Goal: Task Accomplishment & Management: Use online tool/utility

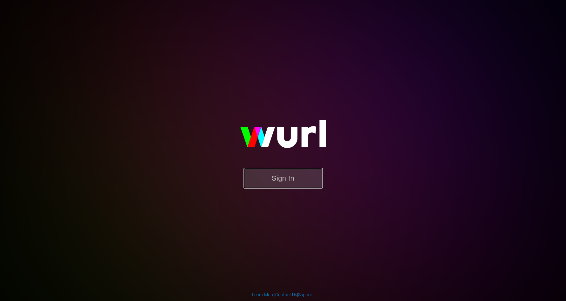
click at [295, 180] on button "Sign In" at bounding box center [283, 178] width 79 height 21
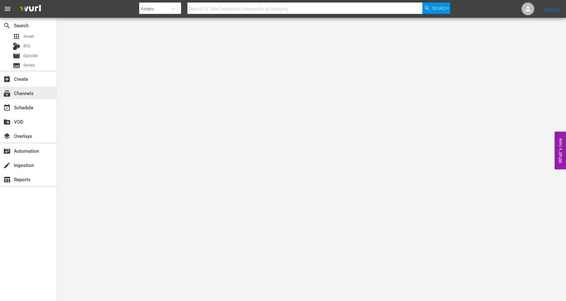
click at [28, 93] on div "subscriptions Channels" at bounding box center [18, 92] width 36 height 6
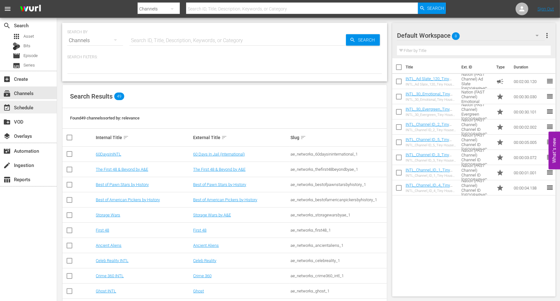
click at [25, 109] on div "event_available Schedule" at bounding box center [18, 107] width 36 height 6
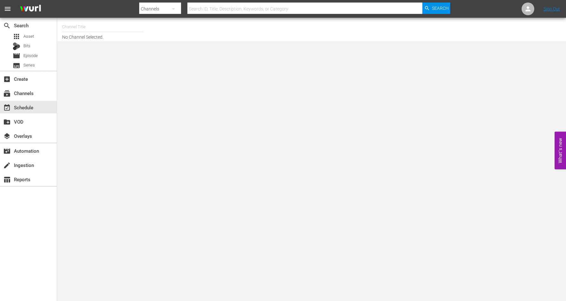
click at [88, 25] on input "text" at bounding box center [102, 26] width 81 height 15
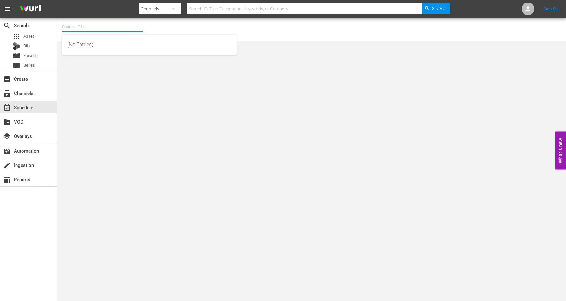
type input "T"
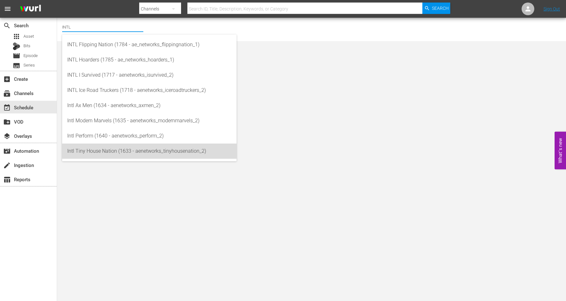
click at [101, 149] on div "Intl Tiny House Nation (1633 - aenetworks_tinyhousenation_2)" at bounding box center [149, 151] width 164 height 15
type input "Intl Tiny House Nation (1633 - aenetworks_tinyhousenation_2)"
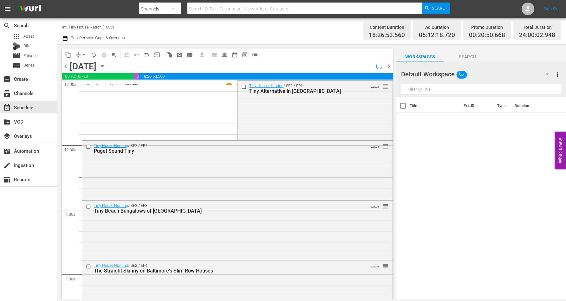
click at [106, 64] on icon "button" at bounding box center [102, 66] width 7 height 7
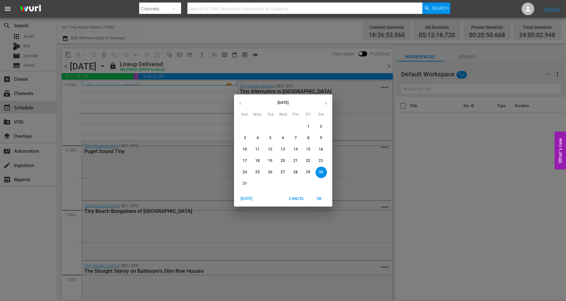
click at [325, 104] on icon "button" at bounding box center [326, 103] width 5 height 5
click at [259, 147] on button "15" at bounding box center [257, 149] width 11 height 11
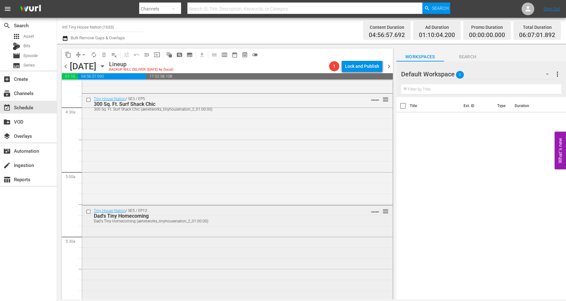
scroll to position [555, 0]
click at [106, 65] on icon "button" at bounding box center [102, 66] width 7 height 7
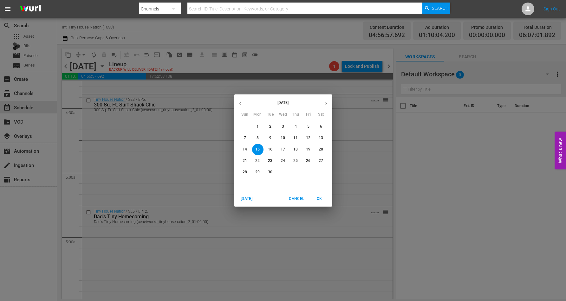
click at [272, 147] on p "16" at bounding box center [270, 149] width 4 height 5
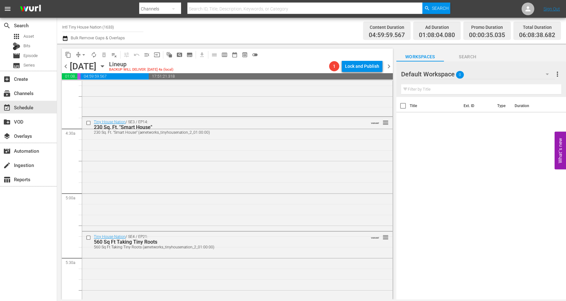
scroll to position [519, 0]
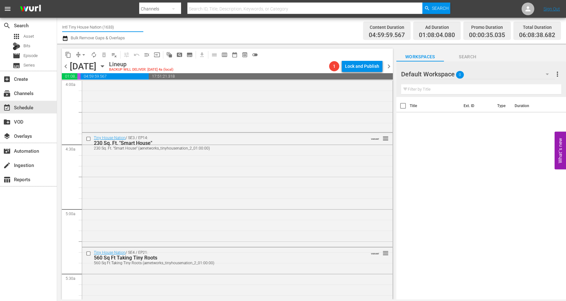
click at [77, 27] on input "Intl Tiny House Nation (1633)" at bounding box center [102, 26] width 81 height 15
drag, startPoint x: 114, startPoint y: 27, endPoint x: 34, endPoint y: 27, distance: 79.9
click at [57, 0] on div "search Search apps Asset Bits movie Episode subtitles Series add_box Create sub…" at bounding box center [311, 0] width 509 height 0
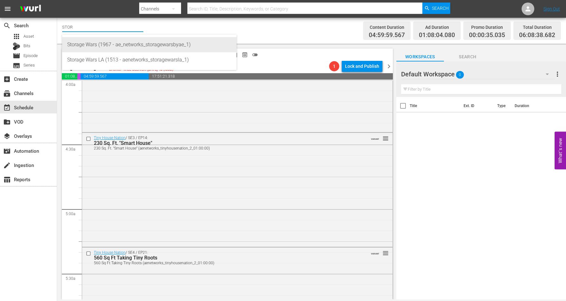
click at [80, 44] on div "Storage Wars (1967 - ae_networks_storagewarsbyae_1)" at bounding box center [149, 44] width 164 height 15
type input "Storage Wars (1967 - ae_networks_storagewarsbyae_1)"
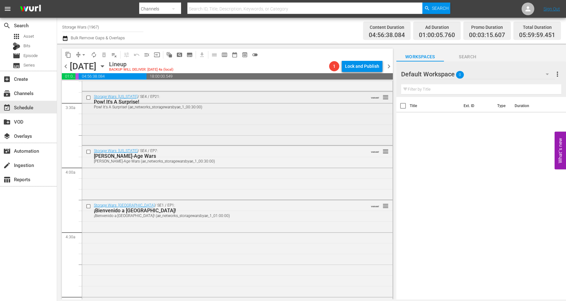
scroll to position [407, 0]
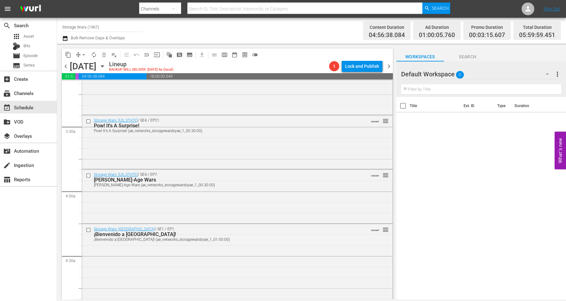
click at [106, 66] on icon "button" at bounding box center [102, 66] width 7 height 7
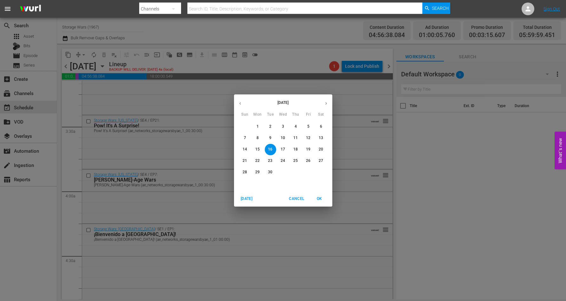
click at [255, 148] on p "15" at bounding box center [257, 149] width 4 height 5
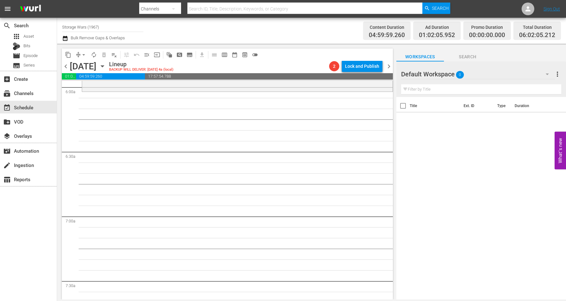
scroll to position [699, 0]
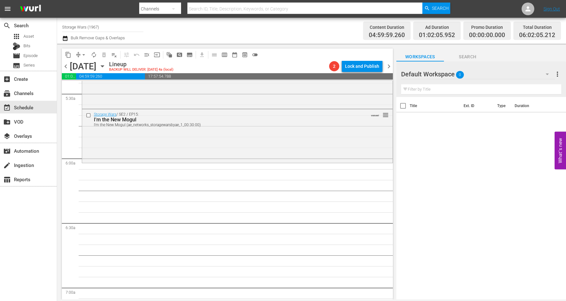
click at [106, 64] on icon "button" at bounding box center [102, 66] width 7 height 7
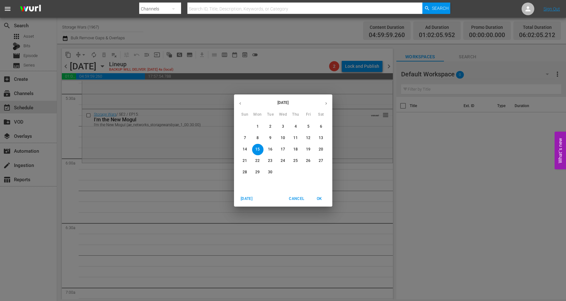
click at [321, 148] on p "20" at bounding box center [321, 149] width 4 height 5
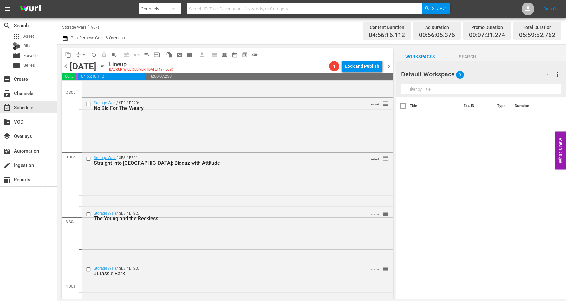
scroll to position [335, 0]
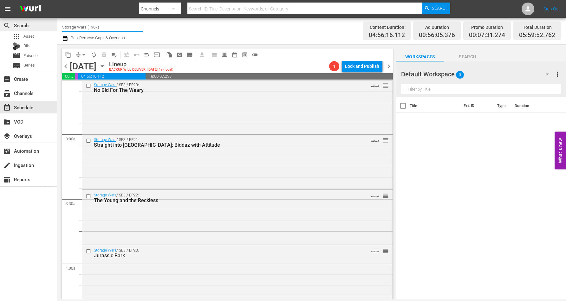
drag, startPoint x: 107, startPoint y: 29, endPoint x: 36, endPoint y: 22, distance: 72.0
click at [57, 0] on div "search Search apps Asset Bits movie Episode subtitles Series add_box Create sub…" at bounding box center [311, 0] width 509 height 0
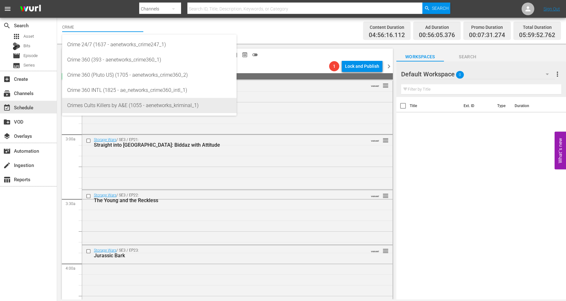
click at [111, 106] on div "Crimes Cults Killers by A&E (1055 - aenetworks_kriminal_1)" at bounding box center [149, 105] width 164 height 15
type input "Crimes Cults Killers by A&E (1055 - aenetworks_kriminal_1)"
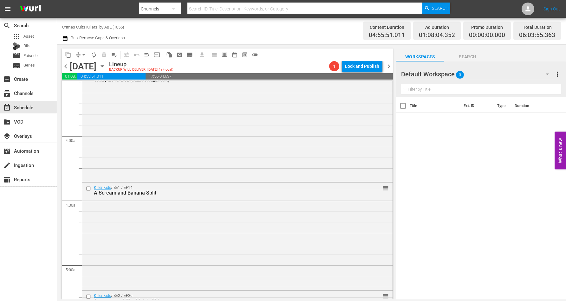
scroll to position [454, 0]
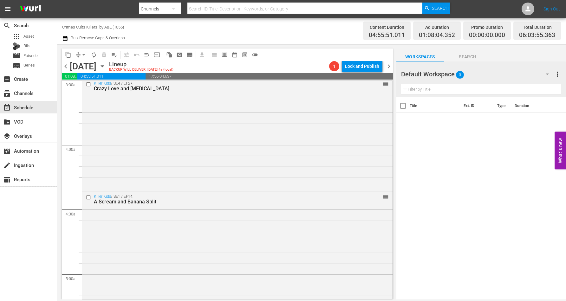
click at [106, 67] on icon "button" at bounding box center [102, 66] width 7 height 7
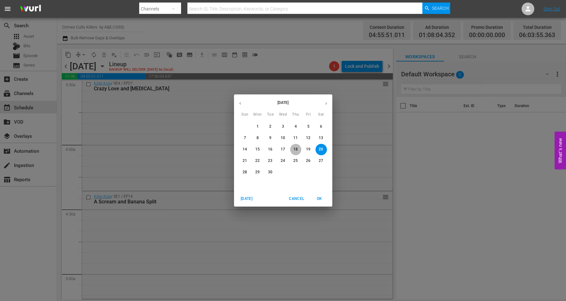
click at [296, 147] on p "18" at bounding box center [295, 149] width 4 height 5
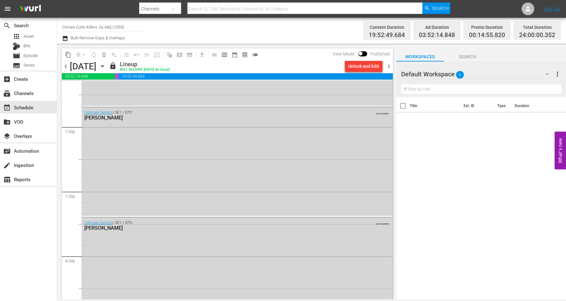
scroll to position [2404, 0]
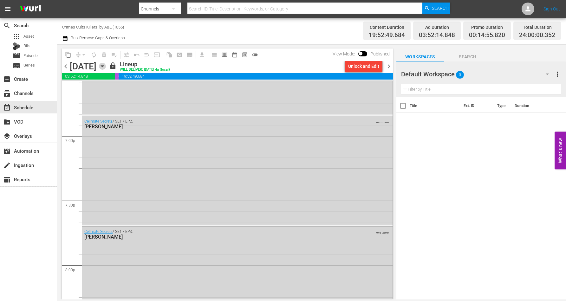
click at [106, 65] on icon "button" at bounding box center [102, 66] width 7 height 7
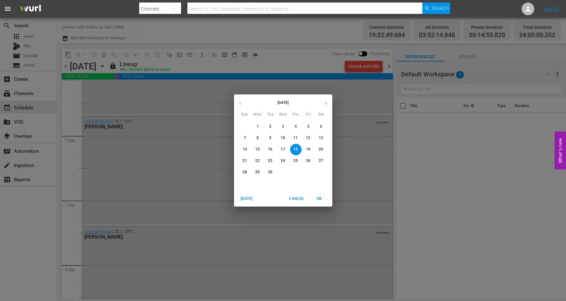
click at [308, 146] on button "19" at bounding box center [308, 149] width 11 height 11
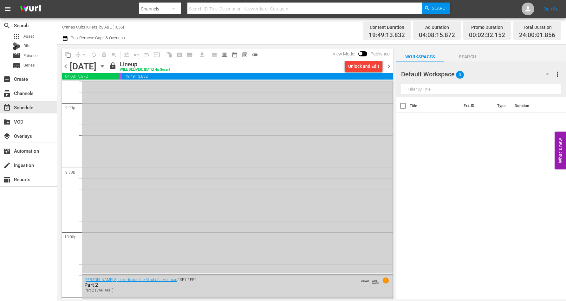
scroll to position [2887, 0]
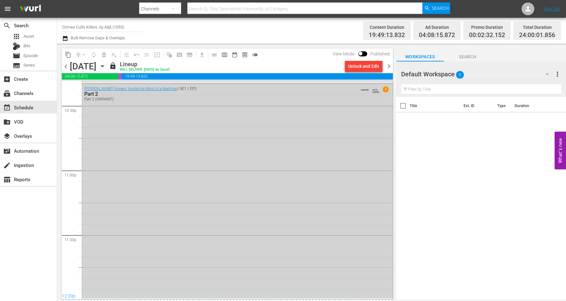
click at [185, 271] on div "Manson Speaks: Inside the Mind of a Madman / SE1 / EP2: Part 2 Part 2 (VARIANT)…" at bounding box center [237, 191] width 311 height 215
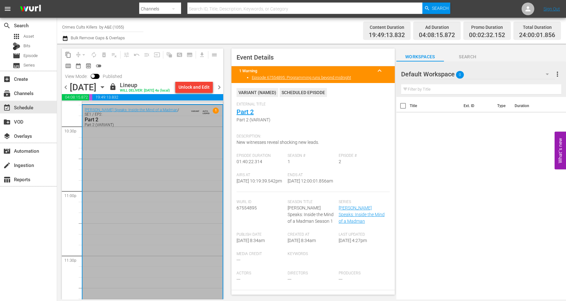
click at [106, 86] on icon "button" at bounding box center [102, 87] width 7 height 7
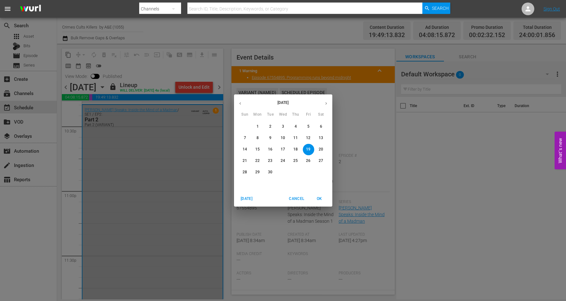
click at [322, 147] on p "20" at bounding box center [321, 149] width 4 height 5
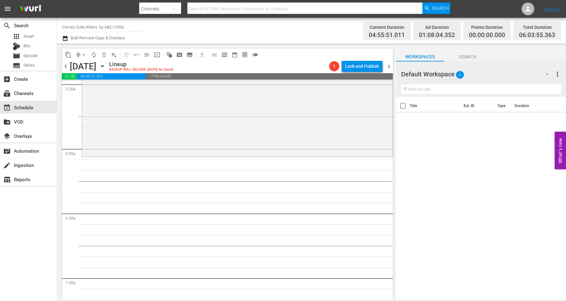
scroll to position [714, 0]
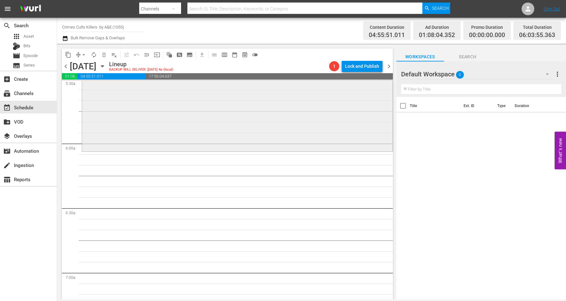
click at [128, 126] on div "Killer Kids / SE2 / EP26: Assassin and The Matrix Kid reorder" at bounding box center [237, 95] width 311 height 111
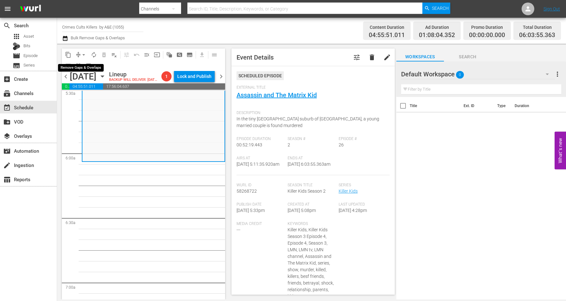
click at [82, 55] on span "arrow_drop_down" at bounding box center [84, 55] width 6 height 6
click at [81, 68] on li "Align to Midnight" at bounding box center [84, 67] width 67 height 10
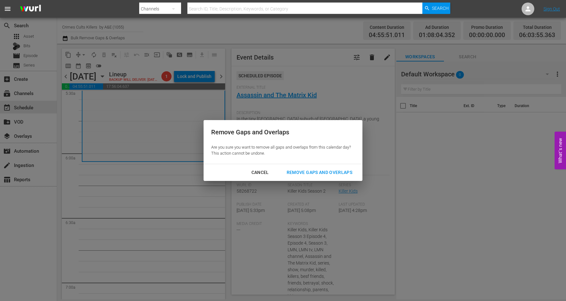
click at [308, 172] on div "Remove Gaps and Overlaps" at bounding box center [320, 173] width 76 height 8
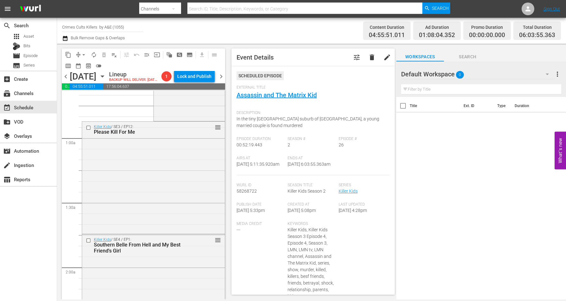
scroll to position [0, 0]
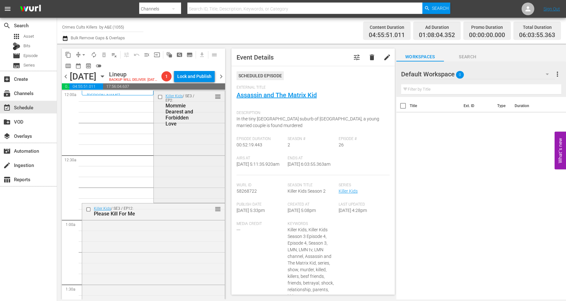
click at [178, 141] on div "Killer Kids / SE3 / EP2: Mommie Dearest and Forbidden Love reorder" at bounding box center [189, 146] width 71 height 111
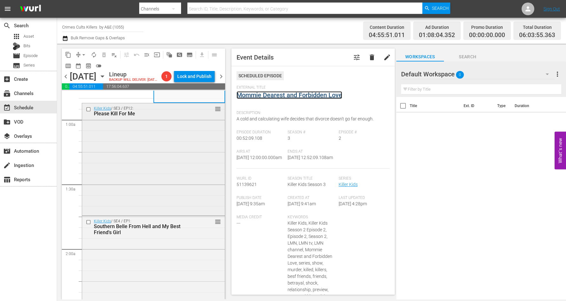
scroll to position [119, 0]
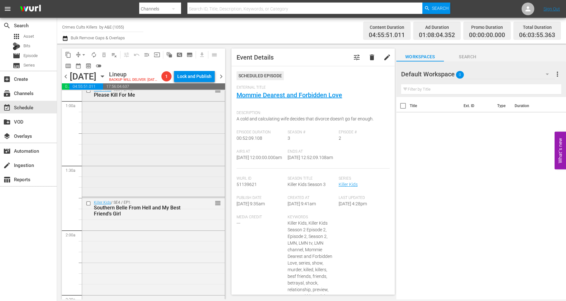
click at [171, 151] on div "Killer Kids / SE3 / EP12: Please Kill For Me reorder" at bounding box center [153, 140] width 143 height 111
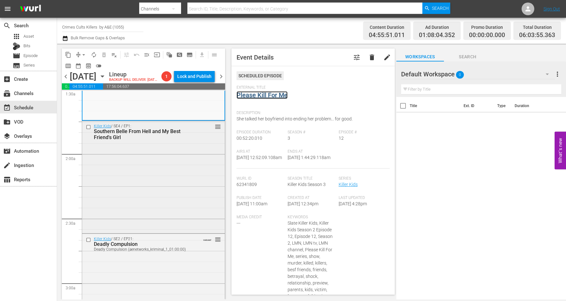
scroll to position [198, 0]
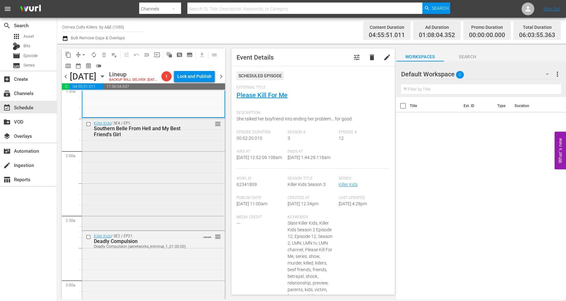
click at [139, 183] on div "Killer Kids / SE4 / EP1: Southern Belle From Hell and My Best Friend's Girl reo…" at bounding box center [153, 173] width 143 height 111
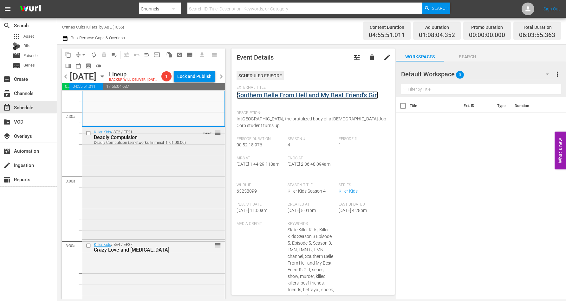
scroll to position [317, 0]
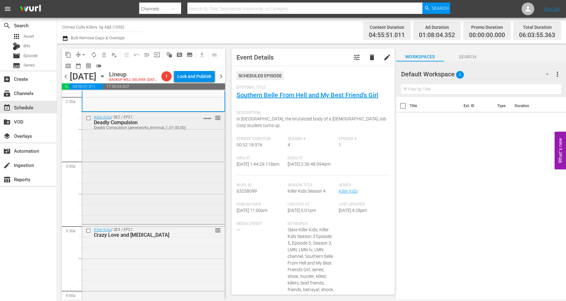
click at [147, 168] on div "Killer Kids / SE2 / EP21: Deadly Compulsion Deadly Compulsion (aenetworks_krimi…" at bounding box center [153, 167] width 143 height 111
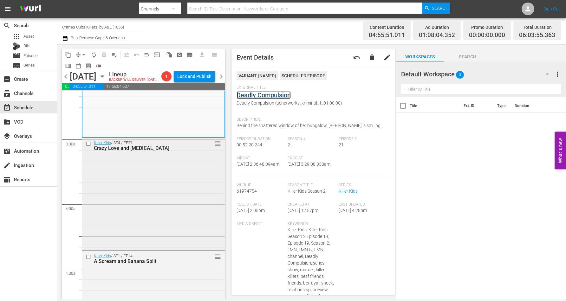
scroll to position [436, 0]
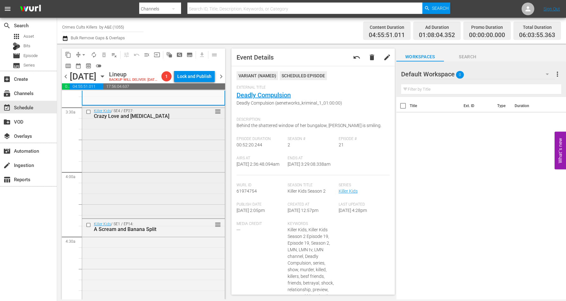
click at [137, 148] on div "Killer Kids / SE4 / EP27: Crazy Love and Double Vision reorder" at bounding box center [153, 161] width 143 height 111
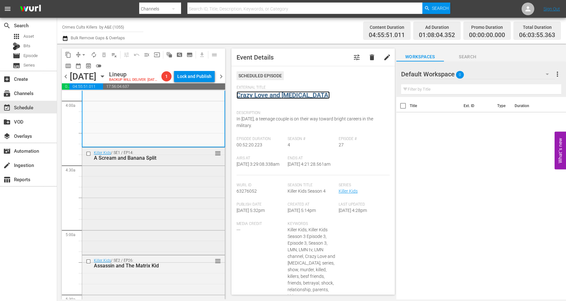
scroll to position [515, 0]
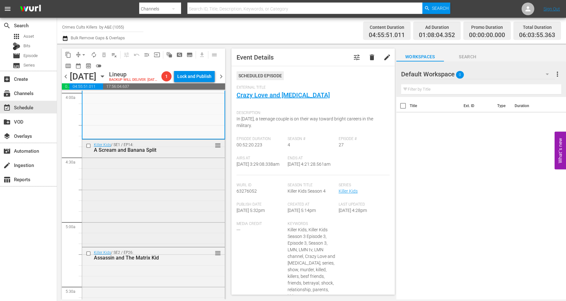
click at [133, 182] on div "Killer Kids / SE1 / EP14: A Scream and Banana Split reorder" at bounding box center [153, 193] width 143 height 106
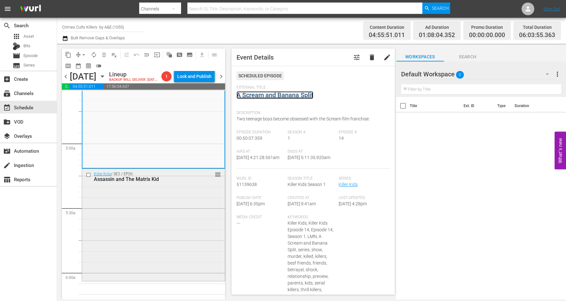
scroll to position [595, 0]
click at [161, 204] on div "Killer Kids / SE2 / EP26: Assassin and The Matrix Kid reorder" at bounding box center [153, 223] width 143 height 111
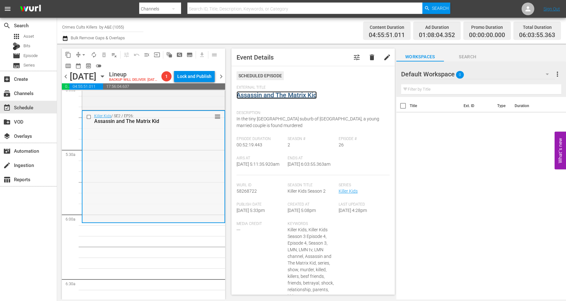
scroll to position [634, 0]
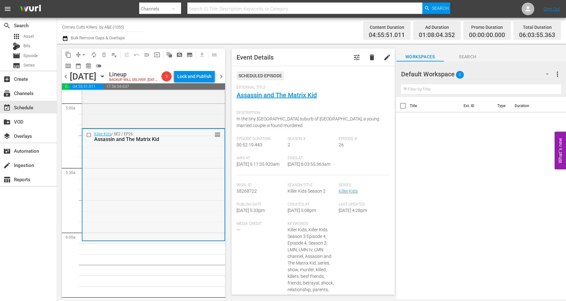
click at [130, 187] on div "Killer Kids / SE2 / EP26: Assassin and The Matrix Kid reorder" at bounding box center [153, 184] width 142 height 111
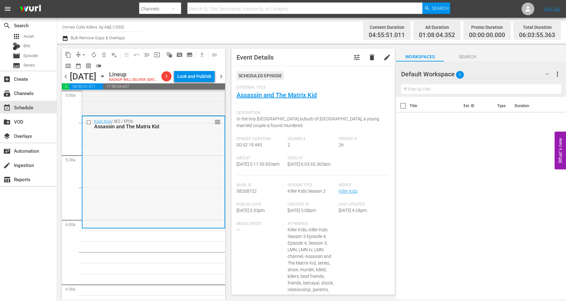
scroll to position [714, 0]
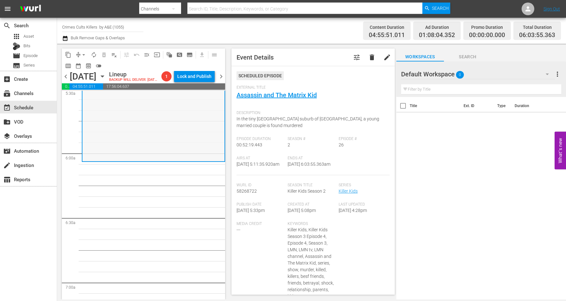
click at [142, 136] on div "Killer Kids / SE2 / EP26: Assassin and The Matrix Kid reorder" at bounding box center [153, 105] width 142 height 111
click at [144, 134] on div "Killer Kids / SE2 / EP26: Assassin and The Matrix Kid reorder" at bounding box center [153, 105] width 142 height 111
click at [82, 53] on span "arrow_drop_down" at bounding box center [84, 55] width 6 height 6
click at [83, 67] on li "Align to Midnight" at bounding box center [84, 67] width 67 height 10
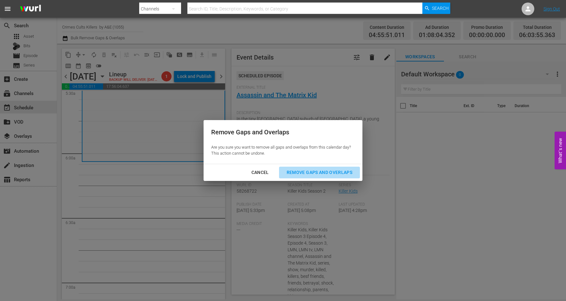
drag, startPoint x: 304, startPoint y: 171, endPoint x: 266, endPoint y: 171, distance: 38.7
click at [304, 171] on div "Remove Gaps and Overlaps" at bounding box center [320, 173] width 76 height 8
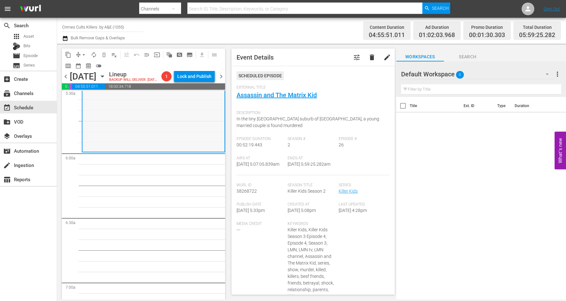
click at [167, 141] on div "Killer Kids / SE2 / EP26: Assassin and The Matrix Kid reorder" at bounding box center [153, 95] width 142 height 111
click at [85, 53] on span "arrow_drop_down" at bounding box center [84, 55] width 6 height 6
click at [89, 67] on li "Align to Midnight" at bounding box center [84, 67] width 67 height 10
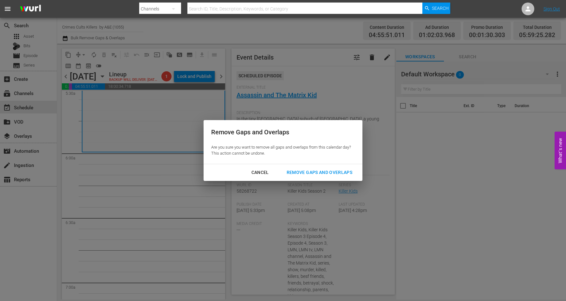
click at [325, 172] on div "Remove Gaps and Overlaps" at bounding box center [320, 173] width 76 height 8
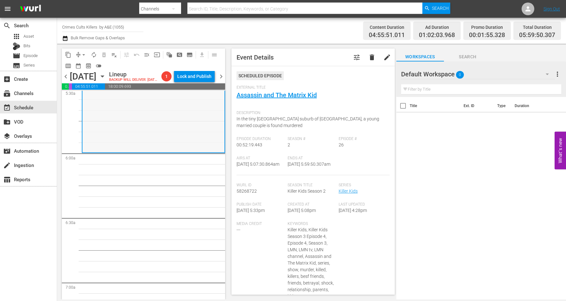
click at [152, 149] on div "Killer Kids / SE2 / EP26: Assassin and The Matrix Kid reorder" at bounding box center [153, 96] width 142 height 111
click at [81, 55] on span "arrow_drop_down" at bounding box center [84, 55] width 6 height 6
click at [82, 67] on li "Align to Midnight" at bounding box center [84, 67] width 67 height 10
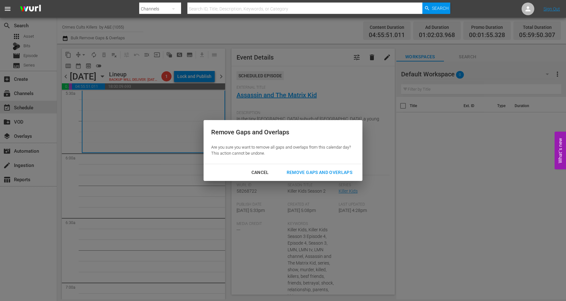
drag, startPoint x: 318, startPoint y: 170, endPoint x: 311, endPoint y: 172, distance: 7.2
click at [317, 171] on div "Remove Gaps and Overlaps" at bounding box center [320, 173] width 76 height 8
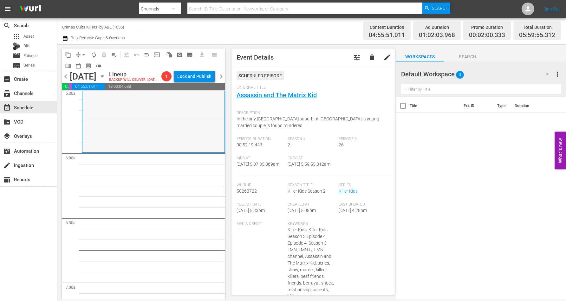
click at [135, 142] on div "Killer Kids / SE2 / EP26: Assassin and The Matrix Kid reorder" at bounding box center [153, 96] width 142 height 111
click at [83, 53] on span "arrow_drop_down" at bounding box center [84, 55] width 6 height 6
click at [86, 65] on li "Align to Midnight" at bounding box center [84, 67] width 67 height 10
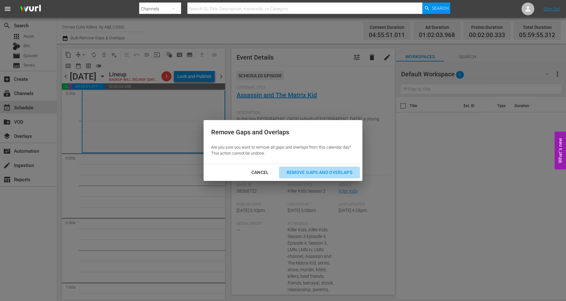
click at [304, 173] on div "Remove Gaps and Overlaps" at bounding box center [320, 173] width 76 height 8
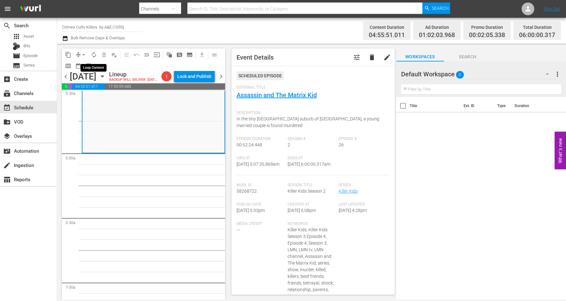
click at [93, 53] on span "autorenew_outlined" at bounding box center [94, 55] width 6 height 6
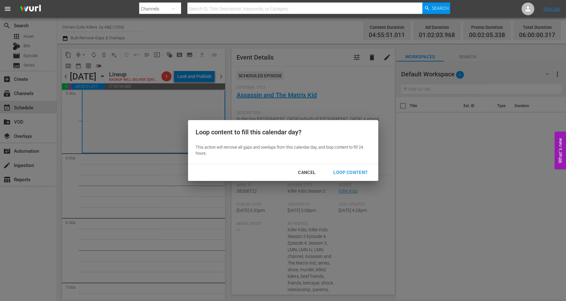
click at [356, 171] on div "Loop Content" at bounding box center [350, 173] width 45 height 8
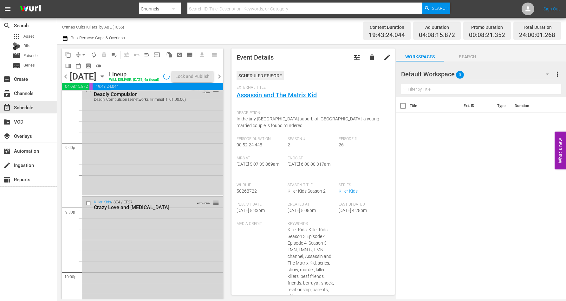
scroll to position [2907, 0]
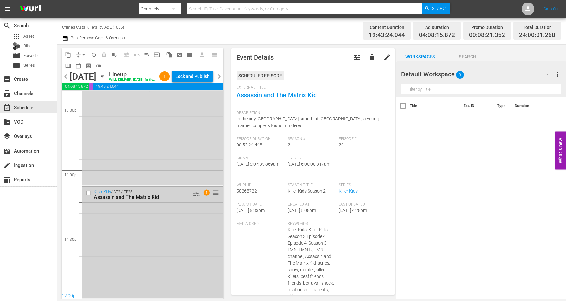
click at [146, 254] on div "Killer Kids / SE2 / EP26: Assassin and The Matrix Kid AUTO-LOOPED 1 reorder" at bounding box center [152, 242] width 141 height 111
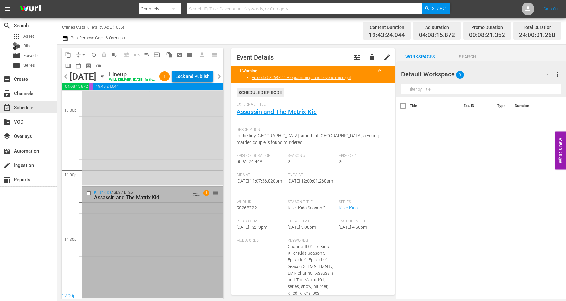
click at [203, 77] on div "Lock and Publish" at bounding box center [192, 76] width 34 height 11
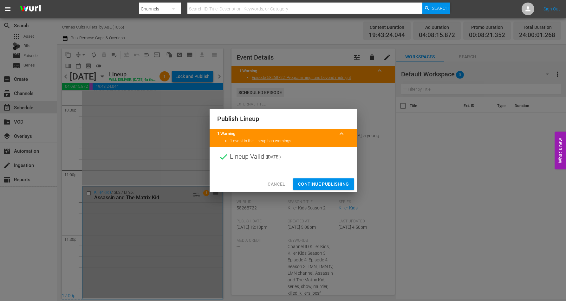
click at [322, 181] on span "Continue Publishing" at bounding box center [323, 184] width 51 height 8
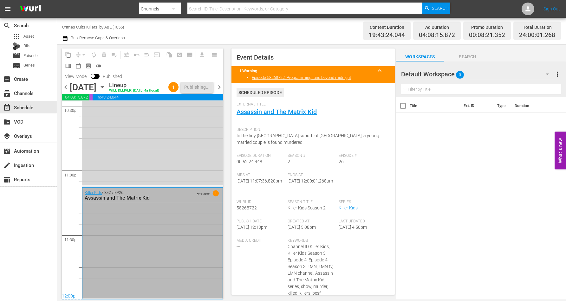
click at [106, 91] on icon "button" at bounding box center [102, 87] width 7 height 7
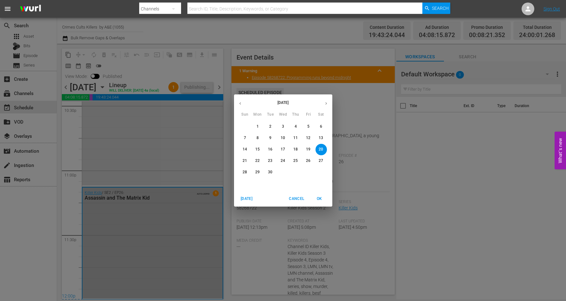
click at [243, 159] on p "21" at bounding box center [245, 160] width 4 height 5
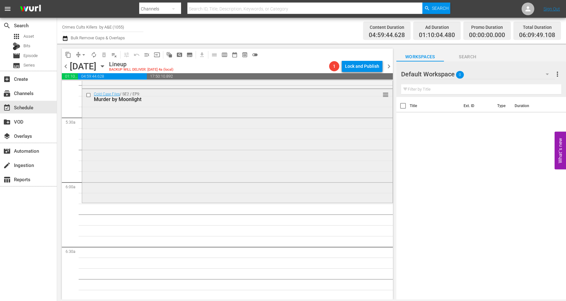
scroll to position [674, 0]
click at [124, 165] on div "Cold Case Files / SE2 / EP9: Murder by Moonlight reorder" at bounding box center [237, 146] width 311 height 113
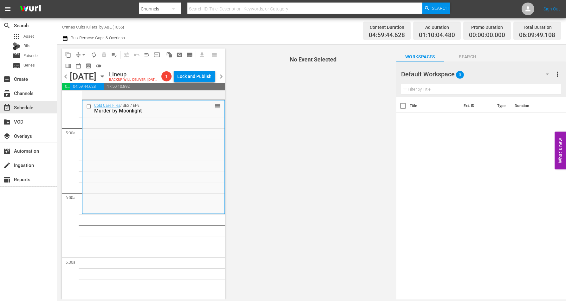
click at [82, 52] on span "arrow_drop_down" at bounding box center [84, 55] width 6 height 6
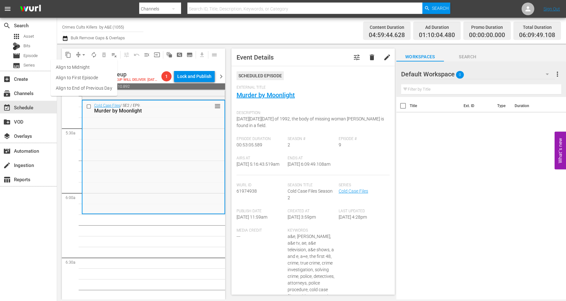
click at [83, 67] on li "Align to Midnight" at bounding box center [84, 67] width 67 height 10
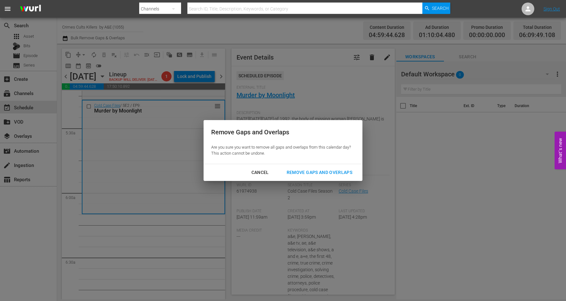
click at [317, 171] on div "Remove Gaps and Overlaps" at bounding box center [320, 173] width 76 height 8
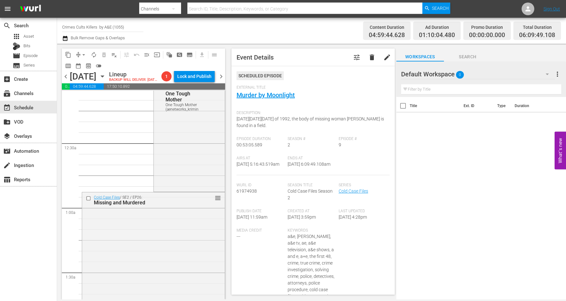
scroll to position [0, 0]
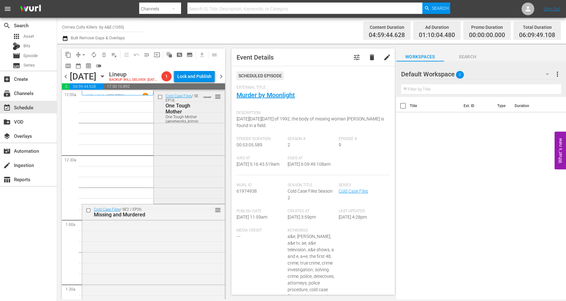
click at [176, 154] on div "Cold Case Files / SE2 / EP18: One Tough Mother One Tough Mother (aenetworks_kri…" at bounding box center [189, 146] width 71 height 111
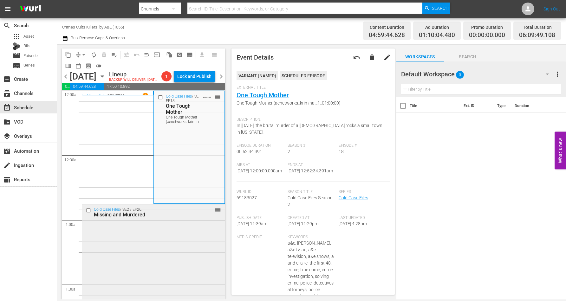
click at [152, 250] on div "Cold Case Files / SE2 / EP26: Missing and Murdered reorder" at bounding box center [153, 261] width 143 height 112
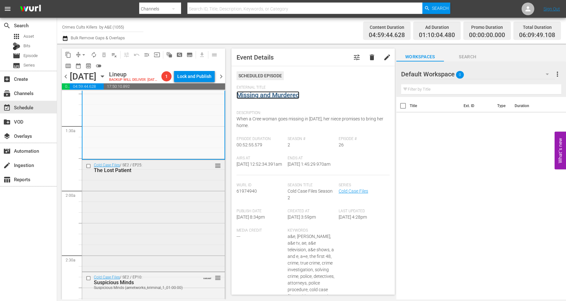
scroll to position [198, 0]
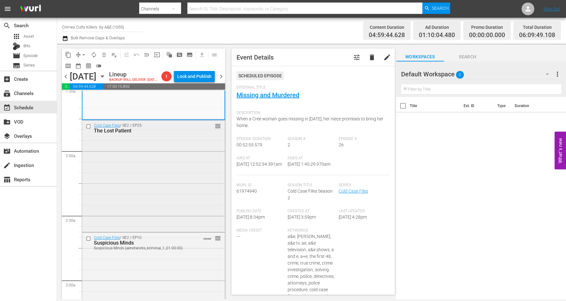
click at [152, 184] on div "Cold Case Files / SE2 / EP25: The Lost Patient reorder" at bounding box center [153, 176] width 143 height 110
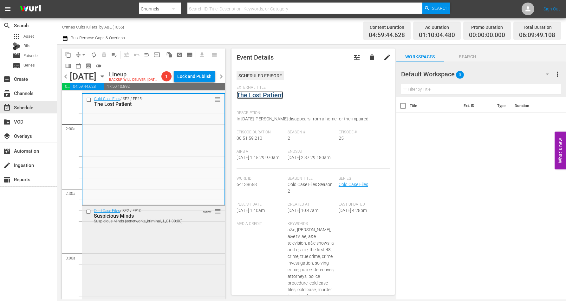
scroll to position [278, 0]
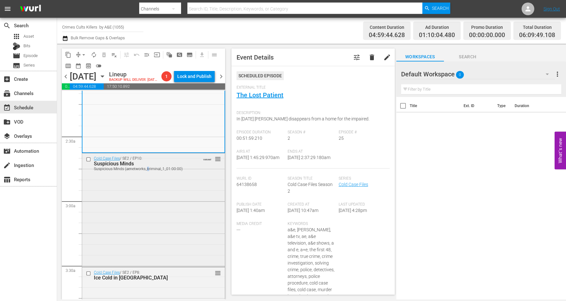
click at [147, 202] on div "Cold Case Files / SE2 / EP10: Suspicious Minds Suspicious Minds (aenetworks_kri…" at bounding box center [153, 210] width 143 height 113
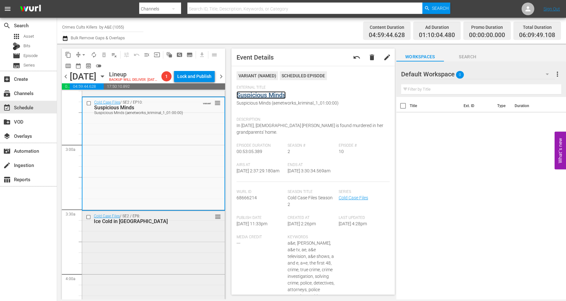
scroll to position [357, 0]
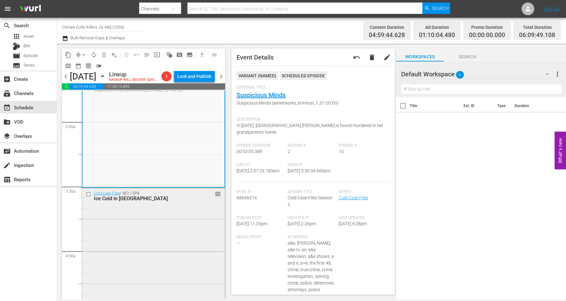
click at [145, 221] on div "Cold Case Files / SE2 / EP8: Ice Cold in Denver reorder" at bounding box center [153, 244] width 143 height 113
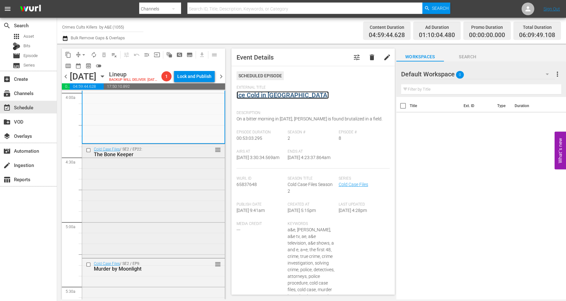
scroll to position [555, 0]
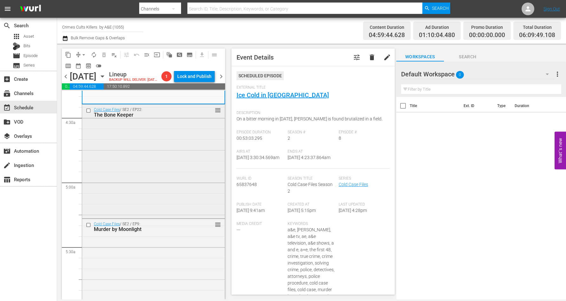
click at [141, 171] on div "Cold Case Files / SE2 / EP22: The Bone Keeper reorder" at bounding box center [153, 161] width 143 height 113
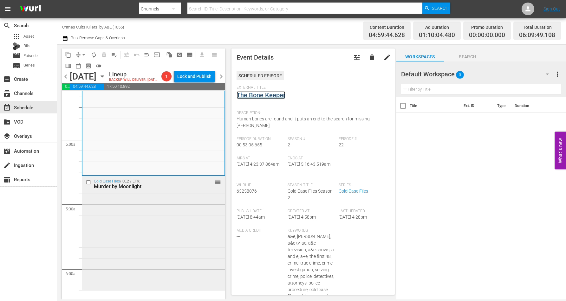
scroll to position [634, 0]
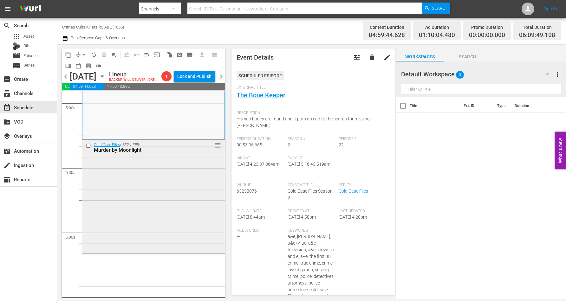
click at [162, 192] on div "Cold Case Files / SE2 / EP9: Murder by Moonlight reorder" at bounding box center [153, 196] width 143 height 113
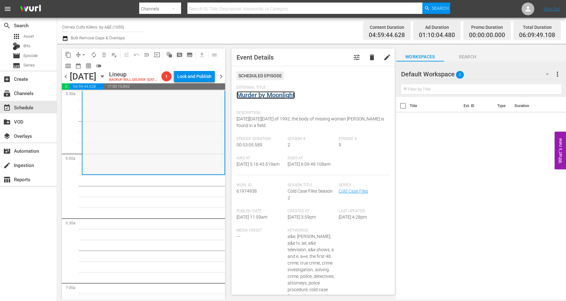
scroll to position [674, 0]
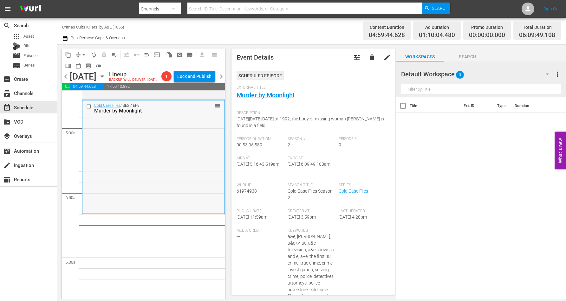
click at [177, 163] on div "Cold Case Files / SE2 / EP9: Murder by Moonlight reorder" at bounding box center [153, 157] width 142 height 113
click at [86, 53] on span "arrow_drop_down" at bounding box center [84, 55] width 6 height 6
click at [92, 66] on li "Align to Midnight" at bounding box center [84, 67] width 67 height 10
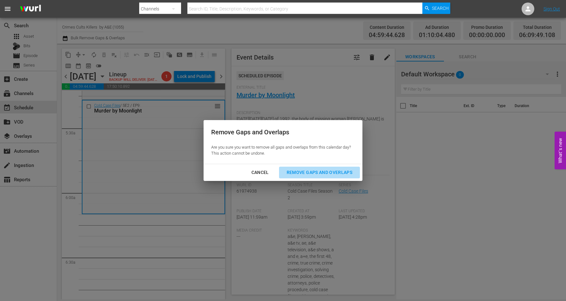
click at [328, 172] on div "Remove Gaps and Overlaps" at bounding box center [320, 173] width 76 height 8
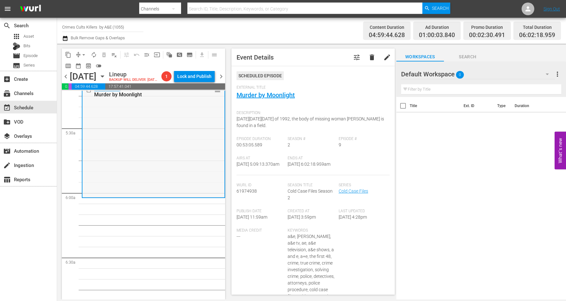
click at [141, 177] on div "Cold Case Files / SE2 / EP9: Murder by Moonlight reorder" at bounding box center [153, 140] width 142 height 113
click at [84, 54] on span "arrow_drop_down" at bounding box center [84, 55] width 6 height 6
click at [82, 67] on li "Align to Midnight" at bounding box center [84, 67] width 67 height 10
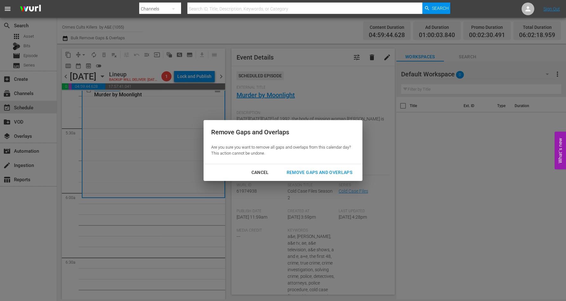
drag, startPoint x: 322, startPoint y: 265, endPoint x: 335, endPoint y: 248, distance: 21.4
click at [332, 252] on div "Remove Gaps and Overlaps Are you sure you want to remove all gaps and overlaps …" at bounding box center [283, 150] width 566 height 301
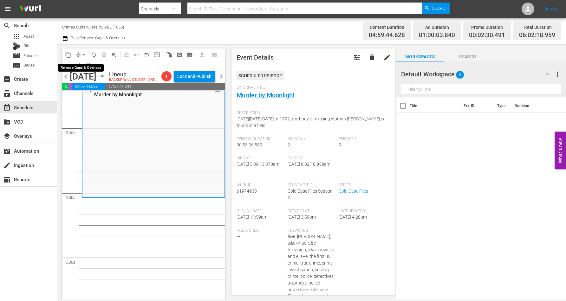
click at [81, 54] on span "arrow_drop_down" at bounding box center [84, 55] width 6 height 6
click at [80, 65] on li "Align to Midnight" at bounding box center [84, 67] width 67 height 10
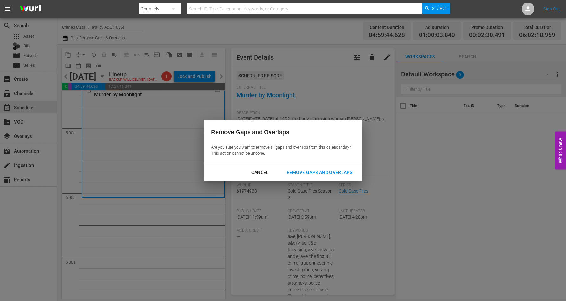
click at [317, 170] on div "Remove Gaps and Overlaps" at bounding box center [320, 173] width 76 height 8
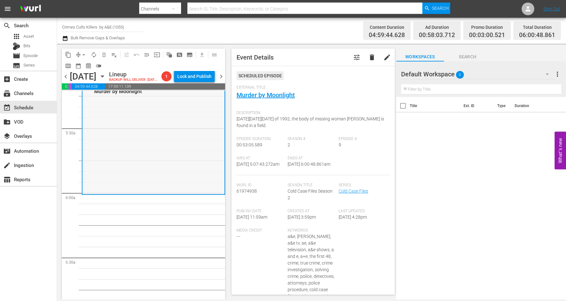
click at [152, 157] on div "Cold Case Files / SE2 / EP9: Murder by Moonlight reorder" at bounding box center [153, 137] width 142 height 113
click at [84, 54] on span "arrow_drop_down" at bounding box center [84, 55] width 6 height 6
click at [86, 65] on li "Align to Midnight" at bounding box center [84, 67] width 67 height 10
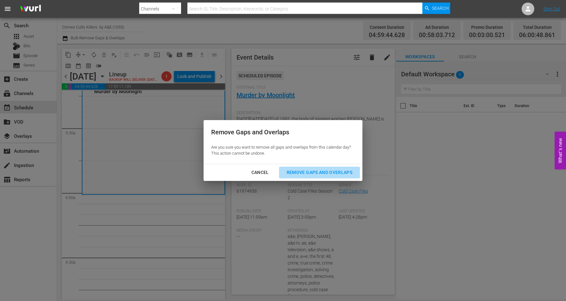
click at [329, 167] on button "Remove Gaps and Overlaps" at bounding box center [319, 173] width 81 height 12
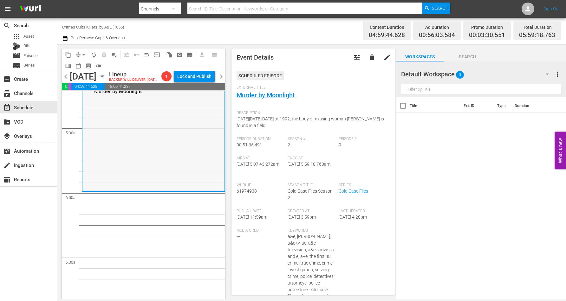
click at [133, 151] on div "Cold Case Files / SE2 / EP9: Murder by Moonlight reorder" at bounding box center [153, 135] width 142 height 109
click at [83, 52] on span "arrow_drop_down" at bounding box center [84, 55] width 6 height 6
click at [84, 65] on li "Align to Midnight" at bounding box center [84, 67] width 67 height 10
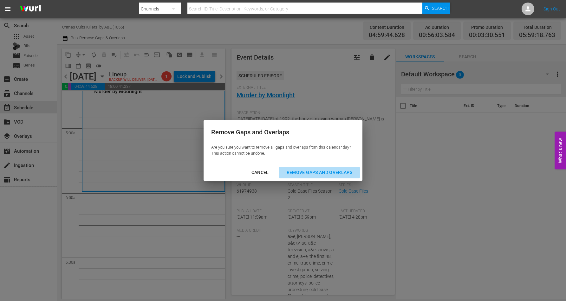
drag, startPoint x: 309, startPoint y: 170, endPoint x: 305, endPoint y: 161, distance: 9.8
click at [308, 170] on div "Remove Gaps and Overlaps" at bounding box center [320, 173] width 76 height 8
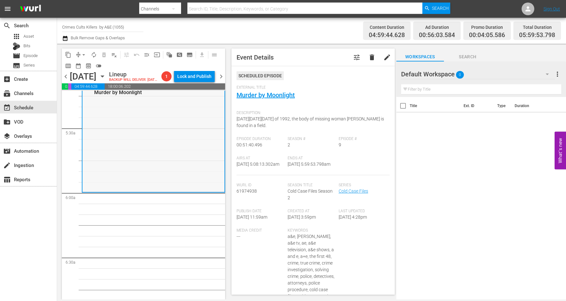
click at [138, 177] on div "Cold Case Files / SE2 / EP9: Murder by Moonlight reorder" at bounding box center [153, 136] width 142 height 109
click at [84, 54] on span "arrow_drop_down" at bounding box center [84, 55] width 6 height 6
click at [85, 65] on li "Align to Midnight" at bounding box center [84, 67] width 67 height 10
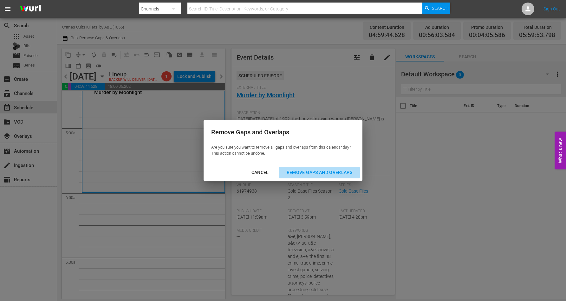
click at [308, 171] on div "Remove Gaps and Overlaps" at bounding box center [320, 173] width 76 height 8
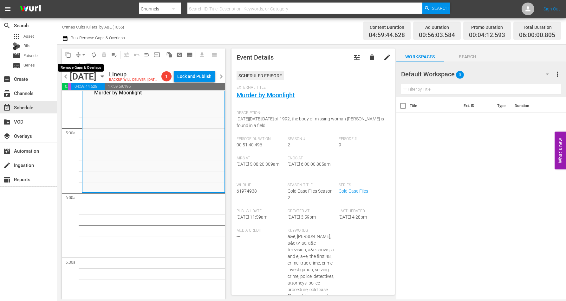
click at [83, 54] on span "arrow_drop_down" at bounding box center [84, 55] width 6 height 6
click at [92, 54] on span "autorenew_outlined" at bounding box center [94, 55] width 6 height 6
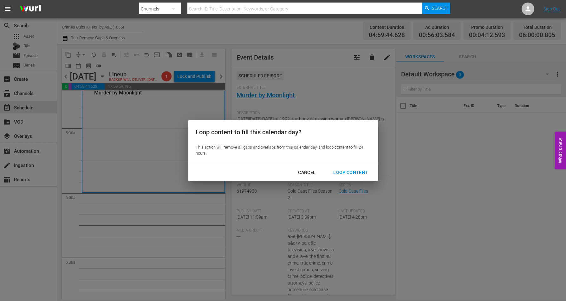
click at [351, 172] on div "Loop Content" at bounding box center [350, 173] width 45 height 8
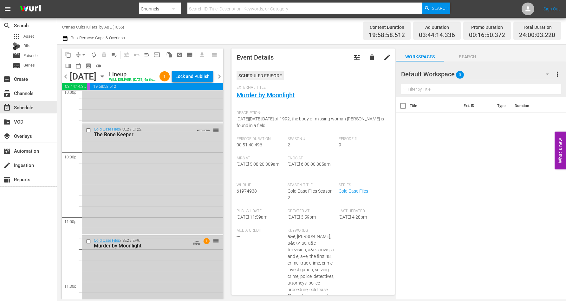
scroll to position [2907, 0]
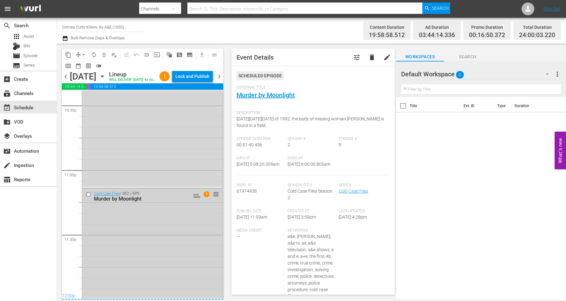
click at [146, 242] on div "Cold Case Files / SE2 / EP9: Murder by Moonlight AUTO-LOOPED 1 reorder" at bounding box center [152, 243] width 141 height 109
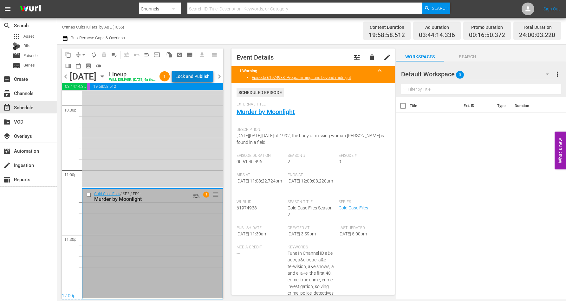
click at [197, 78] on div "Lock and Publish" at bounding box center [192, 76] width 34 height 11
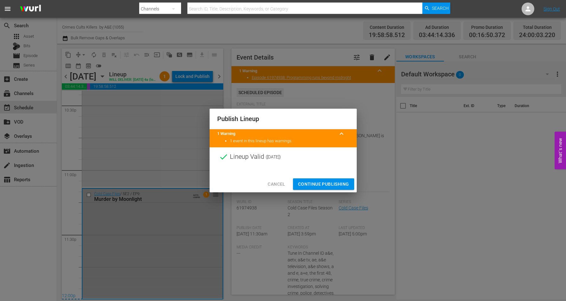
click at [321, 183] on span "Continue Publishing" at bounding box center [323, 184] width 51 height 8
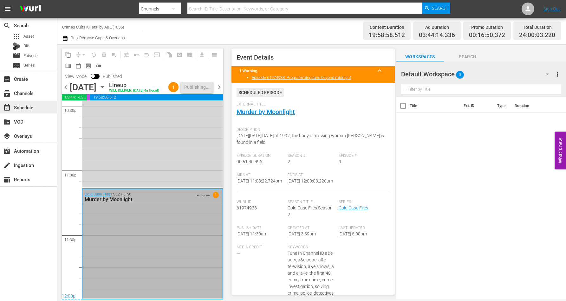
click at [22, 107] on div "event_available Schedule" at bounding box center [18, 107] width 36 height 6
click at [116, 27] on input "Crimes Cults Killers by A&E (1055)" at bounding box center [102, 26] width 81 height 15
drag, startPoint x: 128, startPoint y: 27, endPoint x: 48, endPoint y: 25, distance: 80.3
click at [57, 0] on div "search Search apps Asset Bits movie Episode subtitles Series add_box Create sub…" at bounding box center [311, 0] width 509 height 0
type input "Y"
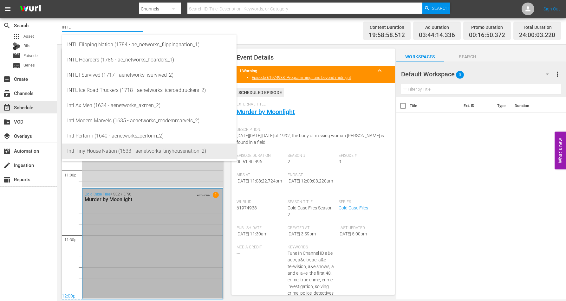
click at [76, 153] on div "Intl Tiny House Nation (1633 - aenetworks_tinyhousenation_2)" at bounding box center [149, 151] width 164 height 15
type input "Intl Tiny House Nation (1633 - aenetworks_tinyhousenation_2)"
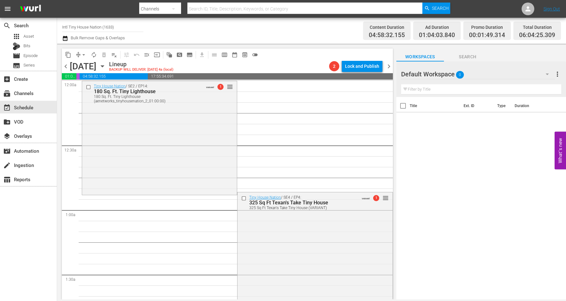
click at [106, 64] on icon "button" at bounding box center [102, 66] width 7 height 7
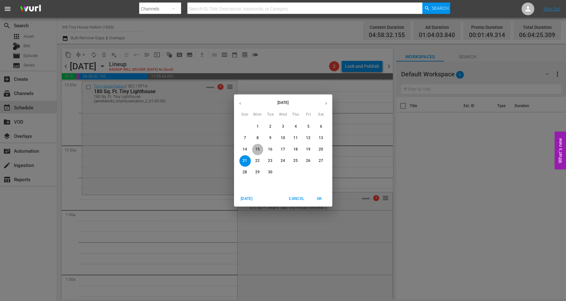
click at [255, 149] on p "15" at bounding box center [257, 149] width 4 height 5
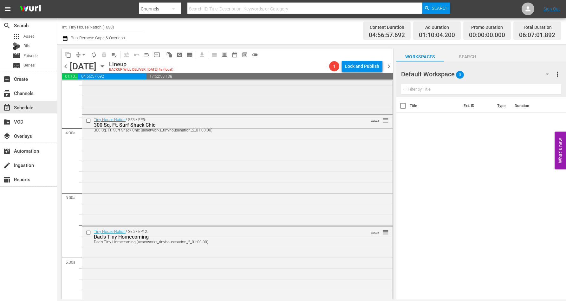
scroll to position [515, 0]
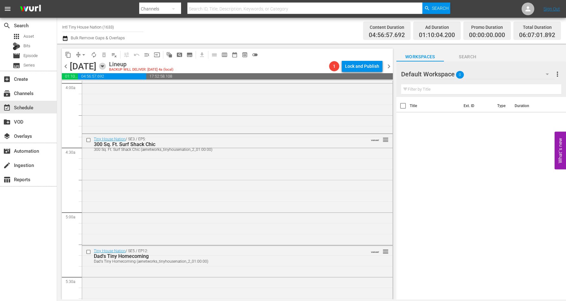
click at [104, 67] on icon "button" at bounding box center [102, 67] width 3 height 2
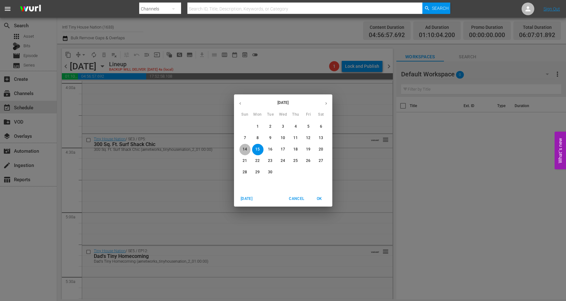
click at [245, 148] on p "14" at bounding box center [245, 149] width 4 height 5
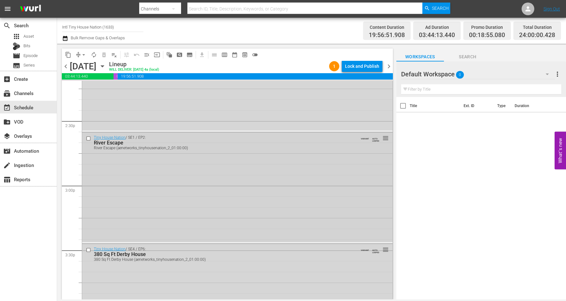
scroll to position [1903, 0]
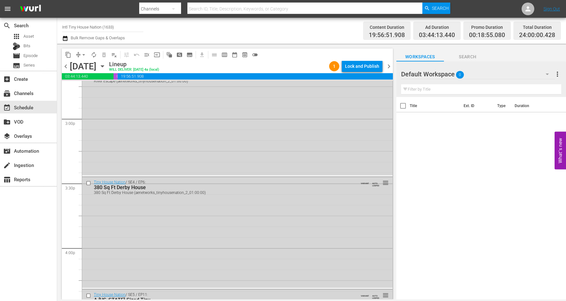
click at [106, 65] on icon "button" at bounding box center [102, 66] width 7 height 7
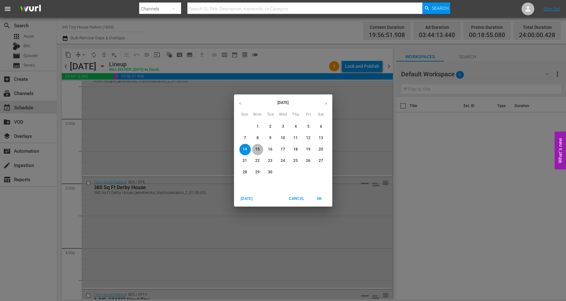
click at [256, 148] on p "15" at bounding box center [257, 149] width 4 height 5
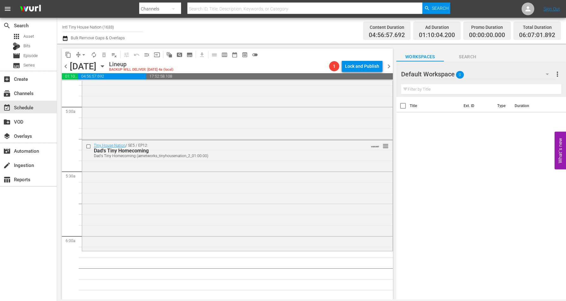
scroll to position [726, 0]
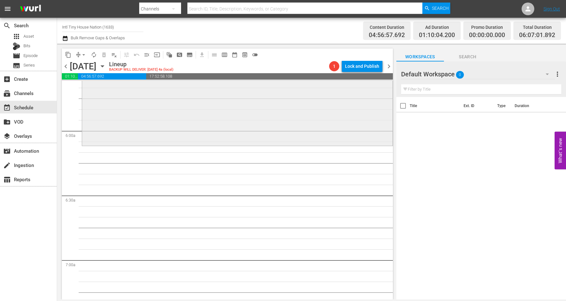
click at [120, 117] on div "Tiny House Nation / SE5 / EP12: Dad's Tiny Homecoming Dad's Tiny Homecoming (ae…" at bounding box center [237, 89] width 311 height 109
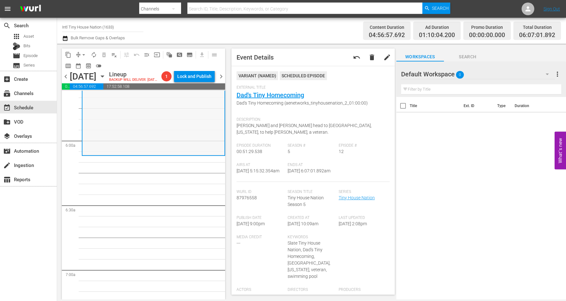
click at [121, 132] on div "Tiny House Nation / SE5 / EP12: Dad's Tiny Homecoming Dad's Tiny Homecoming (ae…" at bounding box center [153, 100] width 142 height 109
click at [82, 53] on span "arrow_drop_down" at bounding box center [84, 55] width 6 height 6
click at [81, 65] on li "Align to Midnight" at bounding box center [84, 67] width 67 height 10
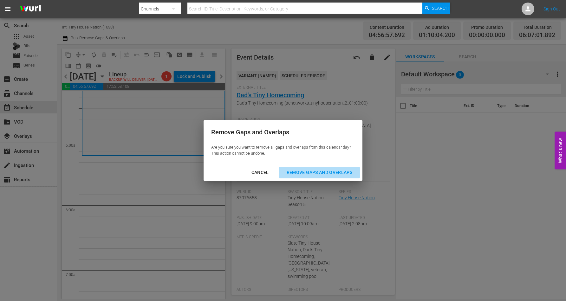
click at [310, 171] on div "Remove Gaps and Overlaps" at bounding box center [320, 173] width 76 height 8
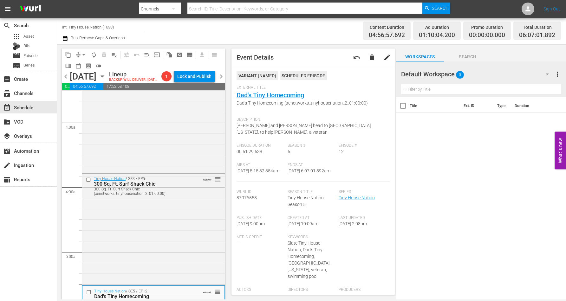
scroll to position [0, 0]
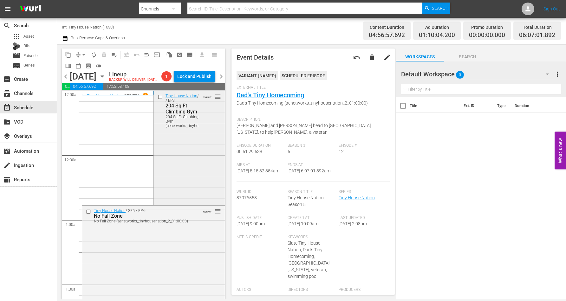
click at [174, 151] on div "Tiny House Nation / SE2 / EP3: 204 Sq Ft Climbing Gym 204 Sq Ft Climbing Gym (a…" at bounding box center [189, 147] width 71 height 113
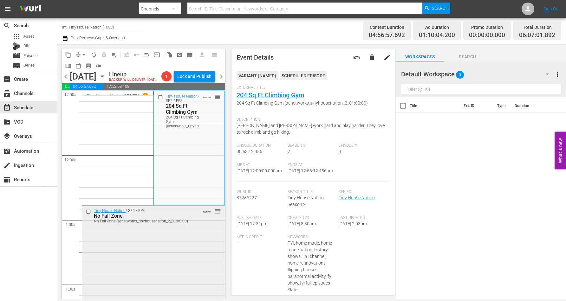
click at [155, 255] on div "Tiny House Nation / SE5 / EP4: No Fall Zone No Fall Zone (aenetworks_tinyhousen…" at bounding box center [153, 260] width 143 height 108
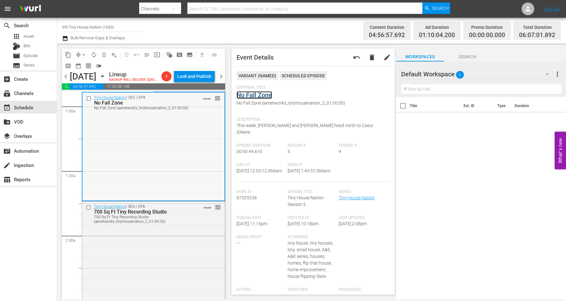
scroll to position [119, 0]
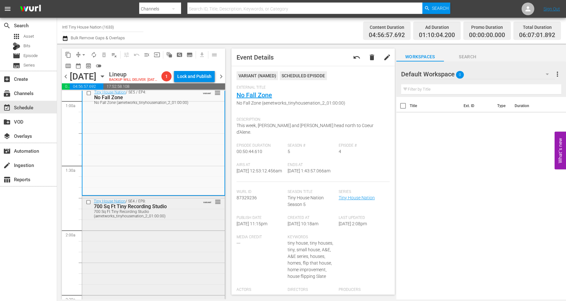
click at [161, 258] on div "Tiny House Nation / SE4 / EP8: 700 Sq Ft Tiny Recording Studio 700 Sq Ft Tiny R…" at bounding box center [153, 252] width 143 height 113
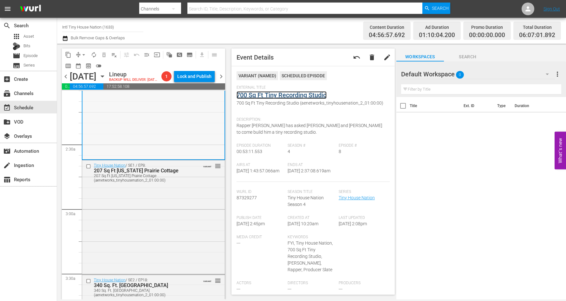
scroll to position [317, 0]
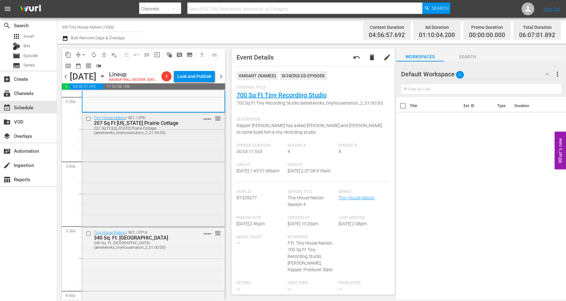
click at [140, 187] on div "Tiny House Nation / SE1 / EP8: 207 Sq Ft Minnesota Prairie Cottage 207 Sq Ft Mi…" at bounding box center [153, 169] width 143 height 113
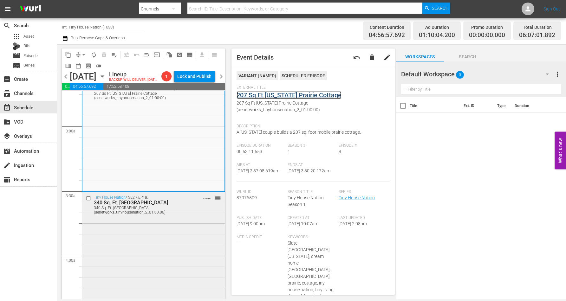
scroll to position [396, 0]
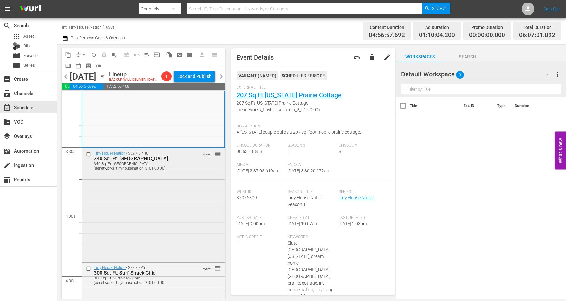
click at [129, 206] on div "Tiny House Nation / SE2 / EP18: 340 Sq. Ft. Pioneer House 340 Sq. Ft. Pioneer H…" at bounding box center [153, 204] width 143 height 113
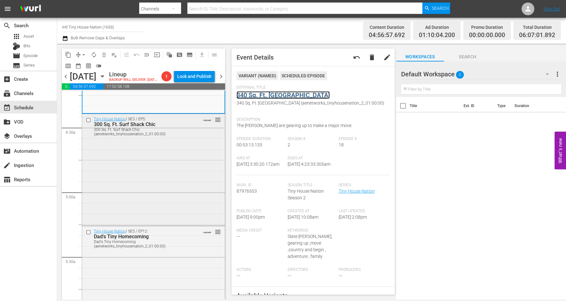
scroll to position [555, 0]
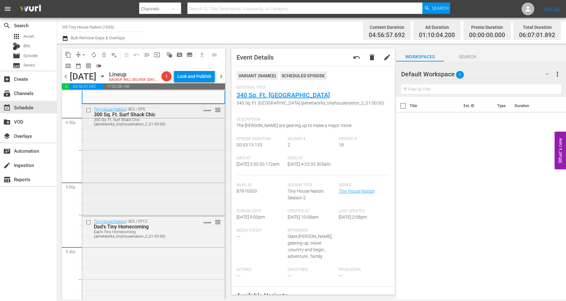
click at [141, 181] on div "Tiny House Nation / SE3 / EP5: 300 Sq. Ft. Surf Shack Chic 300 Sq. Ft. Surf Sha…" at bounding box center [153, 159] width 143 height 110
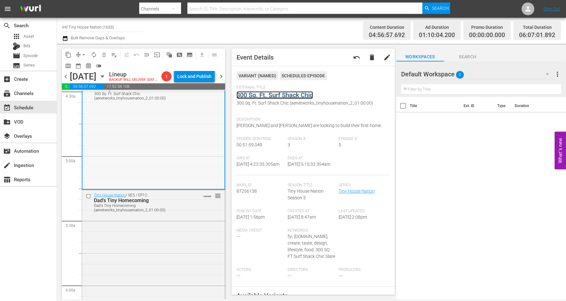
scroll to position [634, 0]
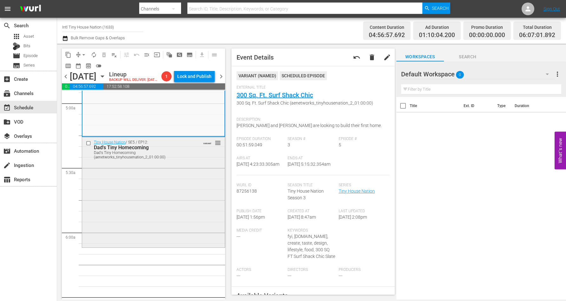
click at [154, 180] on div "Tiny House Nation / SE5 / EP12: Dad's Tiny Homecoming Dad's Tiny Homecoming (ae…" at bounding box center [153, 191] width 143 height 109
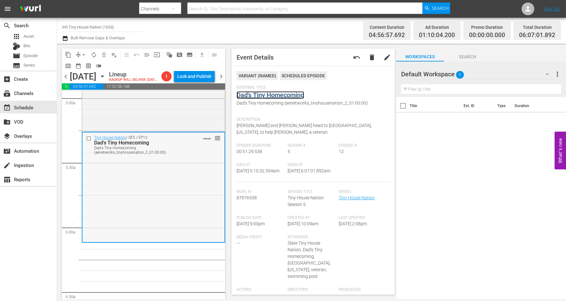
scroll to position [674, 0]
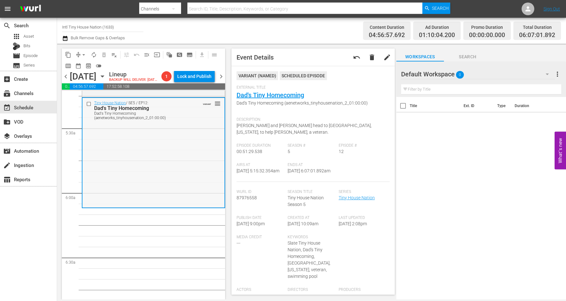
click at [137, 167] on div "Tiny House Nation / SE5 / EP12: Dad's Tiny Homecoming Dad's Tiny Homecoming (ae…" at bounding box center [153, 152] width 142 height 109
click at [129, 158] on div "Tiny House Nation / SE5 / EP12: Dad's Tiny Homecoming Dad's Tiny Homecoming (ae…" at bounding box center [153, 152] width 142 height 109
click at [82, 53] on span "arrow_drop_down" at bounding box center [84, 55] width 6 height 6
click at [89, 68] on li "Align to Midnight" at bounding box center [84, 67] width 67 height 10
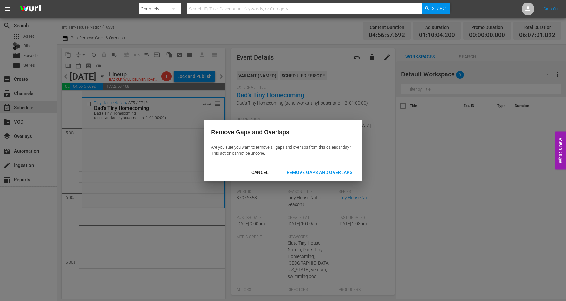
click at [306, 172] on div "Remove Gaps and Overlaps" at bounding box center [320, 173] width 76 height 8
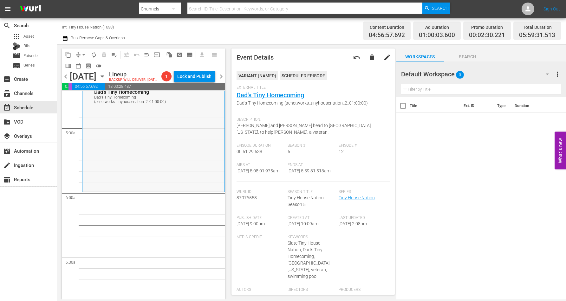
click at [155, 173] on div "Tiny House Nation / SE5 / EP12: Dad's Tiny Homecoming Dad's Tiny Homecoming (ae…" at bounding box center [153, 136] width 142 height 109
click at [84, 52] on span "arrow_drop_down" at bounding box center [84, 55] width 6 height 6
click at [81, 67] on li "Align to Midnight" at bounding box center [84, 67] width 67 height 10
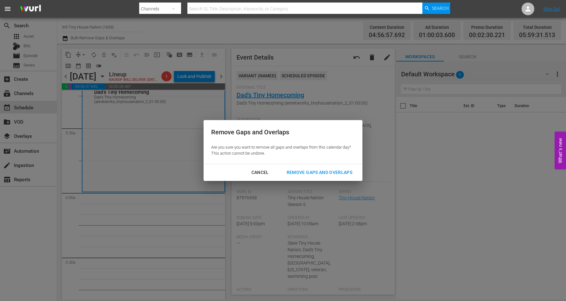
click at [296, 168] on button "Remove Gaps and Overlaps" at bounding box center [319, 173] width 81 height 12
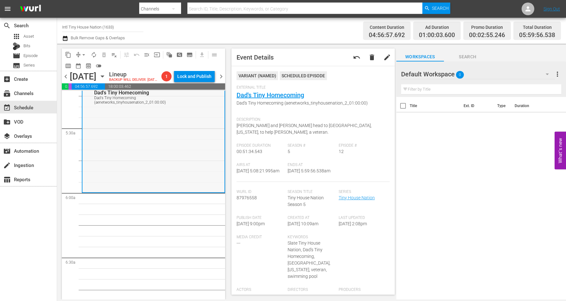
click at [125, 160] on div "Tiny House Nation / SE5 / EP12: Dad's Tiny Homecoming Dad's Tiny Homecoming (ae…" at bounding box center [153, 136] width 142 height 109
click at [85, 53] on span "arrow_drop_down" at bounding box center [84, 55] width 6 height 6
click at [89, 66] on li "Align to Midnight" at bounding box center [84, 67] width 67 height 10
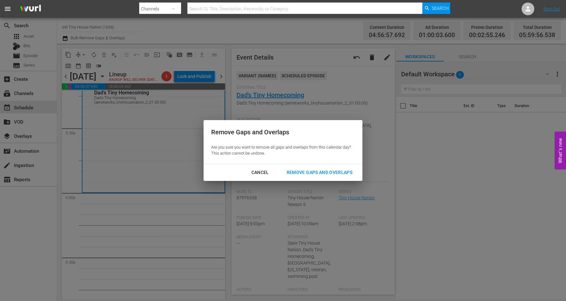
click at [309, 173] on div "Remove Gaps and Overlaps" at bounding box center [320, 173] width 76 height 8
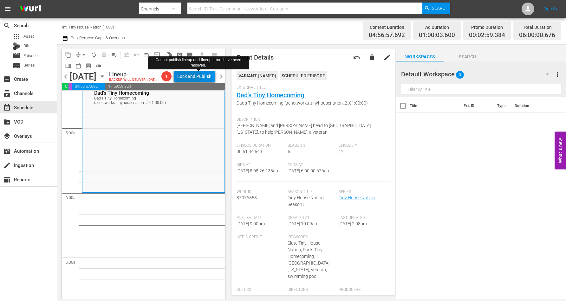
click at [198, 78] on div "Lock and Publish" at bounding box center [194, 76] width 34 height 11
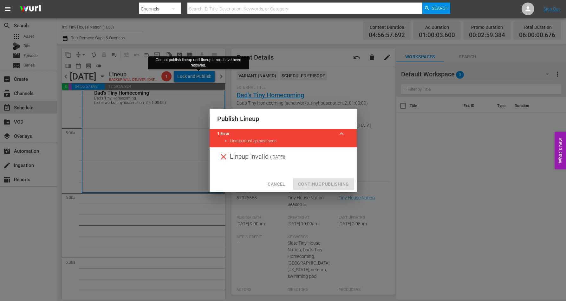
click at [269, 170] on div at bounding box center [283, 172] width 147 height 10
click at [277, 182] on span "Cancel" at bounding box center [276, 184] width 17 height 8
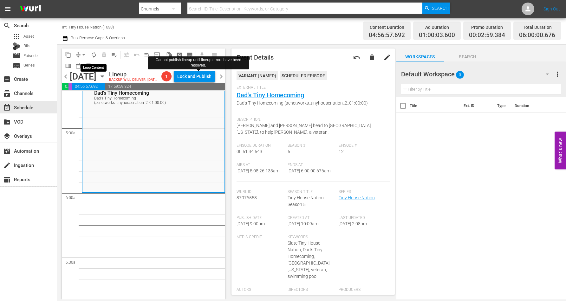
click at [94, 53] on span "autorenew_outlined" at bounding box center [94, 55] width 6 height 6
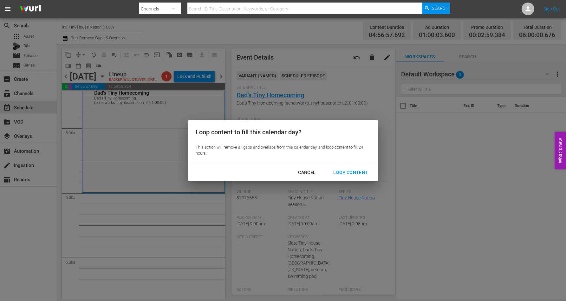
click at [352, 172] on div "Loop Content" at bounding box center [350, 173] width 45 height 8
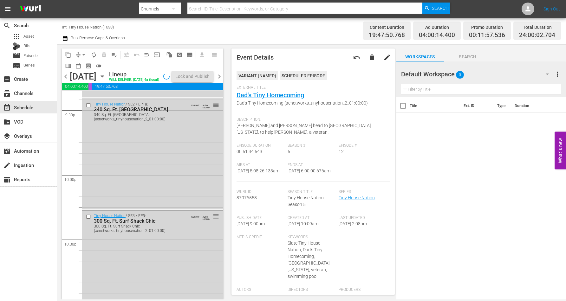
scroll to position [2907, 0]
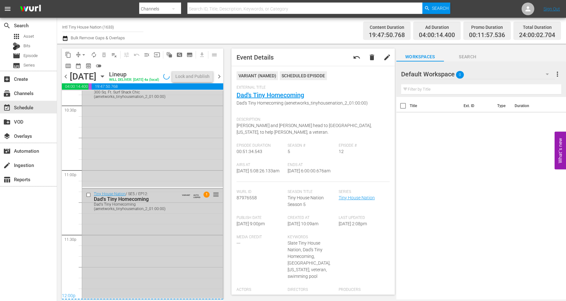
click at [151, 259] on div "Tiny House Nation / SE5 / EP12: Dad's Tiny Homecoming Dad's Tiny Homecoming (ae…" at bounding box center [152, 243] width 141 height 109
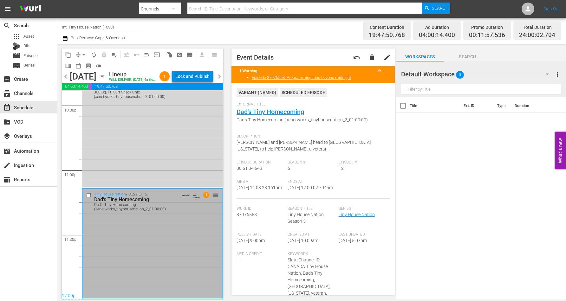
click at [197, 74] on div "Lock and Publish" at bounding box center [192, 76] width 34 height 11
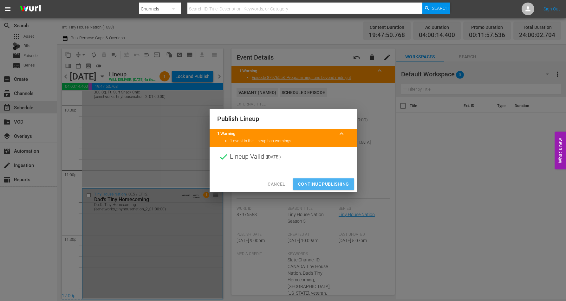
click at [320, 182] on span "Continue Publishing" at bounding box center [323, 184] width 51 height 8
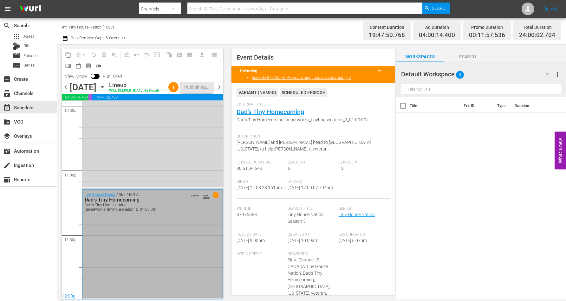
click at [106, 91] on icon "button" at bounding box center [102, 87] width 7 height 7
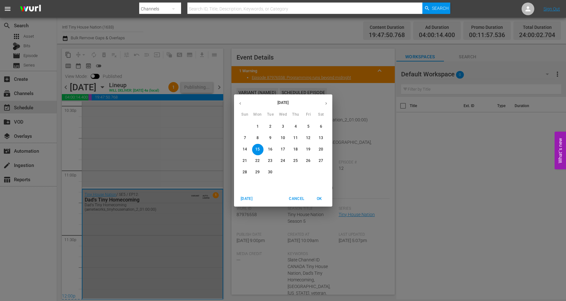
click at [270, 148] on p "16" at bounding box center [270, 149] width 4 height 5
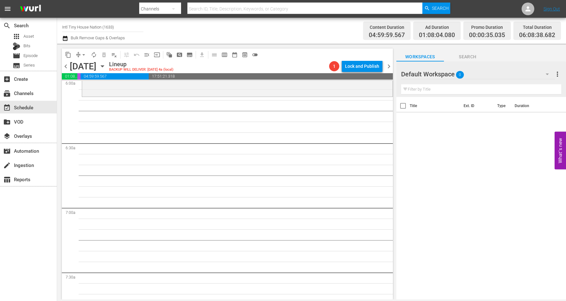
scroll to position [643, 0]
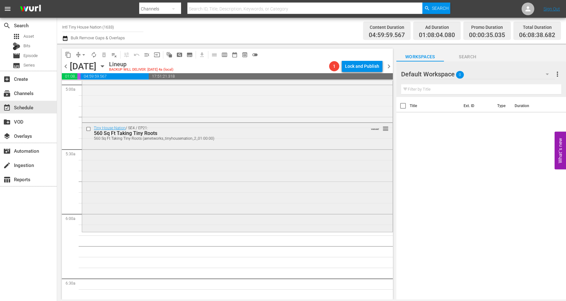
click at [181, 179] on div "Tiny House Nation / SE4 / EP21: 560 Sq Ft Taking Tiny Roots 560 Sq Ft Taking Ti…" at bounding box center [237, 177] width 311 height 108
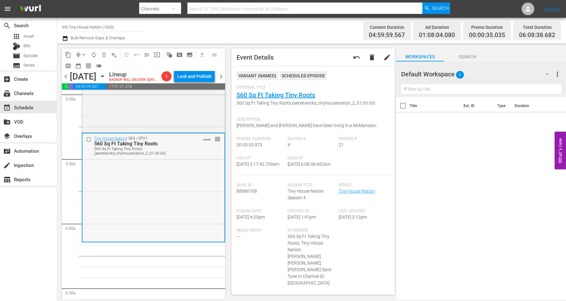
click at [181, 197] on div "Tiny House Nation / SE4 / EP21: 560 Sq Ft Taking Tiny Roots 560 Sq Ft Taking Ti…" at bounding box center [153, 188] width 142 height 108
click at [83, 53] on span "arrow_drop_down" at bounding box center [84, 55] width 6 height 6
click at [87, 64] on li "Align to Midnight" at bounding box center [84, 67] width 67 height 10
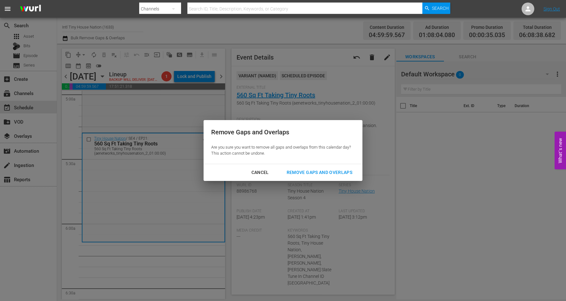
click at [316, 170] on div "Remove Gaps and Overlaps" at bounding box center [320, 173] width 76 height 8
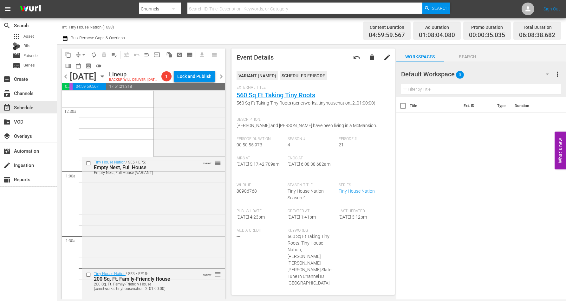
scroll to position [0, 0]
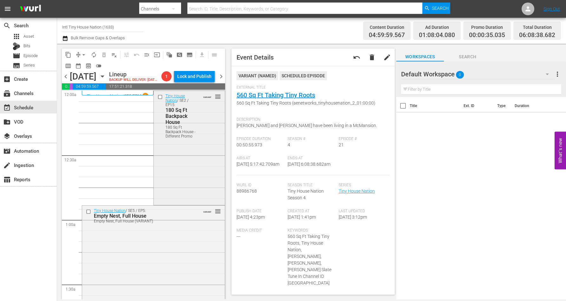
click at [175, 157] on div "Tiny House Nation / SE2 / EP15: 180 Sq Ft Backpack House 180 Sq Ft Backpack Hou…" at bounding box center [189, 147] width 71 height 113
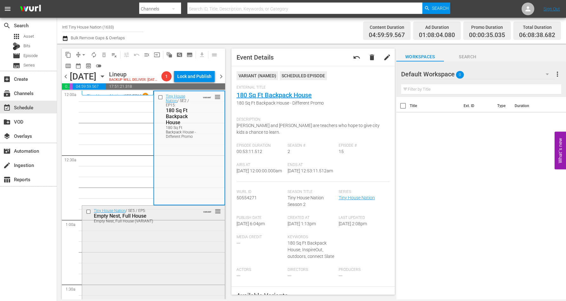
click at [171, 245] on div "Tiny House Nation / SE5 / EP5: Empty Nest, Full House Empty Nest, Full House (V…" at bounding box center [153, 261] width 143 height 110
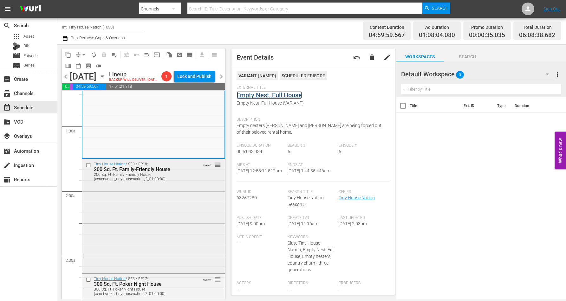
scroll to position [159, 0]
click at [177, 197] on div "Tiny House Nation / SE3 / EP18: 200 Sq. Ft. Family-Friendly House 200 Sq. Ft. F…" at bounding box center [153, 215] width 143 height 113
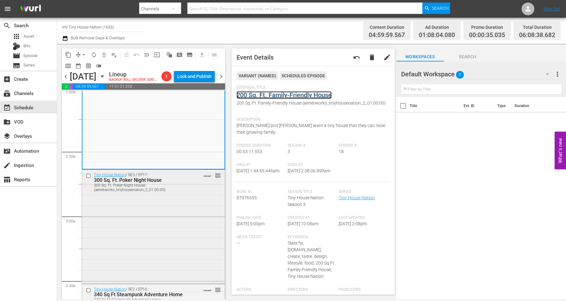
scroll to position [278, 0]
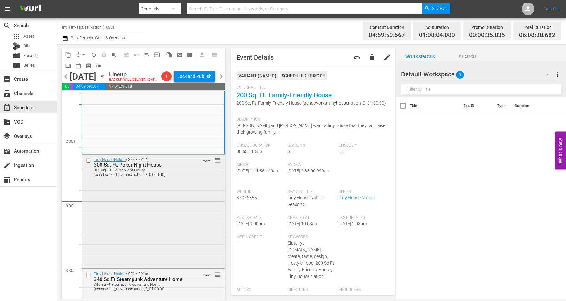
click at [145, 192] on div "Tiny House Nation / SE3 / EP17: 300 Sq. Ft. Poker Night House 300 Sq. Ft. Poker…" at bounding box center [153, 211] width 143 height 113
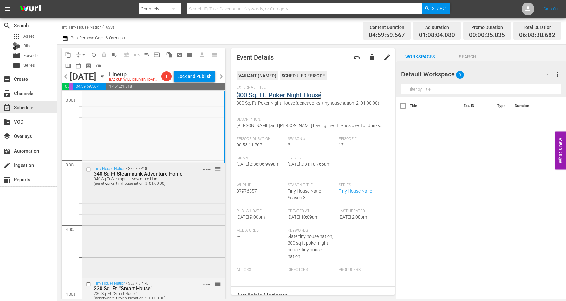
scroll to position [396, 0]
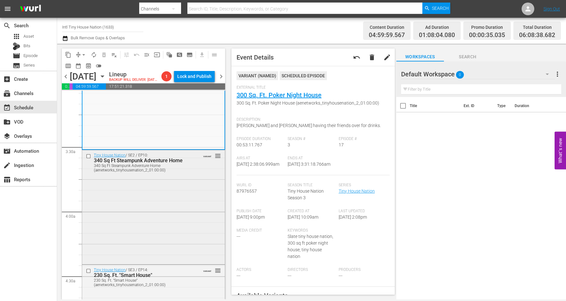
click at [147, 196] on div "Tiny House Nation / SE2 / EP10: 340 Sq Ft Steampunk Adventure Home 340 Sq Ft St…" at bounding box center [153, 206] width 143 height 113
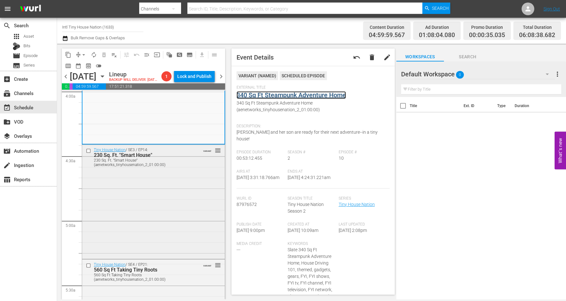
scroll to position [555, 0]
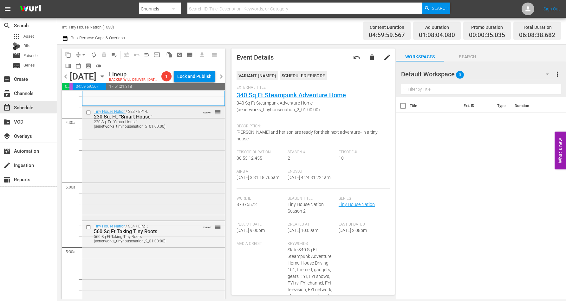
click at [134, 174] on div "Tiny House Nation / SE3 / EP14: 230 Sq. Ft. "Smart House" 230 Sq. Ft. "Smart Ho…" at bounding box center [153, 163] width 143 height 113
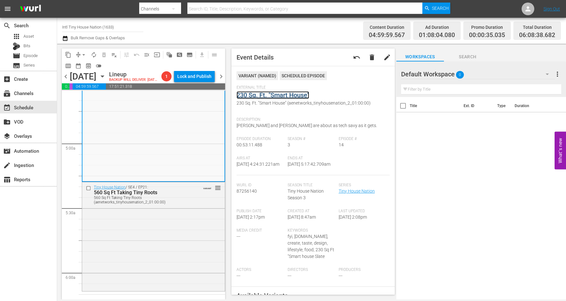
scroll to position [634, 0]
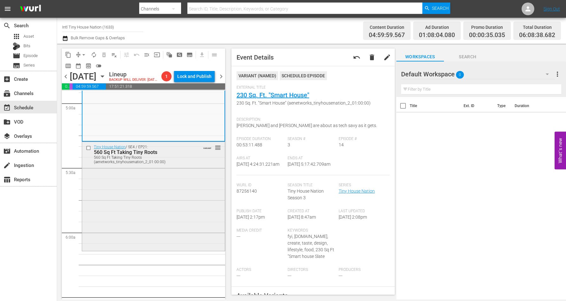
click at [157, 191] on div "Tiny House Nation / SE4 / EP21: 560 Sq Ft Taking Tiny Roots 560 Sq Ft Taking Ti…" at bounding box center [153, 196] width 143 height 108
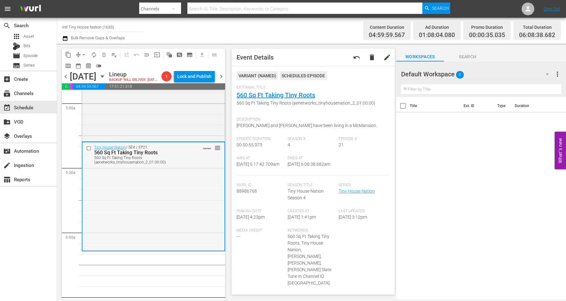
click at [132, 209] on div "Tiny House Nation / SE4 / EP21: 560 Sq Ft Taking Tiny Roots 560 Sq Ft Taking Ti…" at bounding box center [153, 196] width 142 height 108
click at [82, 54] on span "arrow_drop_down" at bounding box center [84, 55] width 6 height 6
click at [80, 65] on li "Align to Midnight" at bounding box center [84, 67] width 67 height 10
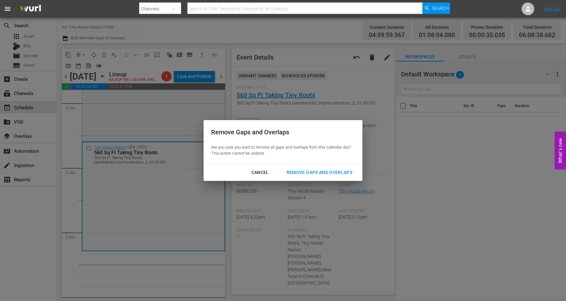
click at [323, 170] on div "Remove Gaps and Overlaps" at bounding box center [320, 173] width 76 height 8
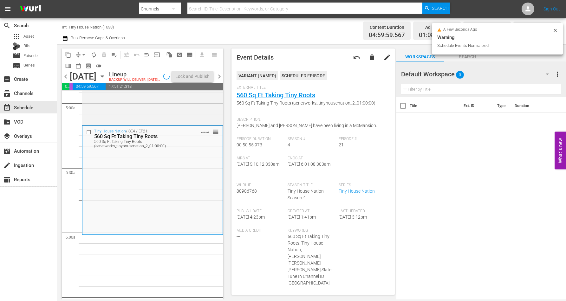
scroll to position [623, 0]
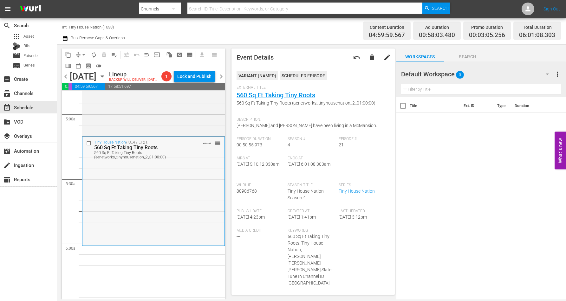
click at [163, 196] on div "Tiny House Nation / SE4 / EP21: 560 Sq Ft Taking Tiny Roots 560 Sq Ft Taking Ti…" at bounding box center [153, 191] width 142 height 108
click at [83, 53] on span "arrow_drop_down" at bounding box center [84, 55] width 6 height 6
click at [79, 67] on li "Align to Midnight" at bounding box center [84, 67] width 67 height 10
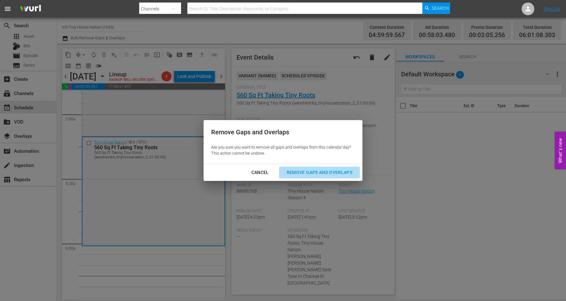
click at [320, 170] on div "Remove Gaps and Overlaps" at bounding box center [320, 173] width 76 height 8
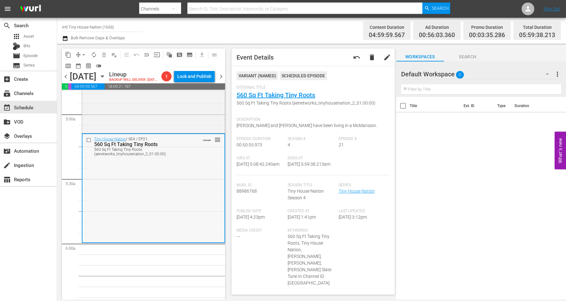
click at [194, 213] on div "Tiny House Nation / SE4 / EP21: 560 Sq Ft Taking Tiny Roots 560 Sq Ft Taking Ti…" at bounding box center [153, 188] width 142 height 108
click at [147, 208] on div "Tiny House Nation / SE4 / EP21: 560 Sq Ft Taking Tiny Roots 560 Sq Ft Taking Ti…" at bounding box center [153, 188] width 142 height 108
click at [84, 55] on span "arrow_drop_down" at bounding box center [84, 55] width 6 height 6
click at [83, 64] on li "Align to Midnight" at bounding box center [84, 67] width 67 height 10
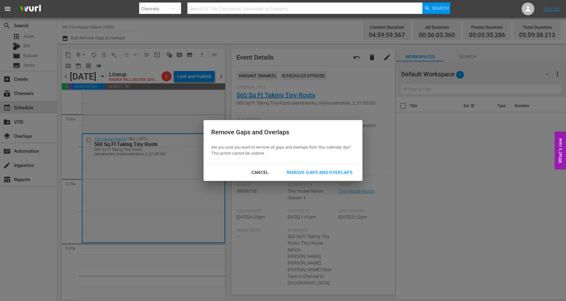
click at [304, 170] on div "Remove Gaps and Overlaps" at bounding box center [320, 173] width 76 height 8
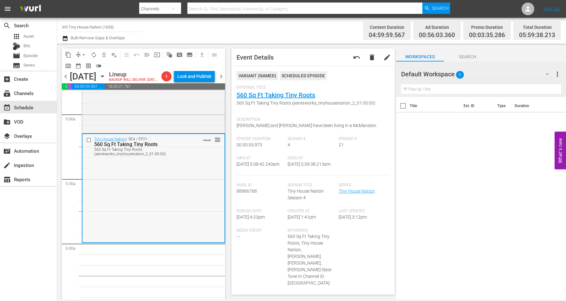
click at [137, 208] on div "Tiny House Nation / SE4 / EP21: 560 Sq Ft Taking Tiny Roots 560 Sq Ft Taking Ti…" at bounding box center [153, 188] width 142 height 108
click at [83, 53] on span "arrow_drop_down" at bounding box center [84, 55] width 6 height 6
click at [83, 65] on li "Align to Midnight" at bounding box center [84, 67] width 67 height 10
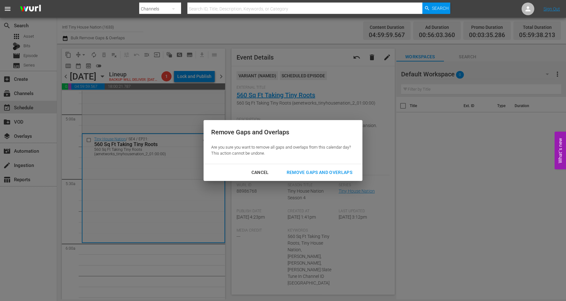
click at [317, 173] on div "Remove Gaps and Overlaps" at bounding box center [320, 173] width 76 height 8
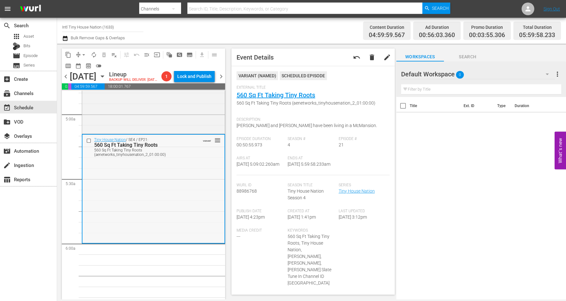
click at [138, 214] on div "Tiny House Nation / SE4 / EP21: 560 Sq Ft Taking Tiny Roots 560 Sq Ft Taking Ti…" at bounding box center [153, 189] width 142 height 108
click at [83, 54] on span "arrow_drop_down" at bounding box center [84, 55] width 6 height 6
click at [84, 67] on li "Align to Midnight" at bounding box center [84, 67] width 67 height 10
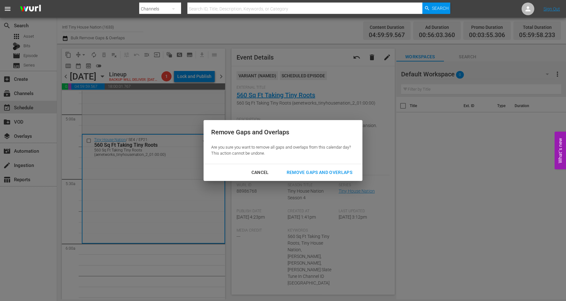
click at [329, 172] on div "Remove Gaps and Overlaps" at bounding box center [320, 173] width 76 height 8
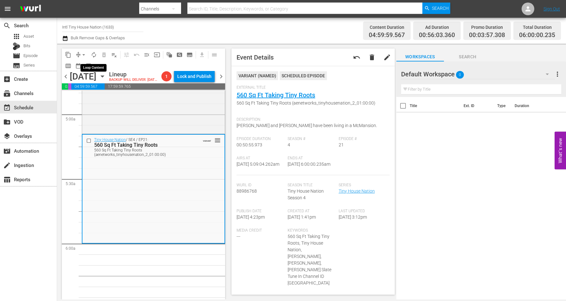
click at [93, 53] on span "autorenew_outlined" at bounding box center [94, 55] width 6 height 6
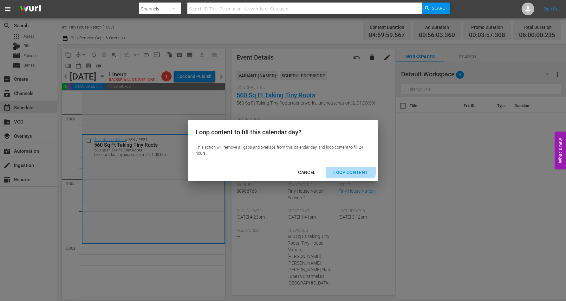
click at [346, 170] on div "Loop Content" at bounding box center [350, 173] width 45 height 8
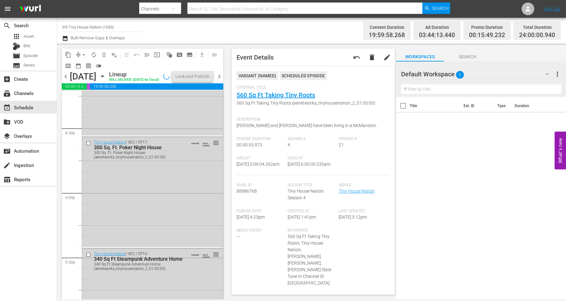
scroll to position [2907, 0]
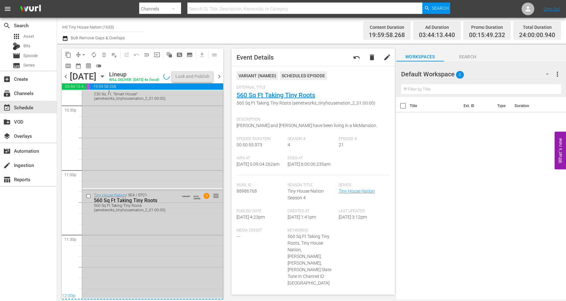
click at [118, 258] on div "Tiny House Nation / SE4 / EP21: 560 Sq Ft Taking Tiny Roots 560 Sq Ft Taking Ti…" at bounding box center [152, 244] width 141 height 108
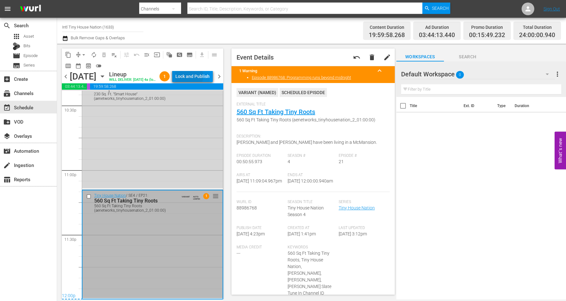
click at [201, 77] on div "Lock and Publish" at bounding box center [192, 76] width 34 height 11
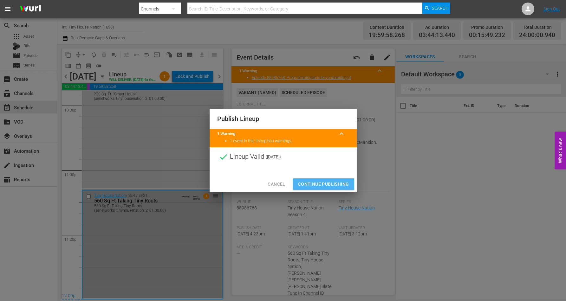
click at [321, 182] on span "Continue Publishing" at bounding box center [323, 184] width 51 height 8
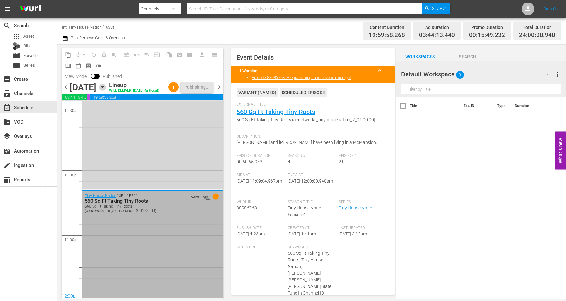
click at [104, 88] on icon "button" at bounding box center [102, 88] width 3 height 2
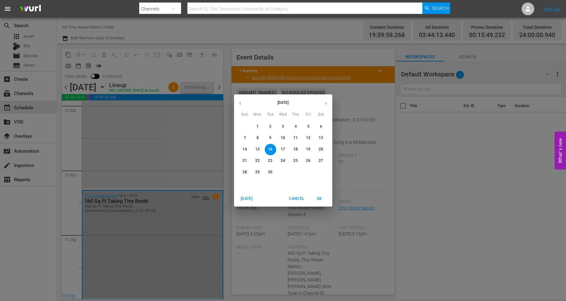
click at [285, 148] on p "17" at bounding box center [283, 149] width 4 height 5
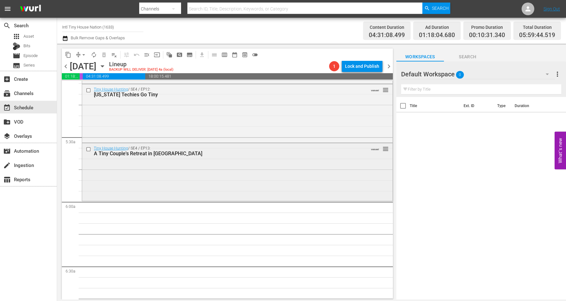
scroll to position [643, 0]
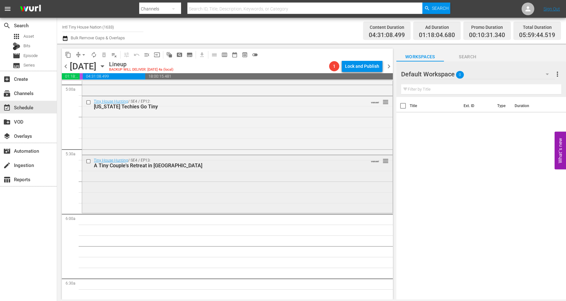
click at [127, 201] on div "Tiny House Hunting / SE4 / EP13: A Tiny Couple's Retreat in Louisville VARIANT …" at bounding box center [237, 183] width 311 height 56
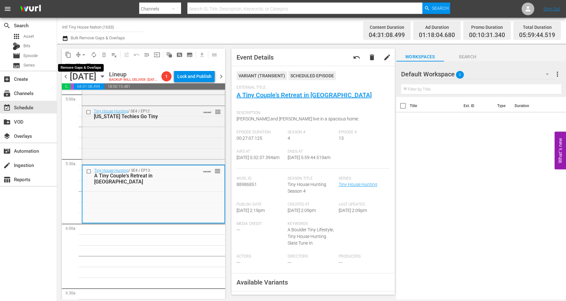
click at [83, 53] on span "arrow_drop_down" at bounding box center [84, 55] width 6 height 6
click at [78, 65] on li "Align to Midnight" at bounding box center [84, 67] width 67 height 10
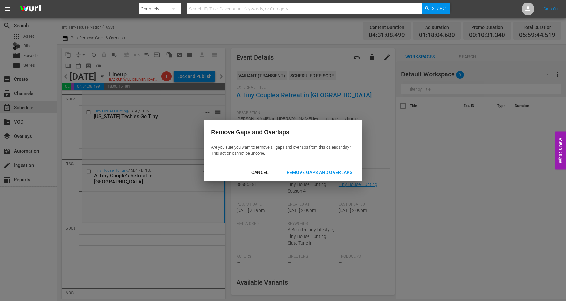
click at [324, 172] on div "Remove Gaps and Overlaps" at bounding box center [320, 173] width 76 height 8
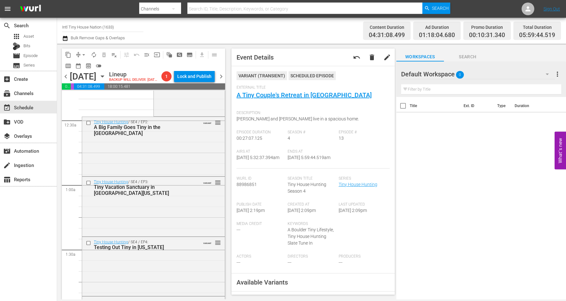
scroll to position [0, 0]
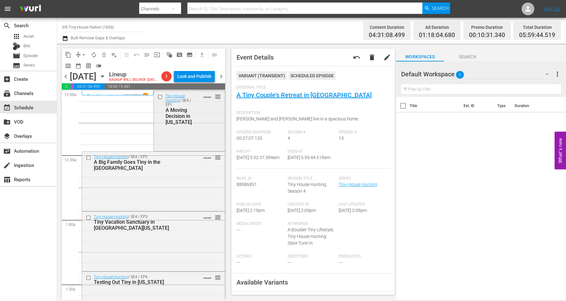
click at [186, 125] on div "A Moving Decision in Montana" at bounding box center [182, 116] width 33 height 18
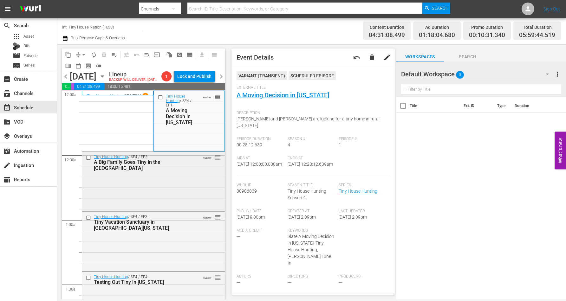
click at [183, 205] on div "Tiny House Hunting / SE4 / EP2: A Big Family Goes Tiny in the Shenandoah Valley…" at bounding box center [153, 181] width 143 height 58
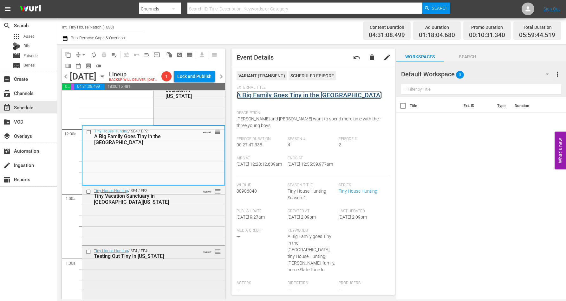
scroll to position [40, 0]
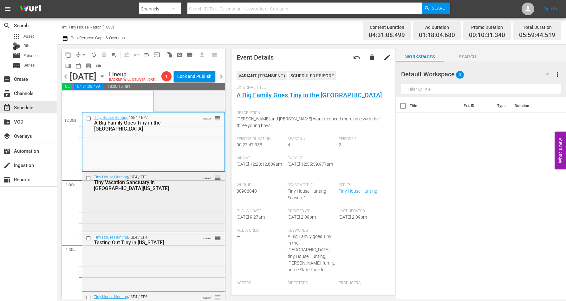
click at [183, 213] on div "Tiny House Hunting / SE4 / EP3: Tiny Vacation Sanctuary in Northwest Washington…" at bounding box center [153, 201] width 143 height 58
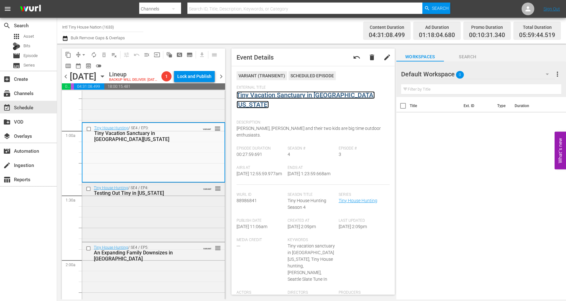
scroll to position [119, 0]
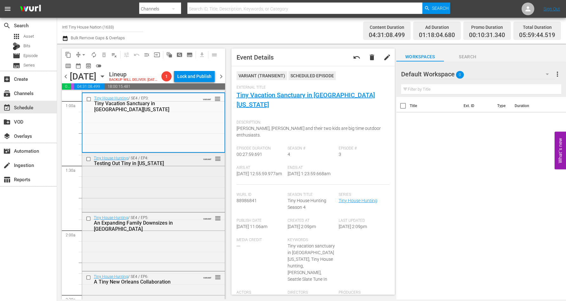
click at [164, 194] on div "Tiny House Hunting / SE4 / EP4: Testing Out Tiny in Texas VARIANT reorder" at bounding box center [153, 182] width 143 height 58
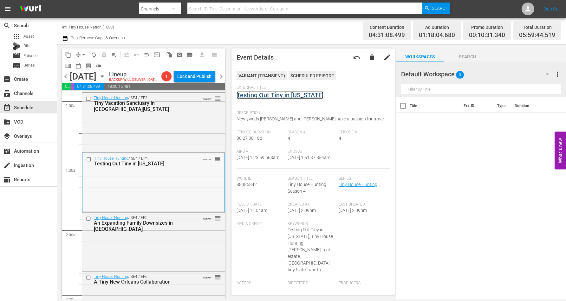
scroll to position [198, 0]
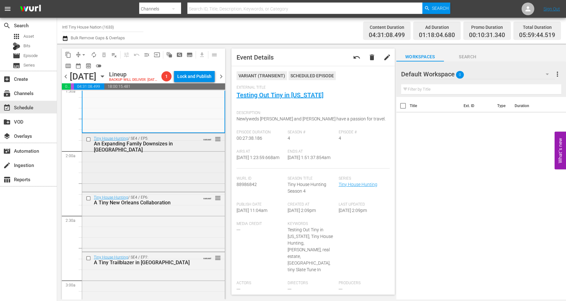
click at [190, 177] on div "Tiny House Hunting / SE4 / EP5: An Expanding Family Downsizes in Austin VARIANT…" at bounding box center [153, 162] width 143 height 57
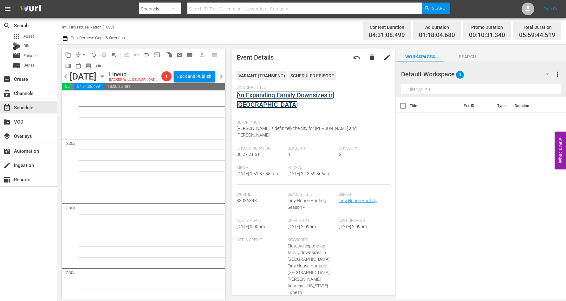
scroll to position [674, 0]
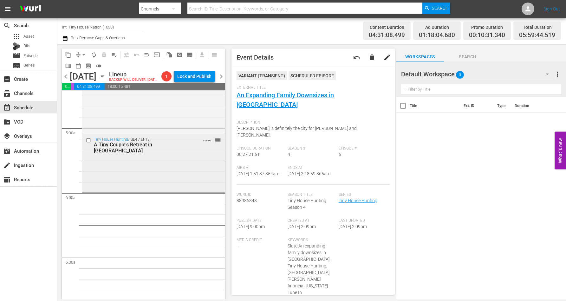
click at [167, 174] on div "Tiny House Hunting / SE4 / EP13: A Tiny Couple's Retreat in Louisville VARIANT …" at bounding box center [153, 162] width 143 height 56
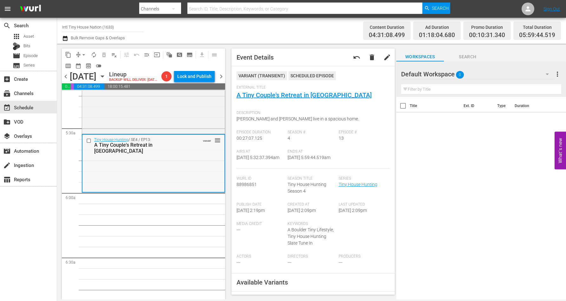
click at [114, 182] on div "Tiny House Hunting / SE4 / EP13: A Tiny Couple's Retreat in Louisville VARIANT …" at bounding box center [153, 163] width 142 height 56
click at [84, 55] on span "arrow_drop_down" at bounding box center [84, 55] width 6 height 6
click at [82, 67] on li "Align to Midnight" at bounding box center [84, 67] width 67 height 10
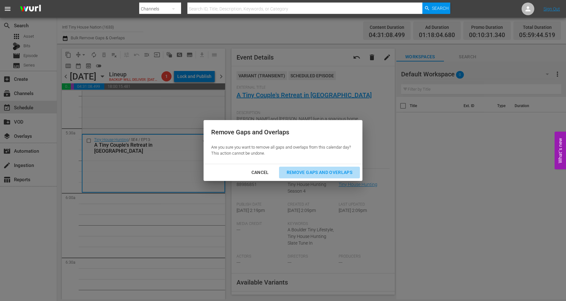
click at [312, 172] on div "Remove Gaps and Overlaps" at bounding box center [320, 173] width 76 height 8
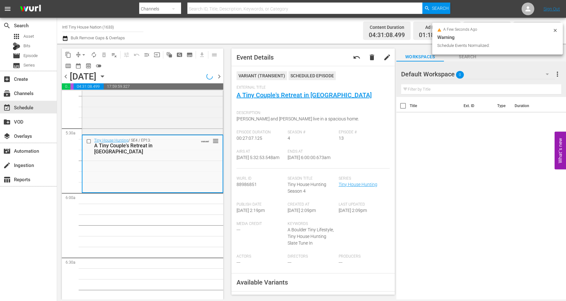
scroll to position [685, 0]
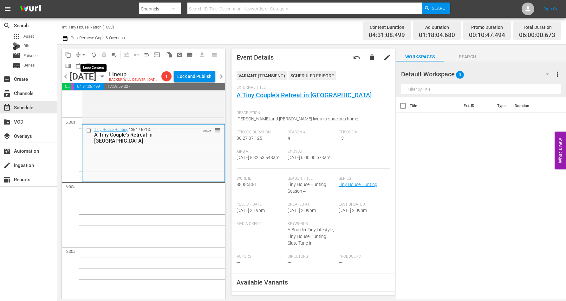
click at [93, 53] on span "autorenew_outlined" at bounding box center [94, 55] width 6 height 6
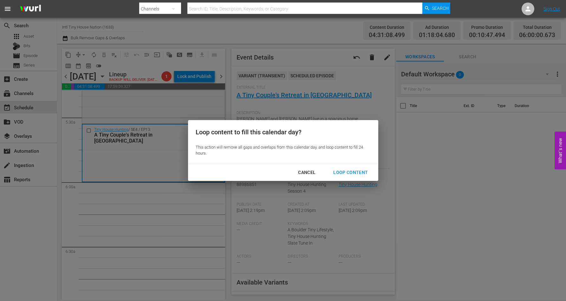
click at [346, 171] on div "Loop Content" at bounding box center [350, 173] width 45 height 8
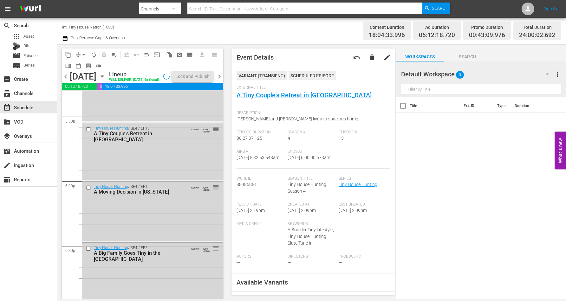
scroll to position [2907, 0]
click at [157, 274] on div "Tiny House Hunting / SE4 / EP13: A Tiny Couple's Retreat in Louisville VARIANT …" at bounding box center [152, 270] width 141 height 56
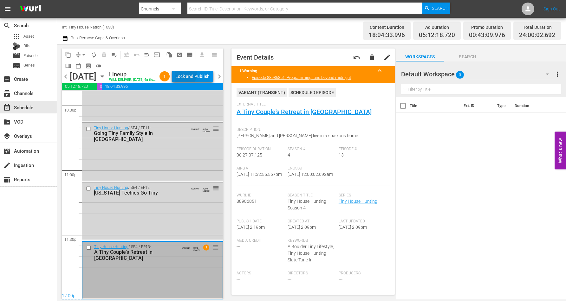
click at [198, 74] on div "Lock and Publish" at bounding box center [192, 76] width 34 height 11
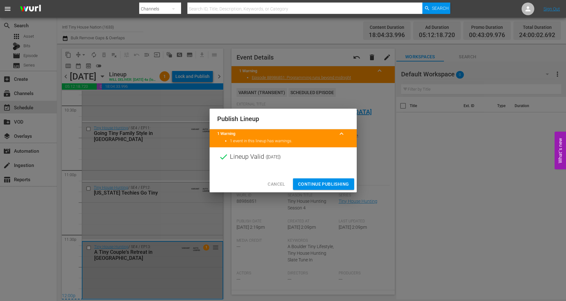
click at [314, 183] on span "Continue Publishing" at bounding box center [323, 184] width 51 height 8
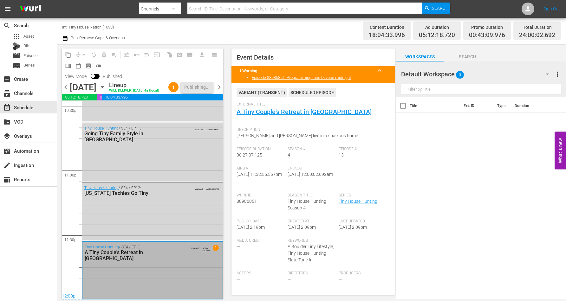
click at [104, 88] on icon "button" at bounding box center [102, 88] width 3 height 2
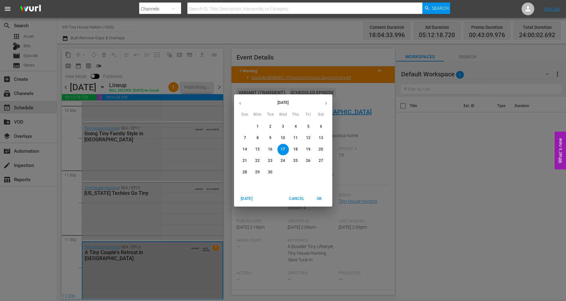
click at [294, 148] on p "18" at bounding box center [295, 149] width 4 height 5
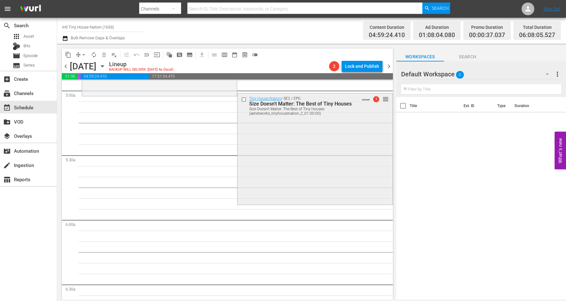
scroll to position [634, 0]
click at [300, 176] on div "Tiny House Nation / SE2 / EP0: Size Doesn't Matter: The Best of Tiny Houses Siz…" at bounding box center [315, 151] width 155 height 110
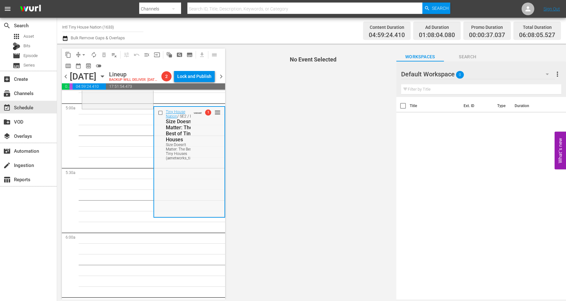
click at [176, 208] on div "Tiny House Nation / SE2 / EP0: Size Doesn't Matter: The Best of Tiny Houses Siz…" at bounding box center [189, 162] width 70 height 110
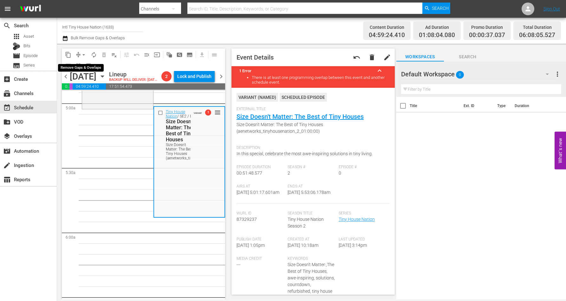
click at [82, 54] on span "arrow_drop_down" at bounding box center [84, 55] width 6 height 6
click at [79, 64] on li "Align to Midnight" at bounding box center [84, 67] width 67 height 10
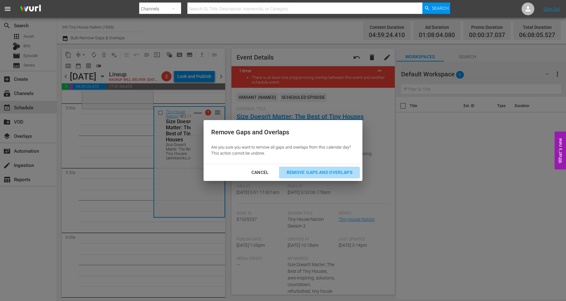
click at [314, 171] on div "Remove Gaps and Overlaps" at bounding box center [320, 173] width 76 height 8
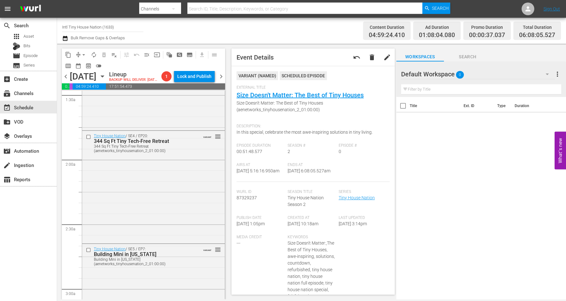
scroll to position [0, 0]
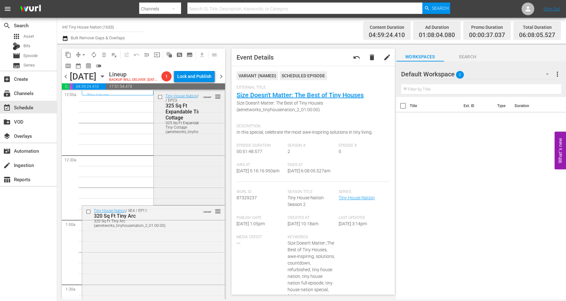
click at [178, 167] on div "Tiny House Nation / SE3 / EP23: 325 Sq Ft Expandable Tiny Cottage 325 Sq Ft Exp…" at bounding box center [189, 147] width 71 height 113
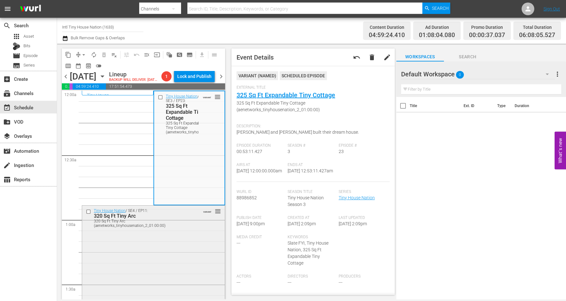
click at [171, 261] on div "Tiny House Nation / SE4 / EP11: 320 Sq Ft Tiny Arc 320 Sq Ft Tiny Arc (aenetwor…" at bounding box center [153, 262] width 143 height 113
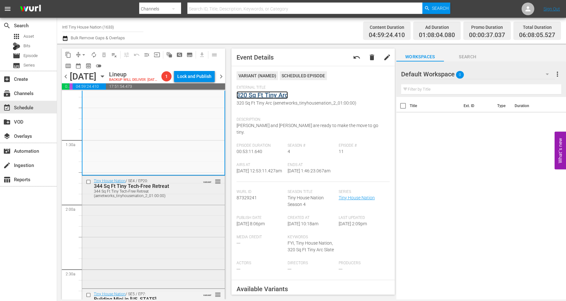
scroll to position [159, 0]
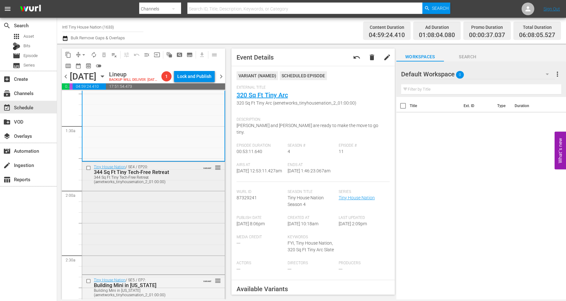
click at [172, 210] on div "Tiny House Nation / SE4 / EP20: 344 Sq Ft Tiny Tech-Free Retreat 344 Sq Ft Tiny…" at bounding box center [153, 217] width 143 height 111
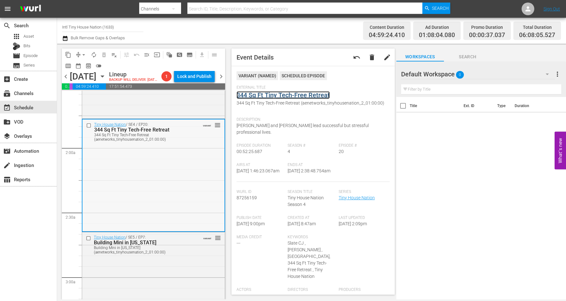
scroll to position [278, 0]
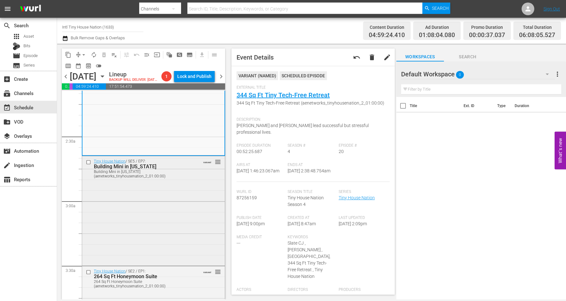
click at [162, 214] on div "Tiny House Nation / SE5 / EP7: Building Mini in Mississippi Building Mini in Mi…" at bounding box center [153, 210] width 143 height 108
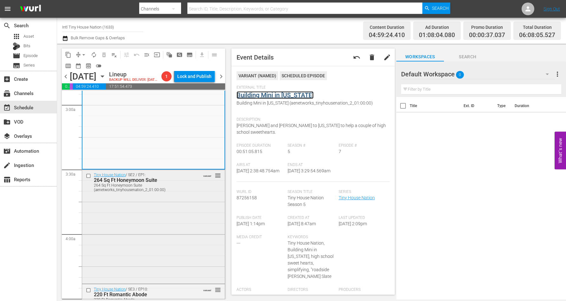
scroll to position [396, 0]
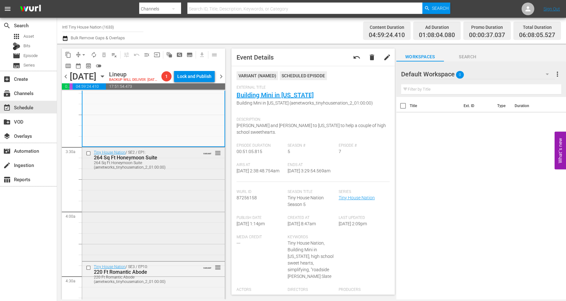
click at [165, 172] on div "Tiny House Nation / SE2 / EP1: 264 Sq Ft Honeymoon Suite 264 Sq Ft Honeymoon Su…" at bounding box center [153, 159] width 143 height 24
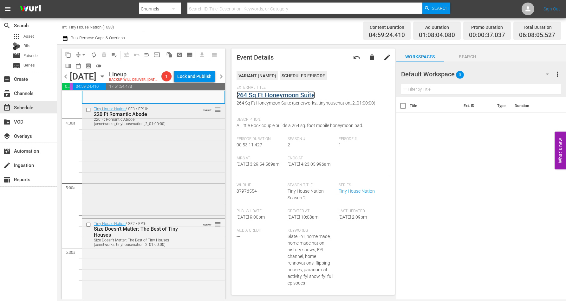
scroll to position [555, 0]
click at [186, 160] on div "Tiny House Nation / SE3 / EP10: 220 Ft Romantic Abode 220 Ft Romantic Abode (ae…" at bounding box center [153, 159] width 143 height 113
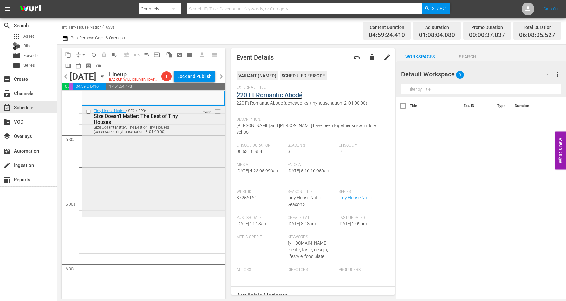
scroll to position [674, 0]
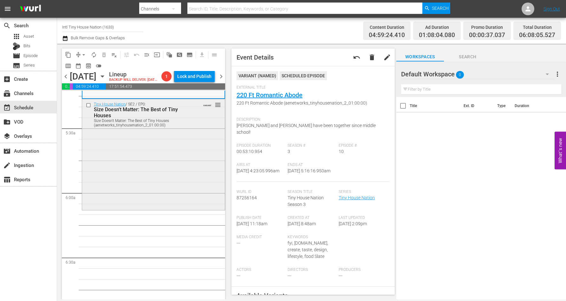
click at [165, 169] on div "Tiny House Nation / SE2 / EP0: Size Doesn't Matter: The Best of Tiny Houses Siz…" at bounding box center [153, 154] width 143 height 110
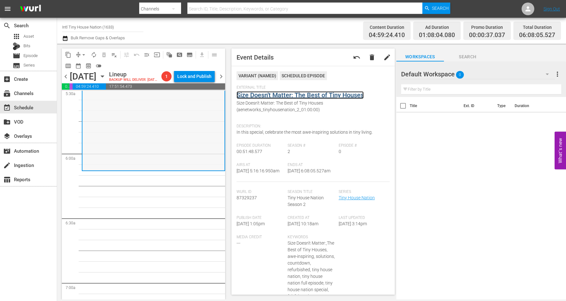
scroll to position [714, 0]
click at [168, 136] on div "Tiny House Nation / SE2 / EP0: Size Doesn't Matter: The Best of Tiny Houses Siz…" at bounding box center [153, 115] width 142 height 110
click at [124, 146] on div "Tiny House Nation / SE2 / EP0: Size Doesn't Matter: The Best of Tiny Houses Siz…" at bounding box center [153, 115] width 142 height 110
click at [84, 53] on span "arrow_drop_down" at bounding box center [84, 55] width 6 height 6
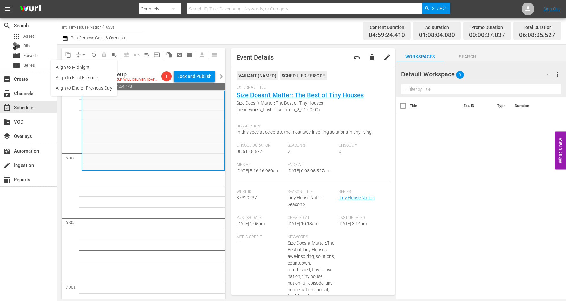
click at [85, 67] on li "Align to Midnight" at bounding box center [84, 67] width 67 height 10
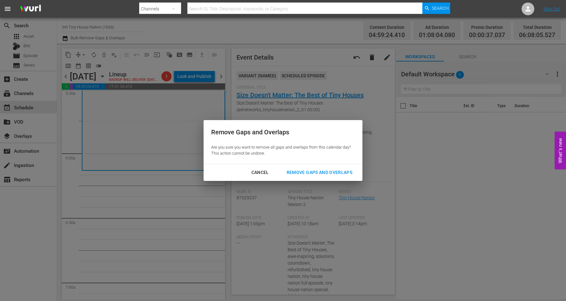
click at [321, 171] on div "Remove Gaps and Overlaps" at bounding box center [320, 173] width 76 height 8
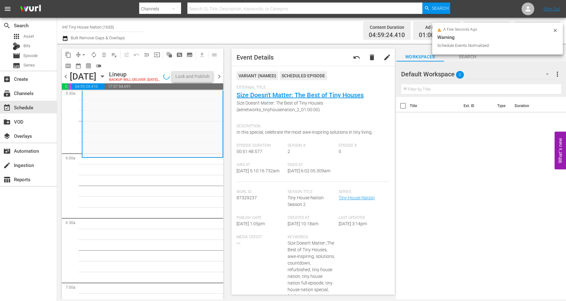
scroll to position [724, 0]
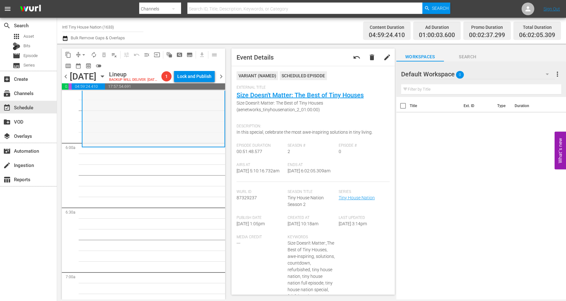
click at [150, 133] on div "Tiny House Nation / SE2 / EP0: Size Doesn't Matter: The Best of Tiny Houses Siz…" at bounding box center [153, 92] width 142 height 110
click at [86, 54] on span "arrow_drop_down" at bounding box center [84, 55] width 6 height 6
click at [83, 65] on li "Align to Midnight" at bounding box center [84, 67] width 67 height 10
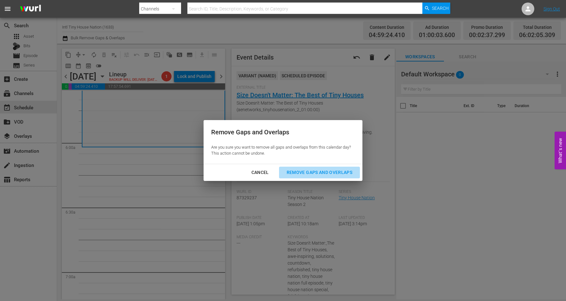
click at [314, 173] on div "Remove Gaps and Overlaps" at bounding box center [320, 173] width 76 height 8
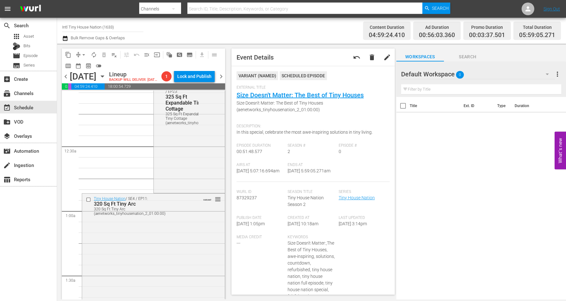
scroll to position [0, 0]
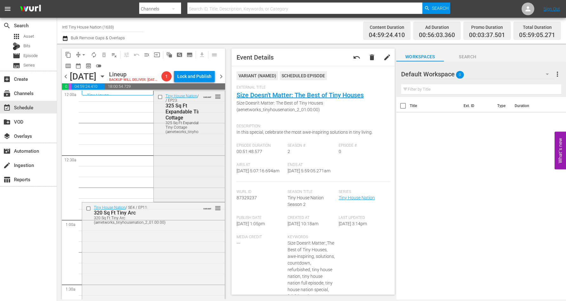
click at [166, 159] on div "Tiny House Nation / SE3 / EP23: 325 Sq Ft Expandable Tiny Cottage 325 Sq Ft Exp…" at bounding box center [189, 145] width 71 height 109
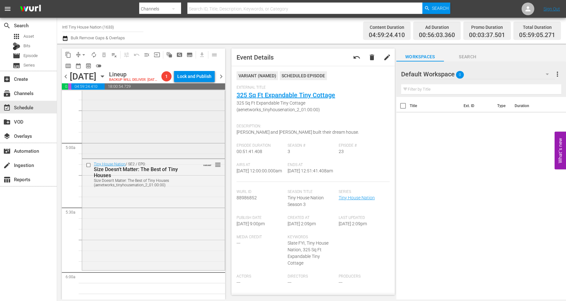
scroll to position [674, 0]
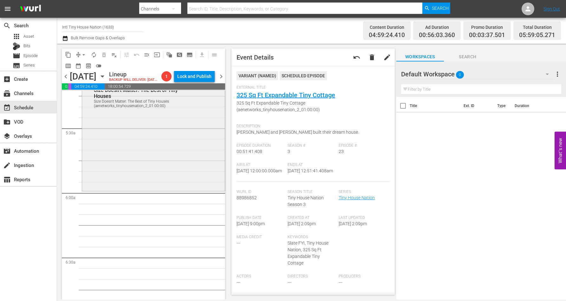
click at [150, 160] on div "Tiny House Nation / SE2 / EP0: Size Doesn't Matter: The Best of Tiny Houses Siz…" at bounding box center [153, 135] width 143 height 110
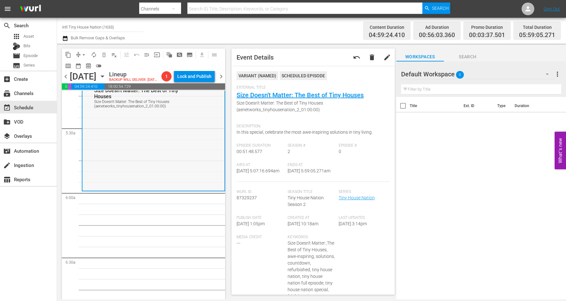
click at [141, 170] on div "Tiny House Nation / SE2 / EP0: Size Doesn't Matter: The Best of Tiny Houses Siz…" at bounding box center [153, 135] width 142 height 110
click at [83, 52] on span "arrow_drop_down" at bounding box center [84, 55] width 6 height 6
click at [86, 64] on li "Align to Midnight" at bounding box center [84, 67] width 67 height 10
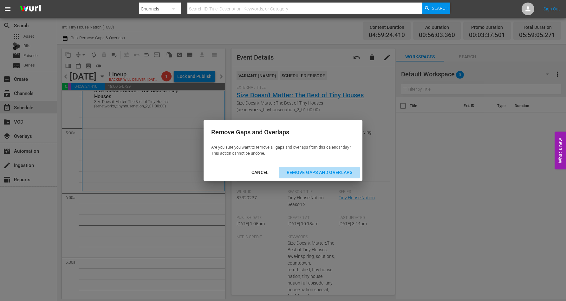
click at [308, 173] on div "Remove Gaps and Overlaps" at bounding box center [320, 173] width 76 height 8
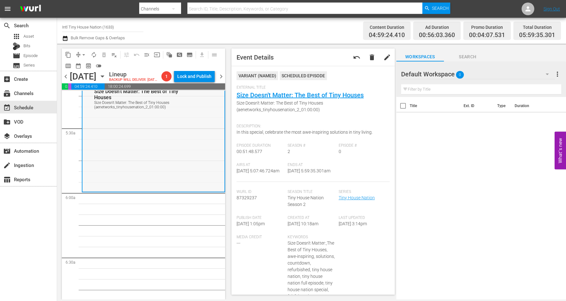
click at [126, 141] on div "Tiny House Nation / SE2 / EP0: Size Doesn't Matter: The Best of Tiny Houses Siz…" at bounding box center [153, 136] width 142 height 110
click at [86, 53] on span "arrow_drop_down" at bounding box center [84, 55] width 6 height 6
click at [83, 68] on li "Align to Midnight" at bounding box center [84, 67] width 67 height 10
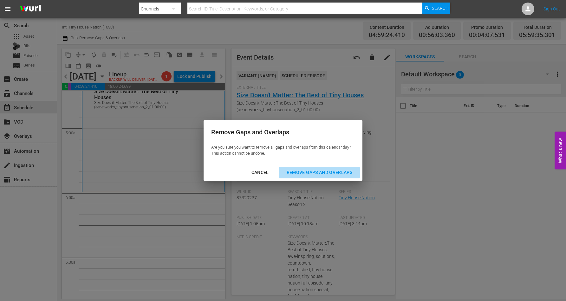
click at [311, 169] on div "Remove Gaps and Overlaps" at bounding box center [320, 173] width 76 height 8
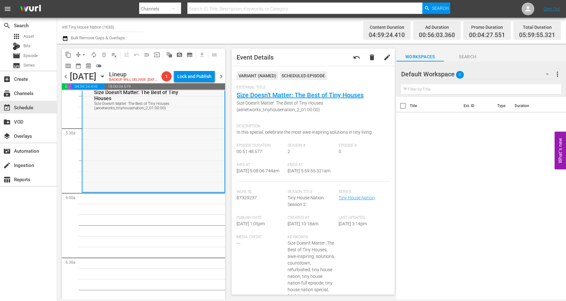
click at [146, 157] on div "Tiny House Nation / SE2 / EP0: Size Doesn't Matter: The Best of Tiny Houses Siz…" at bounding box center [153, 137] width 142 height 110
click at [82, 54] on span "arrow_drop_down" at bounding box center [84, 55] width 6 height 6
click at [86, 66] on li "Align to Midnight" at bounding box center [84, 67] width 67 height 10
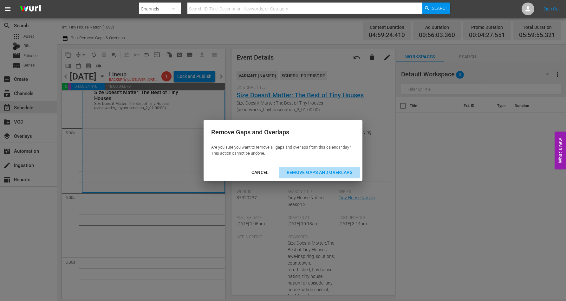
click at [338, 170] on div "Remove Gaps and Overlaps" at bounding box center [320, 173] width 76 height 8
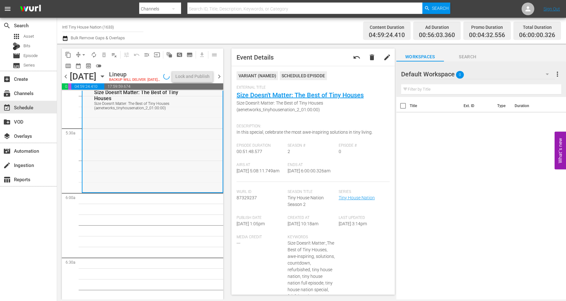
click at [173, 176] on div "Tiny House Nation / SE2 / EP0: Size Doesn't Matter: The Best of Tiny Houses Siz…" at bounding box center [152, 137] width 140 height 110
click at [95, 55] on span "autorenew_outlined" at bounding box center [94, 55] width 6 height 6
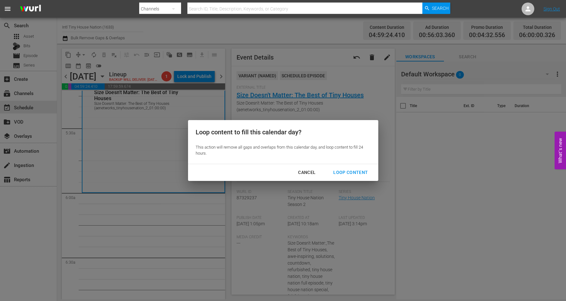
click at [346, 173] on div "Loop Content" at bounding box center [350, 173] width 45 height 8
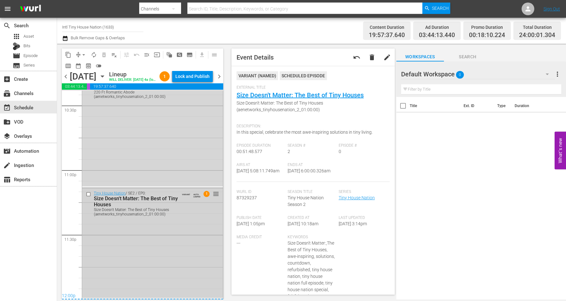
scroll to position [2907, 0]
click at [142, 239] on div "Tiny House Nation / SE2 / EP0: Size Doesn't Matter: The Best of Tiny Houses Siz…" at bounding box center [152, 243] width 141 height 110
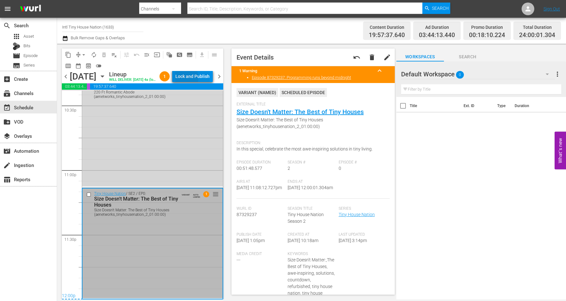
click at [196, 79] on div "Lock and Publish" at bounding box center [192, 76] width 34 height 11
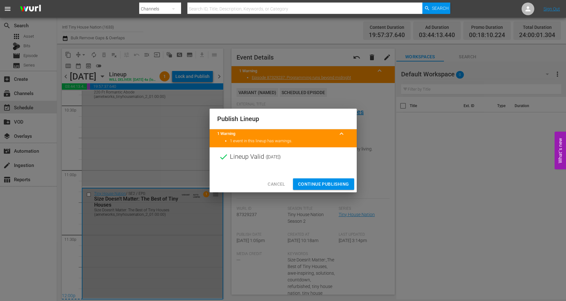
click at [314, 183] on span "Continue Publishing" at bounding box center [323, 184] width 51 height 8
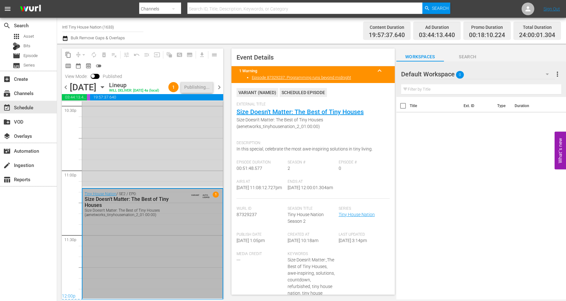
click at [106, 90] on icon "button" at bounding box center [102, 87] width 7 height 7
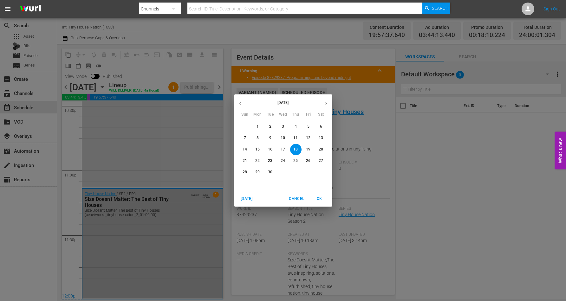
click at [307, 147] on button "19" at bounding box center [308, 149] width 11 height 11
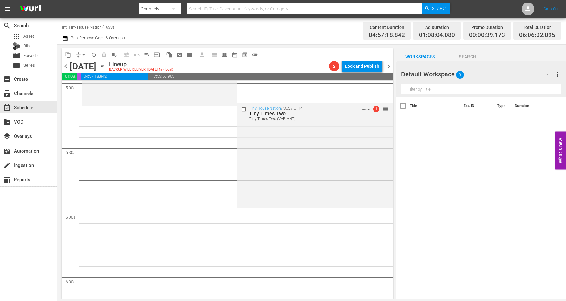
scroll to position [709, 0]
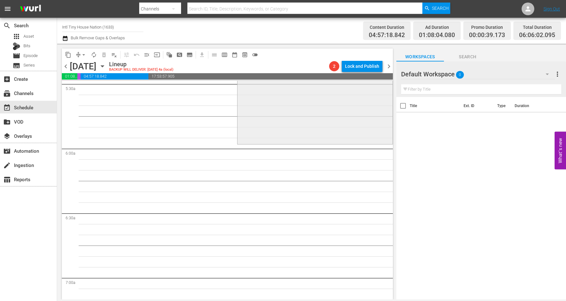
click at [267, 129] on div "Tiny House Nation / SE5 / EP14: Tiny Times Two Tiny Times Two (VARIANT) VARIANT…" at bounding box center [315, 91] width 155 height 104
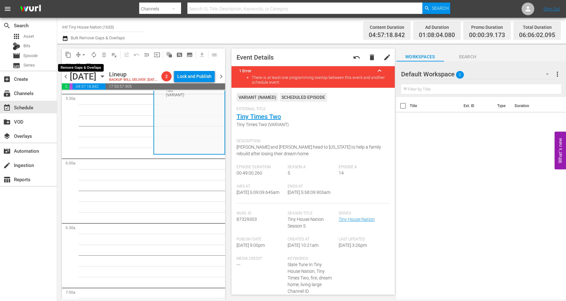
click at [86, 55] on span "arrow_drop_down" at bounding box center [84, 55] width 6 height 6
click at [84, 65] on li "Align to Midnight" at bounding box center [84, 67] width 67 height 10
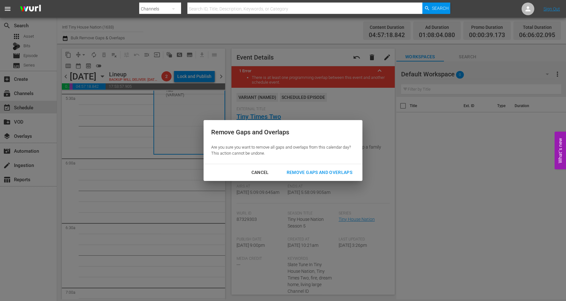
click at [321, 172] on div "Remove Gaps and Overlaps" at bounding box center [320, 173] width 76 height 8
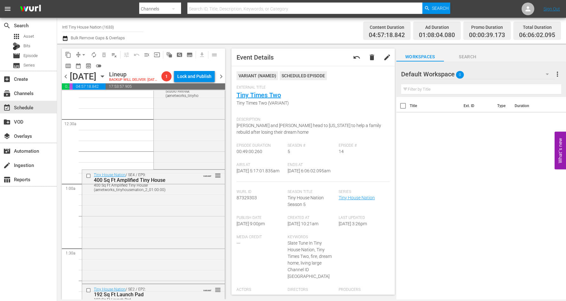
scroll to position [0, 0]
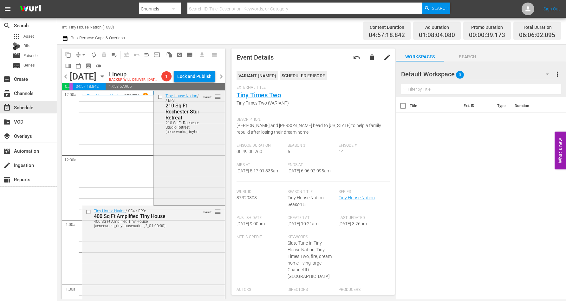
click at [169, 165] on div "Tiny House Nation / SE1 / EP3: 210 Sq Ft Rochester Studio Retreat 210 Sq Ft Roc…" at bounding box center [189, 147] width 71 height 113
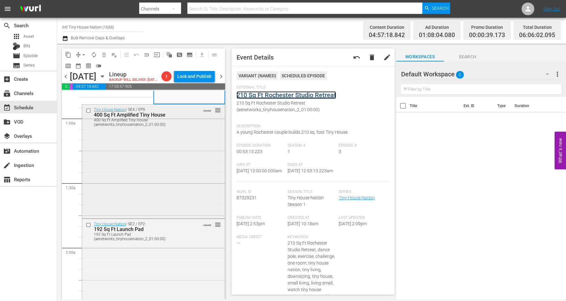
scroll to position [119, 0]
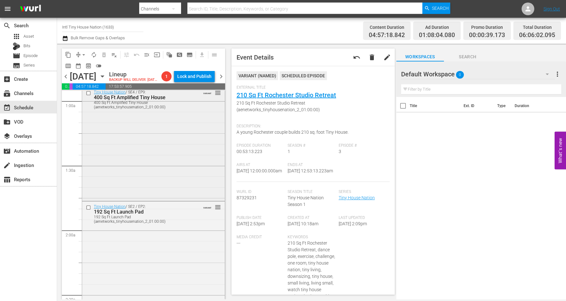
click at [157, 159] on div "Tiny House Nation / SE4 / EP9: 400 Sq Ft Amplified Tiny House 400 Sq Ft Amplifi…" at bounding box center [153, 143] width 143 height 113
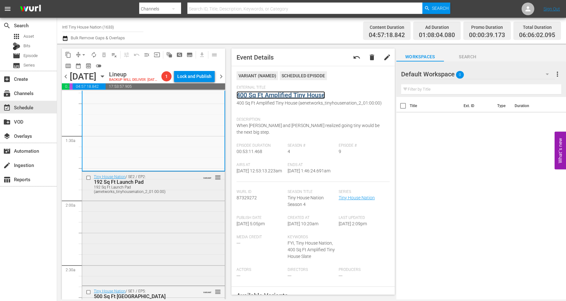
scroll to position [198, 0]
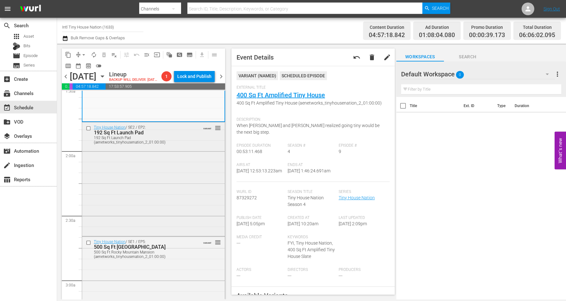
click at [144, 188] on div "Tiny House Nation / SE2 / EP2: 192 Sq Ft Launch Pad 192 Sq Ft Launch Pad (aenet…" at bounding box center [153, 178] width 143 height 113
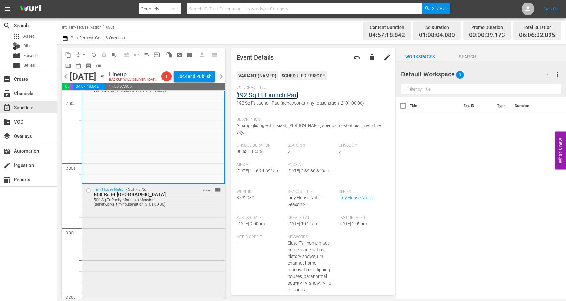
scroll to position [317, 0]
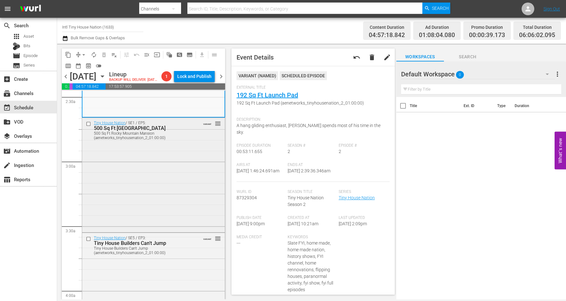
click at [140, 180] on div "Tiny House Nation / SE1 / EP5: 500 Sq Ft Rocky Mountain Mansion 500 Sq Ft Rocky…" at bounding box center [153, 174] width 143 height 113
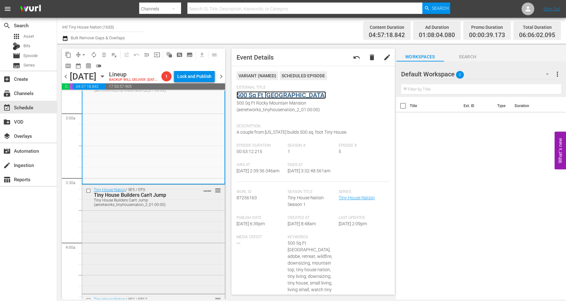
scroll to position [436, 0]
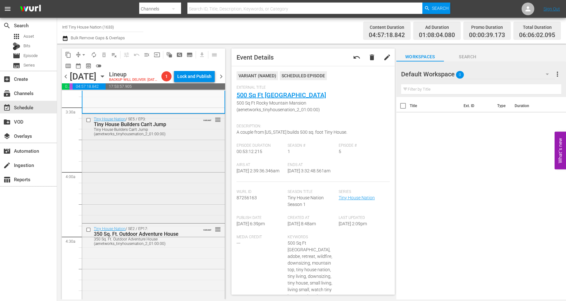
click at [156, 177] on div "Tiny House Nation / SE5 / EP3: Tiny House Builders Can't Jump Tiny House Builde…" at bounding box center [153, 168] width 143 height 108
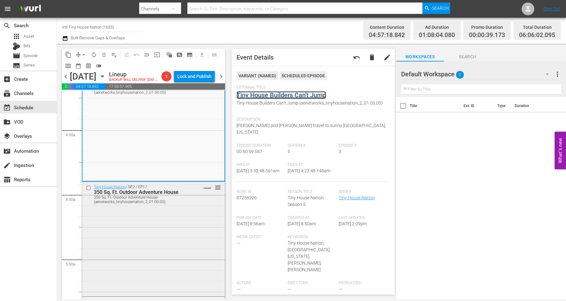
scroll to position [555, 0]
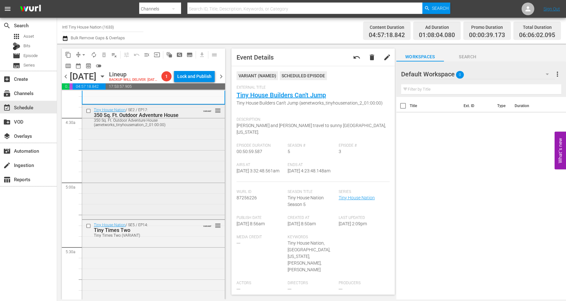
click at [144, 173] on div "Tiny House Nation / SE2 / EP17: 350 Sq. Ft. Outdoor Adventure House 350 Sq. Ft.…" at bounding box center [153, 161] width 143 height 113
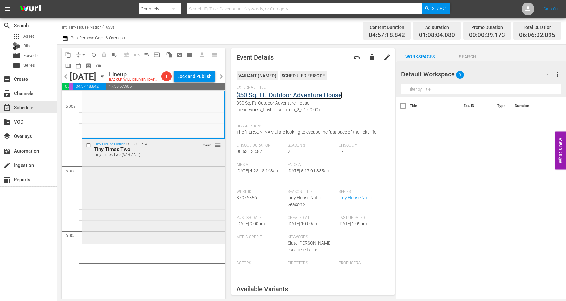
scroll to position [674, 0]
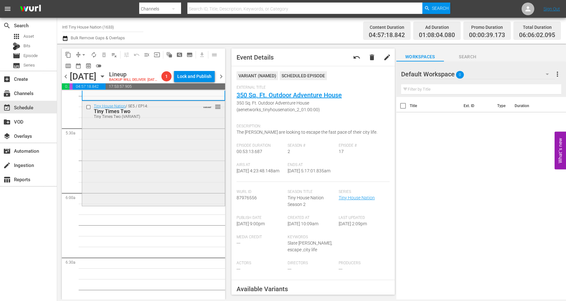
click at [145, 154] on div "Tiny House Nation / SE5 / EP14: Tiny Times Two Tiny Times Two (VARIANT) VARIANT…" at bounding box center [153, 153] width 143 height 104
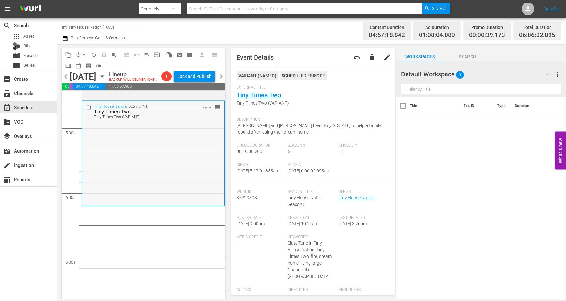
click at [141, 174] on div "Tiny House Nation / SE5 / EP14: Tiny Times Two Tiny Times Two (VARIANT) VARIANT…" at bounding box center [153, 153] width 142 height 104
click at [146, 171] on div "Tiny House Nation / SE5 / EP14: Tiny Times Two Tiny Times Two (VARIANT) VARIANT…" at bounding box center [153, 153] width 142 height 104
click at [85, 53] on span "arrow_drop_down" at bounding box center [84, 55] width 6 height 6
click at [82, 67] on li "Align to Midnight" at bounding box center [84, 67] width 67 height 10
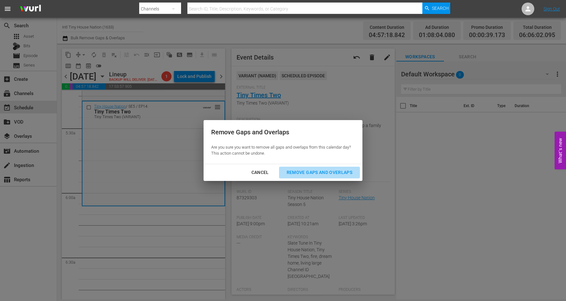
click at [307, 170] on div "Remove Gaps and Overlaps" at bounding box center [320, 173] width 76 height 8
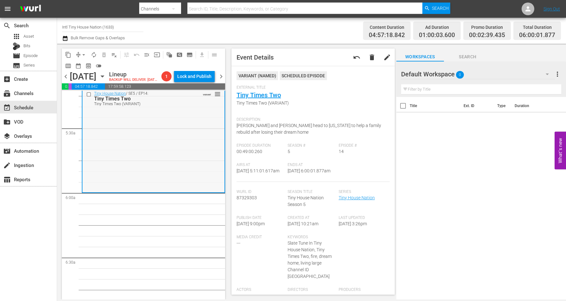
click at [145, 172] on div "Tiny House Nation / SE5 / EP14: Tiny Times Two Tiny Times Two (VARIANT) VARIANT…" at bounding box center [153, 140] width 142 height 104
click at [81, 54] on span "arrow_drop_down" at bounding box center [84, 55] width 6 height 6
click at [82, 65] on li "Align to Midnight" at bounding box center [84, 67] width 67 height 10
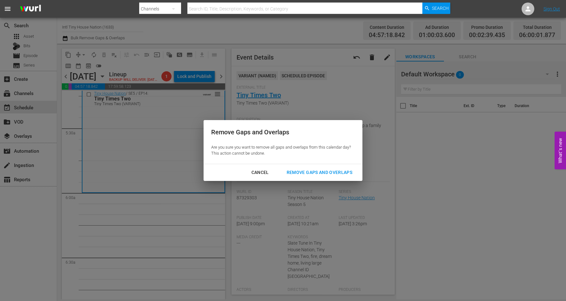
click at [316, 169] on div "Remove Gaps and Overlaps" at bounding box center [320, 173] width 76 height 8
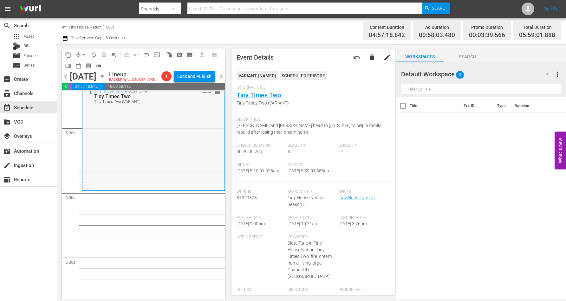
click at [139, 180] on div "Tiny House Nation / SE5 / EP14: Tiny Times Two Tiny Times Two (VARIANT) VARIANT…" at bounding box center [153, 138] width 142 height 104
click at [82, 54] on span "arrow_drop_down" at bounding box center [84, 55] width 6 height 6
click at [83, 65] on li "Align to Midnight" at bounding box center [84, 67] width 67 height 10
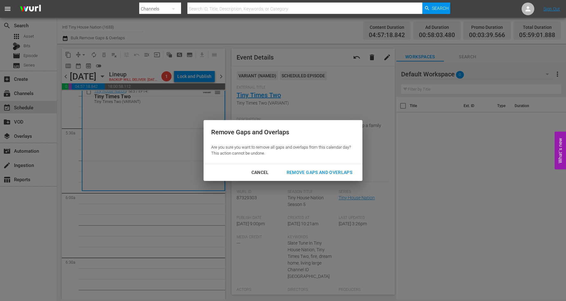
click at [313, 171] on div "Remove Gaps and Overlaps" at bounding box center [320, 173] width 76 height 8
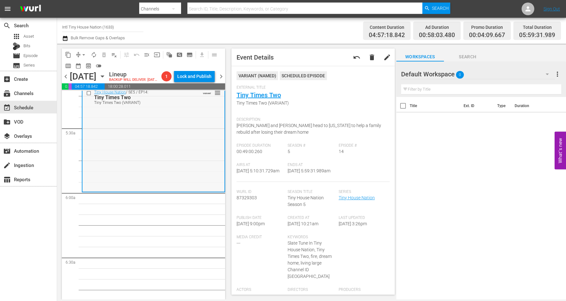
click at [105, 142] on div "Tiny House Nation / SE5 / EP14: Tiny Times Two Tiny Times Two (VARIANT) VARIANT…" at bounding box center [153, 139] width 142 height 104
click at [81, 55] on span "arrow_drop_down" at bounding box center [84, 55] width 6 height 6
click at [89, 65] on li "Align to Midnight" at bounding box center [84, 67] width 67 height 10
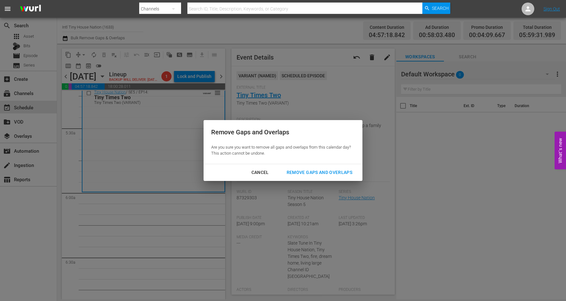
drag, startPoint x: 313, startPoint y: 172, endPoint x: 310, endPoint y: 169, distance: 4.6
click at [312, 171] on div "Remove Gaps and Overlaps" at bounding box center [320, 173] width 76 height 8
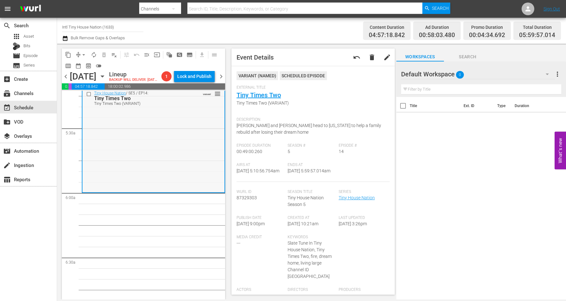
drag, startPoint x: 144, startPoint y: 154, endPoint x: 141, endPoint y: 153, distance: 3.2
click at [141, 153] on div "Tiny House Nation / SE5 / EP14: Tiny Times Two Tiny Times Two (VARIANT) VARIANT…" at bounding box center [153, 140] width 142 height 104
click at [85, 54] on span "arrow_drop_down" at bounding box center [84, 55] width 6 height 6
click at [86, 65] on li "Align to Midnight" at bounding box center [84, 67] width 67 height 10
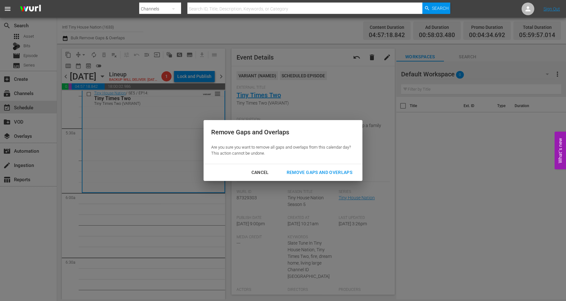
click at [307, 170] on div "Remove Gaps and Overlaps" at bounding box center [320, 173] width 76 height 8
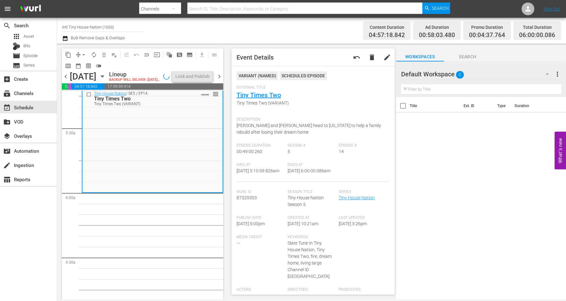
click at [152, 170] on div "Tiny House Nation / SE5 / EP14: Tiny Times Two Tiny Times Two (VARIANT) VARIANT…" at bounding box center [152, 140] width 140 height 104
click at [91, 54] on span "autorenew_outlined" at bounding box center [94, 55] width 6 height 6
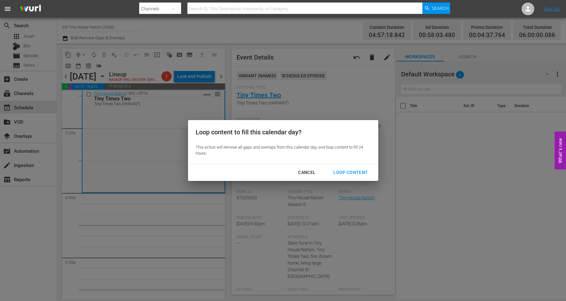
click at [343, 172] on div "Loop Content" at bounding box center [350, 173] width 45 height 8
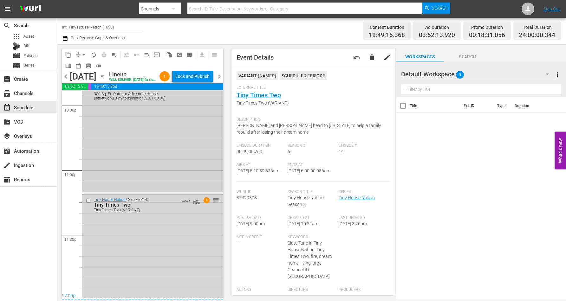
scroll to position [2907, 0]
click at [162, 221] on div "Tiny House Nation / SE5 / EP14: Tiny Times Two Tiny Times Two (VARIANT) VARIANT…" at bounding box center [152, 247] width 141 height 104
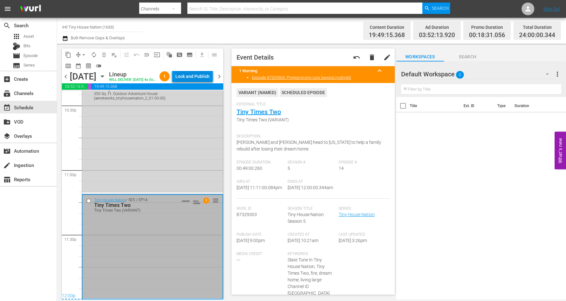
click at [197, 74] on div "Lock and Publish" at bounding box center [192, 76] width 34 height 11
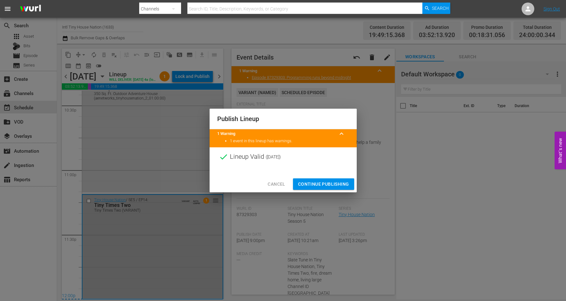
click at [312, 181] on span "Continue Publishing" at bounding box center [323, 184] width 51 height 8
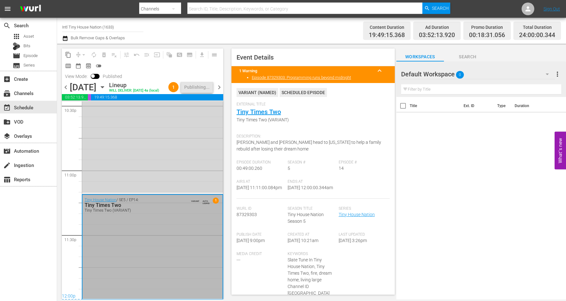
click at [106, 91] on icon "button" at bounding box center [102, 87] width 7 height 7
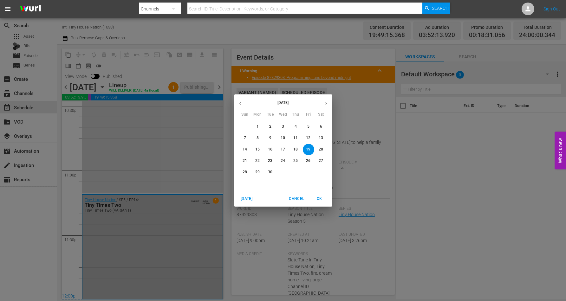
click at [255, 162] on p "22" at bounding box center [257, 160] width 4 height 5
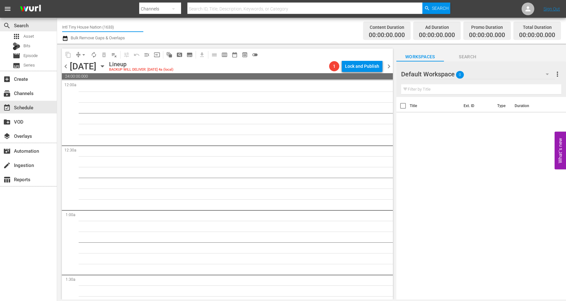
drag, startPoint x: 120, startPoint y: 26, endPoint x: 57, endPoint y: 26, distance: 63.1
click at [57, 0] on div "search Search apps Asset Bits movie Episode subtitles Series add_box Create sub…" at bounding box center [311, 0] width 509 height 0
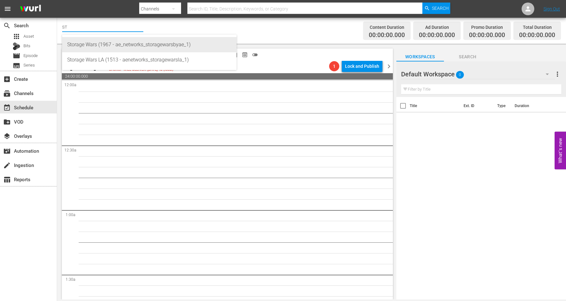
click at [94, 46] on div "Storage Wars (1967 - ae_networks_storagewarsbyae_1)" at bounding box center [149, 44] width 164 height 15
type input "Storage Wars (1967 - ae_networks_storagewarsbyae_1)"
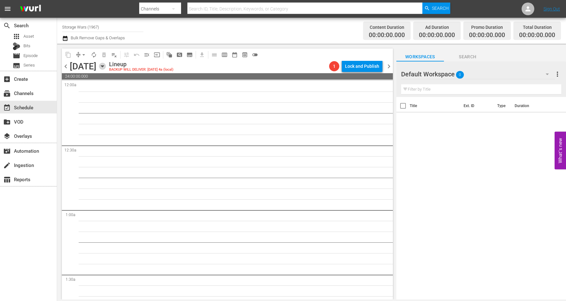
click at [104, 66] on icon "button" at bounding box center [102, 67] width 3 height 2
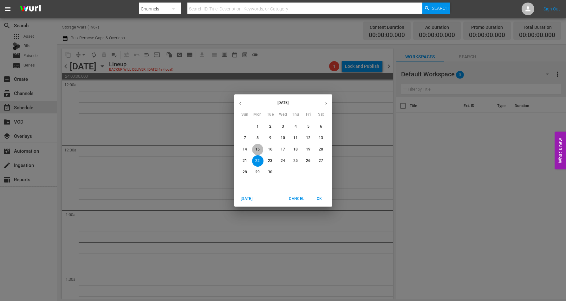
click at [258, 146] on button "15" at bounding box center [257, 149] width 11 height 11
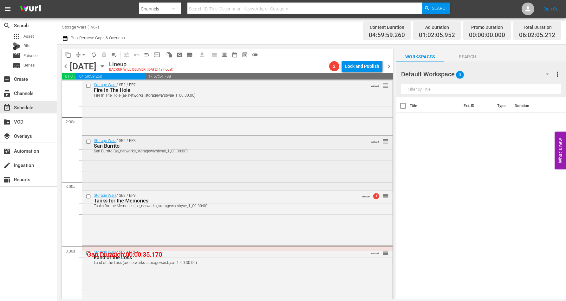
scroll to position [278, 0]
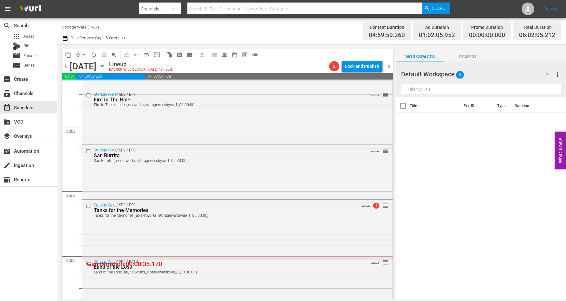
click at [106, 63] on icon "button" at bounding box center [102, 66] width 7 height 7
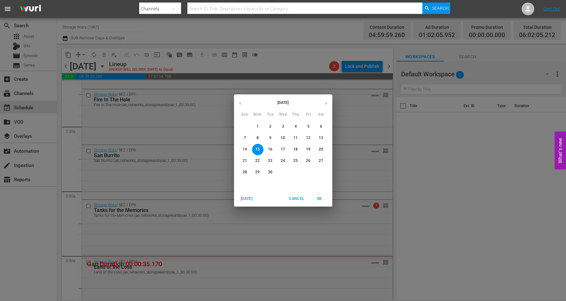
click at [299, 150] on span "18" at bounding box center [295, 149] width 11 height 5
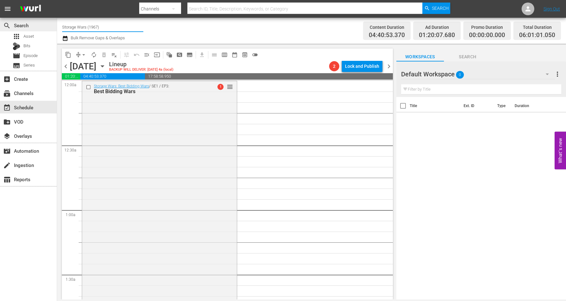
drag, startPoint x: 99, startPoint y: 27, endPoint x: 49, endPoint y: 26, distance: 50.5
click at [57, 0] on div "search Search apps Asset Bits movie Episode subtitles Series add_box Create sub…" at bounding box center [311, 0] width 509 height 0
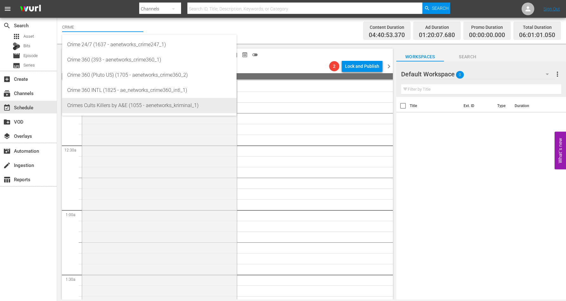
click at [91, 106] on div "Crimes Cults Killers by A&E (1055 - aenetworks_kriminal_1)" at bounding box center [149, 105] width 164 height 15
type input "Crimes Cults Killers by A&E (1055 - aenetworks_kriminal_1)"
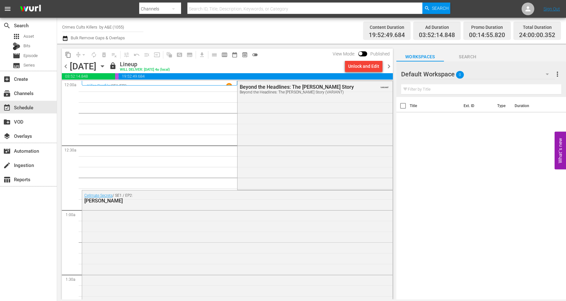
click at [104, 67] on icon "button" at bounding box center [102, 67] width 3 height 2
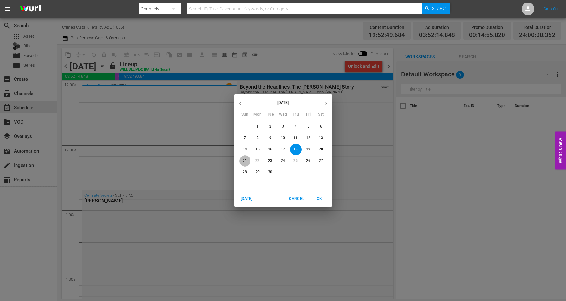
click at [243, 162] on p "21" at bounding box center [245, 160] width 4 height 5
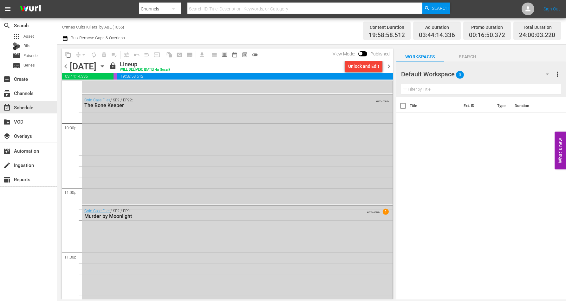
scroll to position [2887, 0]
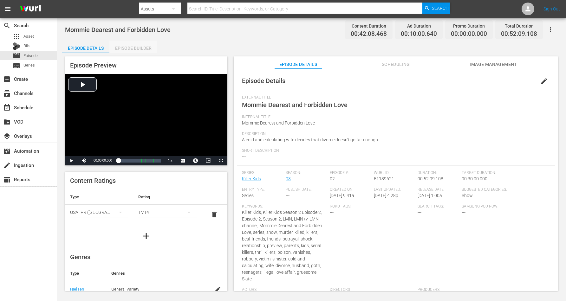
drag, startPoint x: 140, startPoint y: 49, endPoint x: 188, endPoint y: 1, distance: 68.0
click at [141, 49] on div "Episode Builder" at bounding box center [133, 48] width 48 height 15
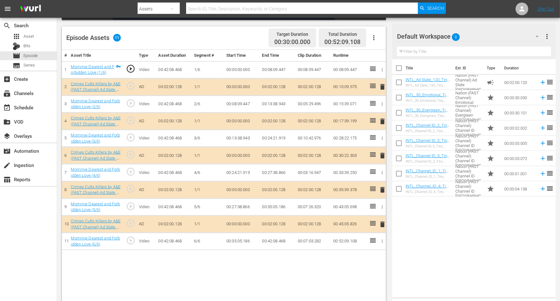
scroll to position [159, 0]
click at [382, 87] on span "delete" at bounding box center [383, 87] width 8 height 8
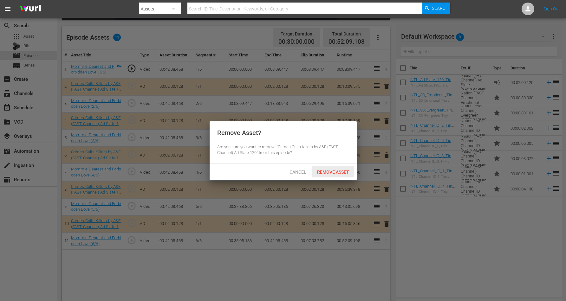
click at [329, 170] on span "Remove Asset" at bounding box center [333, 172] width 42 height 5
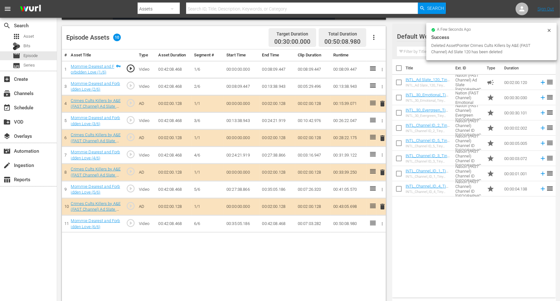
click at [453, 30] on icon at bounding box center [549, 30] width 3 height 3
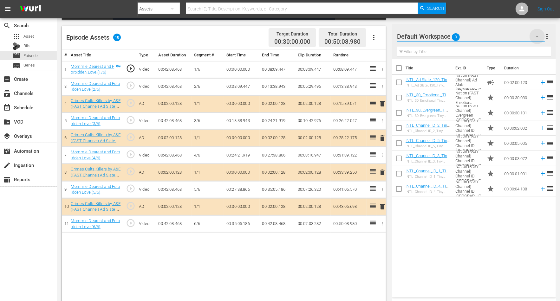
click at [453, 37] on icon "button" at bounding box center [537, 37] width 8 height 8
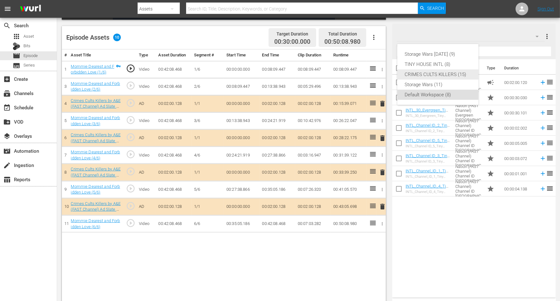
click at [443, 75] on div "CRIMES CULTS KILLERS (15)" at bounding box center [438, 74] width 66 height 10
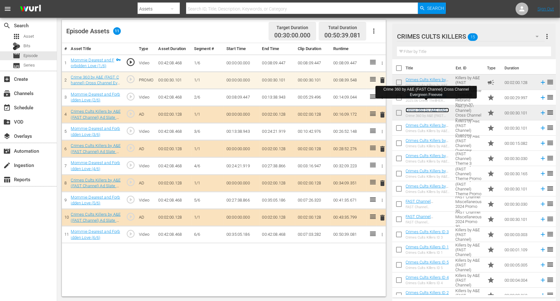
scroll to position [8, 0]
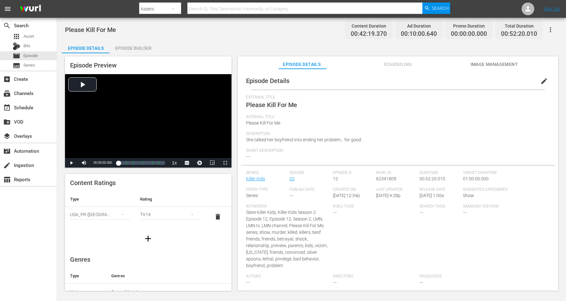
click at [140, 46] on div "Episode Builder" at bounding box center [133, 48] width 48 height 15
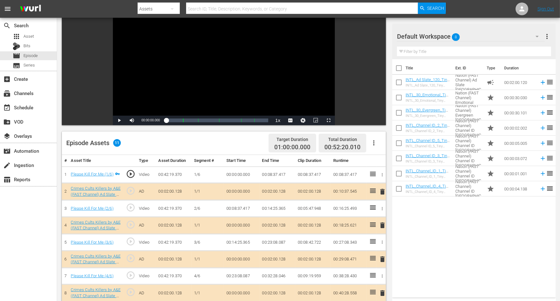
scroll to position [79, 0]
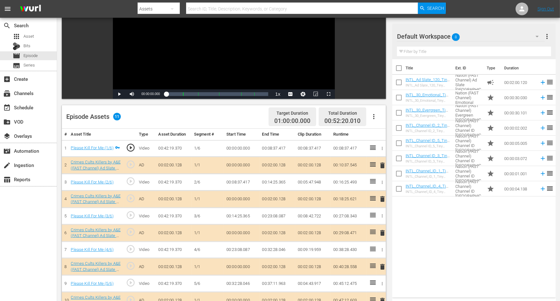
click at [383, 196] on span "delete" at bounding box center [383, 199] width 8 height 8
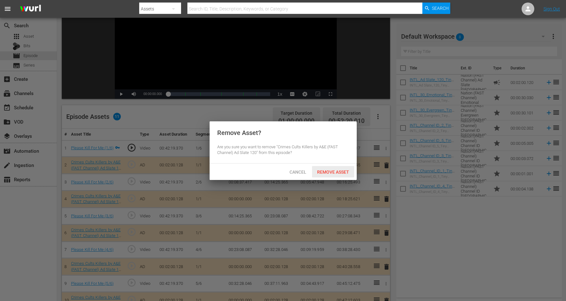
click at [320, 170] on span "Remove Asset" at bounding box center [333, 172] width 42 height 5
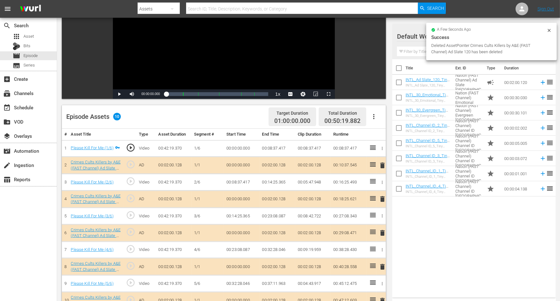
click at [453, 31] on icon at bounding box center [549, 30] width 3 height 3
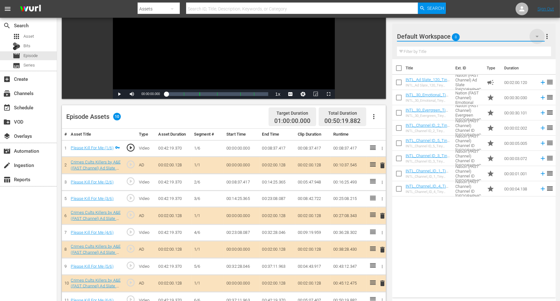
click at [453, 36] on icon "button" at bounding box center [537, 37] width 3 height 2
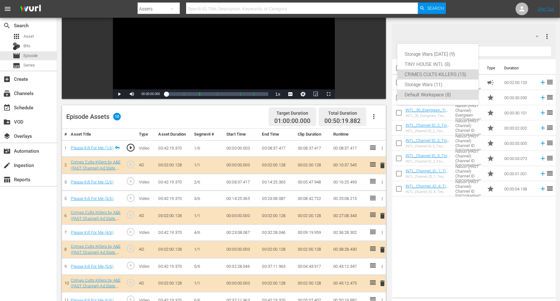
click at [408, 72] on div "CRIMES CULTS KILLERS (15)" at bounding box center [438, 74] width 66 height 10
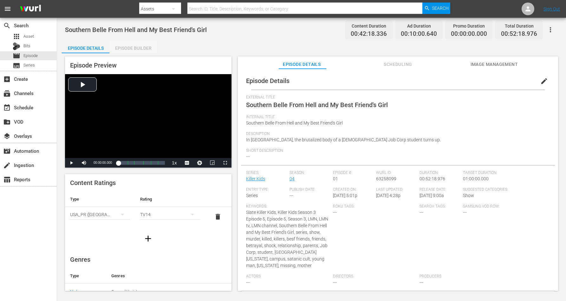
drag, startPoint x: 134, startPoint y: 47, endPoint x: 209, endPoint y: 18, distance: 80.5
click at [134, 47] on div "Episode Builder" at bounding box center [133, 48] width 48 height 15
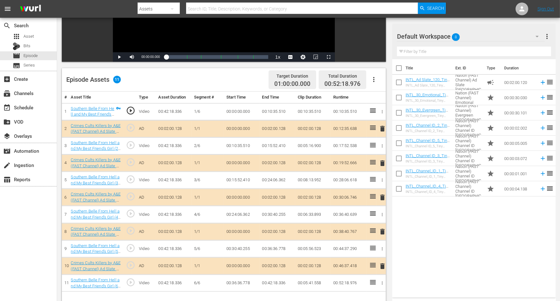
scroll to position [119, 0]
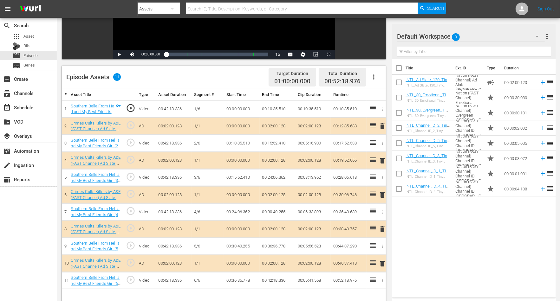
click at [384, 193] on span "delete" at bounding box center [383, 195] width 8 height 8
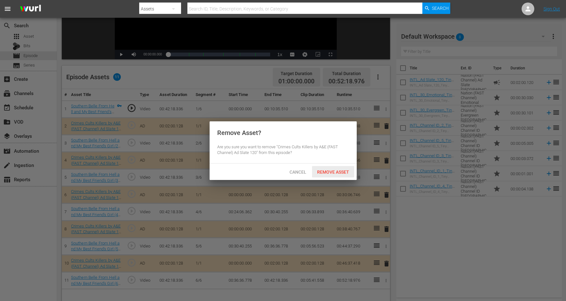
click at [338, 169] on div "Remove Asset" at bounding box center [333, 172] width 42 height 12
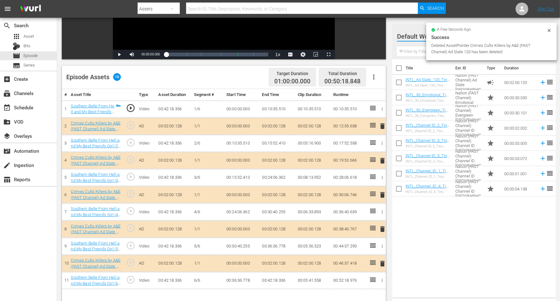
click at [453, 29] on icon at bounding box center [549, 30] width 3 height 3
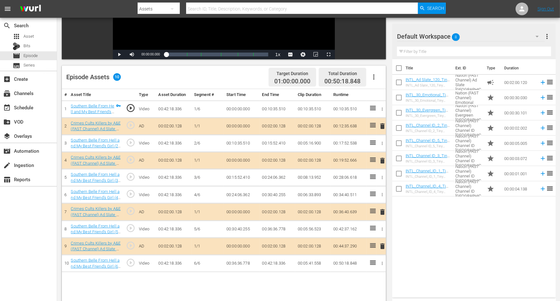
click at [453, 36] on icon "button" at bounding box center [537, 37] width 8 height 8
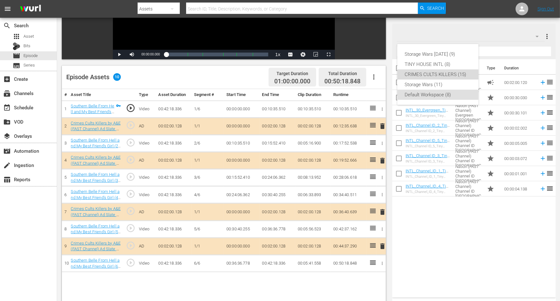
click at [419, 75] on div "CRIMES CULTS KILLERS (15)" at bounding box center [438, 74] width 66 height 10
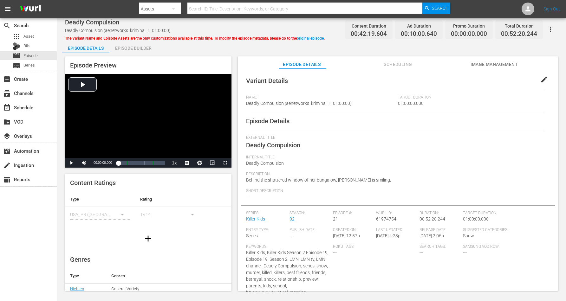
click at [135, 47] on div "Episode Builder" at bounding box center [133, 48] width 48 height 15
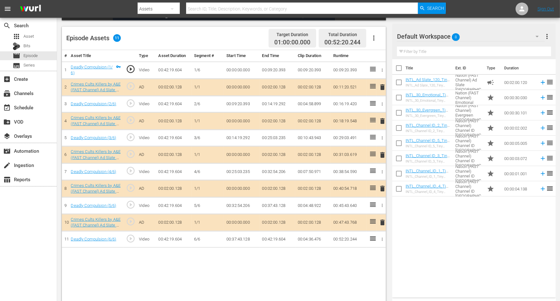
scroll to position [159, 0]
click at [453, 36] on icon "button" at bounding box center [537, 37] width 8 height 8
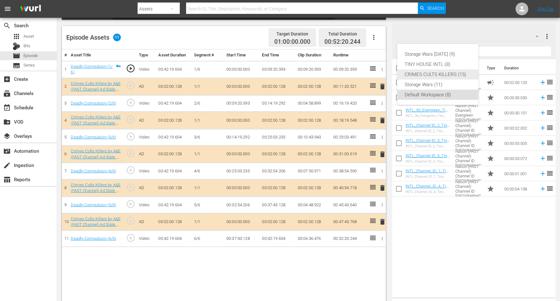
click at [437, 72] on div "CRIMES CULTS KILLERS (15)" at bounding box center [438, 74] width 66 height 10
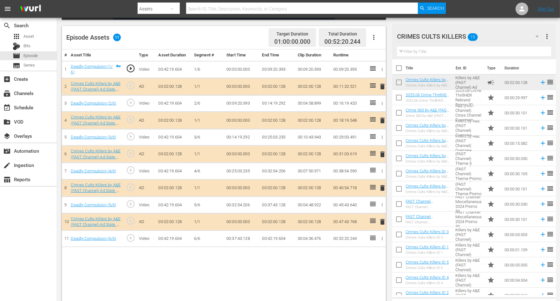
scroll to position [8, 0]
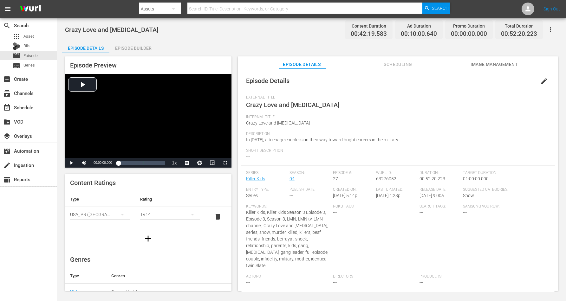
click at [127, 45] on div "Episode Builder" at bounding box center [133, 48] width 48 height 15
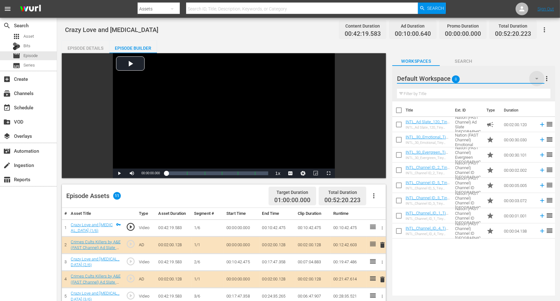
click at [453, 79] on icon "button" at bounding box center [536, 79] width 3 height 2
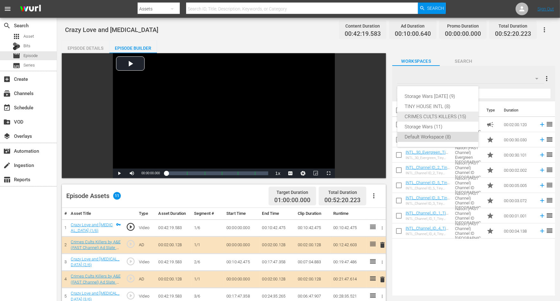
click at [436, 117] on div "CRIMES CULTS KILLERS (15)" at bounding box center [438, 117] width 66 height 10
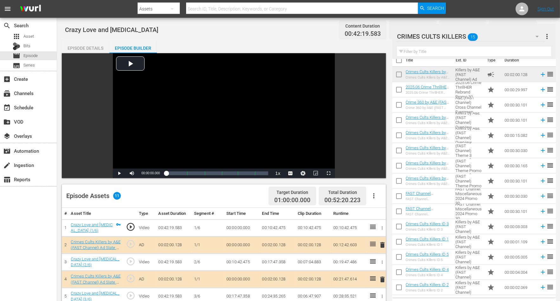
scroll to position [8, 0]
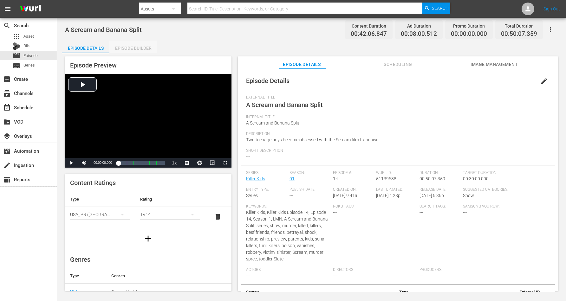
click at [128, 47] on div "Episode Builder" at bounding box center [133, 48] width 48 height 15
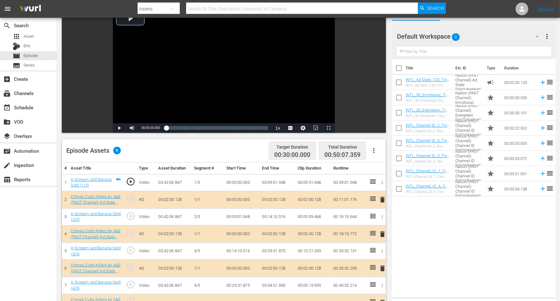
scroll to position [159, 0]
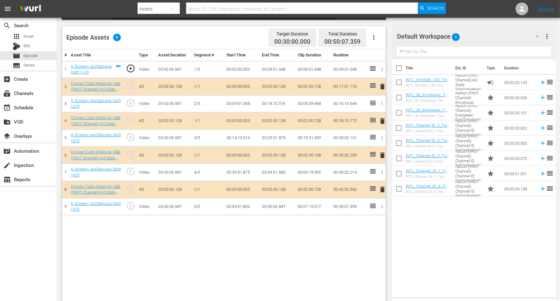
click at [453, 36] on icon "button" at bounding box center [537, 37] width 8 height 8
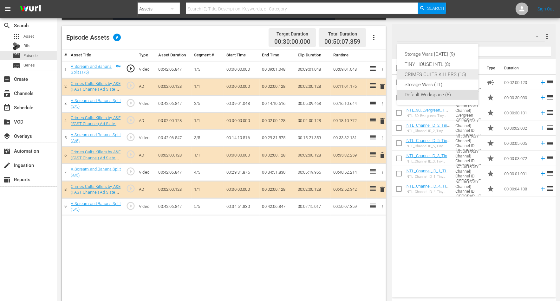
drag, startPoint x: 423, startPoint y: 72, endPoint x: 438, endPoint y: 78, distance: 15.7
click at [423, 72] on div "CRIMES CULTS KILLERS (15)" at bounding box center [438, 74] width 66 height 10
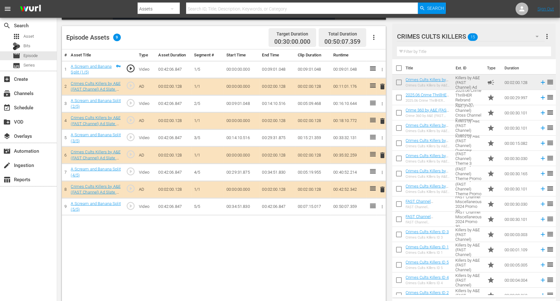
scroll to position [8, 0]
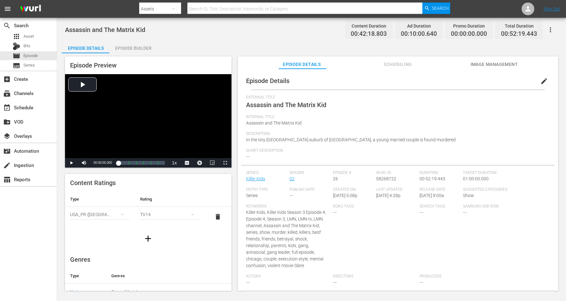
click at [123, 49] on div "Episode Builder" at bounding box center [133, 48] width 48 height 15
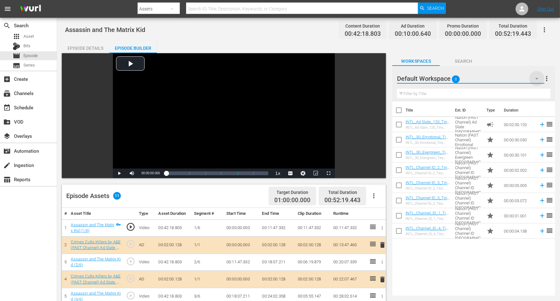
click at [453, 76] on icon "button" at bounding box center [537, 79] width 8 height 8
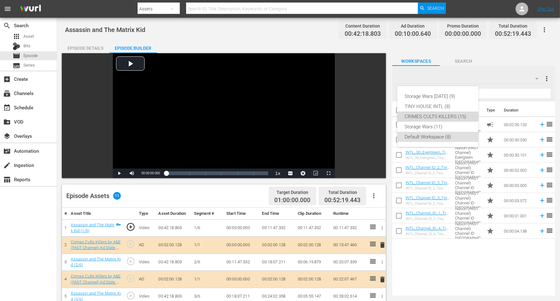
click at [428, 118] on div "CRIMES CULTS KILLERS (15)" at bounding box center [438, 117] width 66 height 10
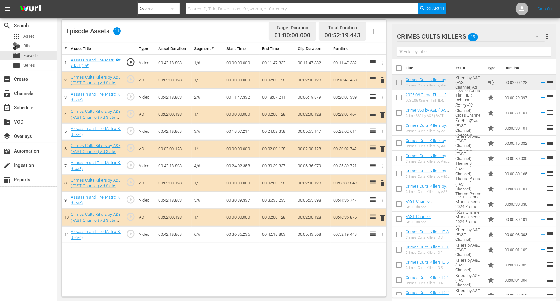
scroll to position [8, 0]
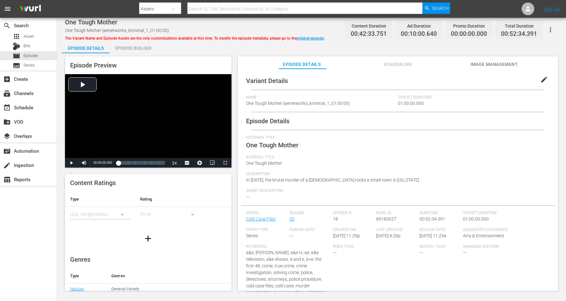
drag, startPoint x: 135, startPoint y: 48, endPoint x: 143, endPoint y: 47, distance: 8.0
click at [135, 48] on div "Episode Builder" at bounding box center [133, 48] width 48 height 15
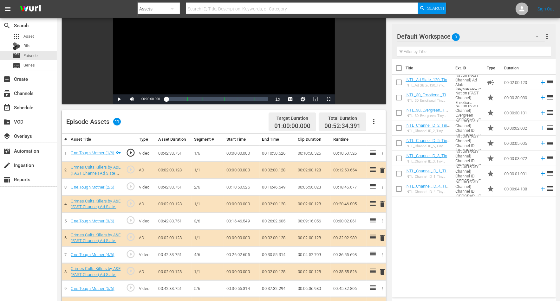
scroll to position [79, 0]
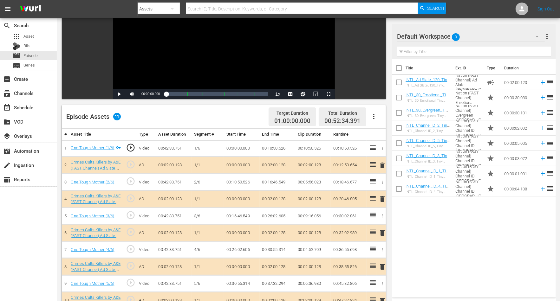
click at [382, 167] on span "delete" at bounding box center [383, 166] width 8 height 8
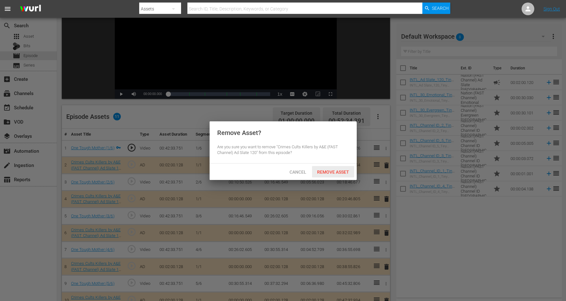
click at [326, 170] on span "Remove Asset" at bounding box center [333, 172] width 42 height 5
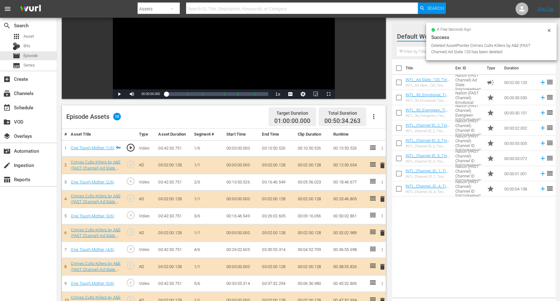
click at [453, 30] on icon at bounding box center [549, 30] width 5 height 5
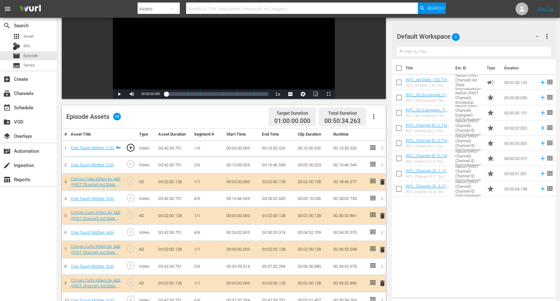
click at [453, 36] on icon "button" at bounding box center [537, 37] width 3 height 2
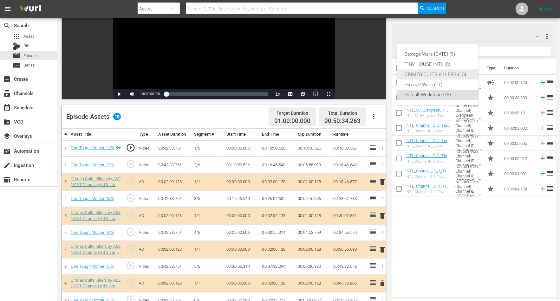
click at [437, 75] on div "CRIMES CULTS KILLERS (15)" at bounding box center [438, 74] width 66 height 10
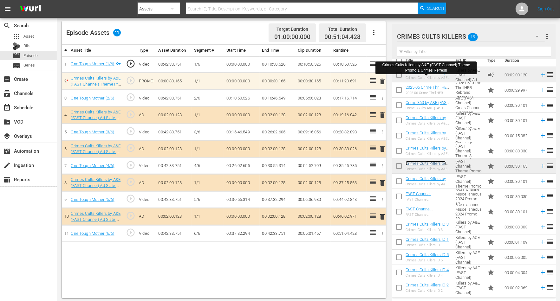
scroll to position [165, 0]
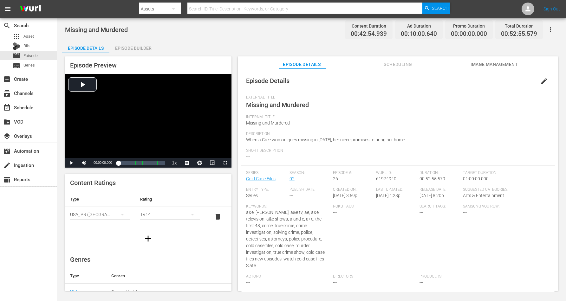
click at [141, 46] on div "Episode Builder" at bounding box center [133, 48] width 48 height 15
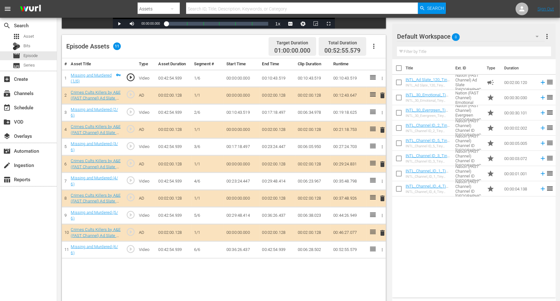
scroll to position [159, 0]
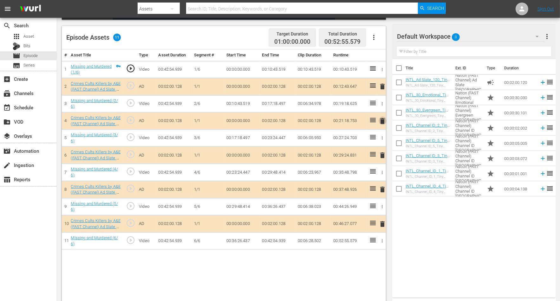
click at [384, 119] on span "delete" at bounding box center [383, 121] width 8 height 8
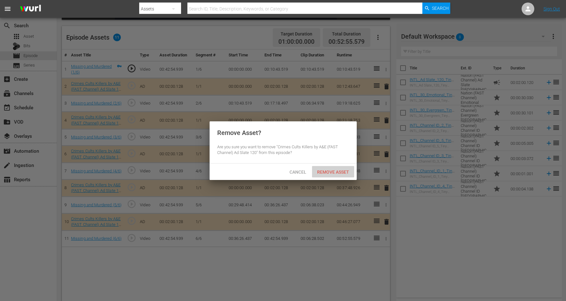
click at [331, 171] on span "Remove Asset" at bounding box center [333, 172] width 42 height 5
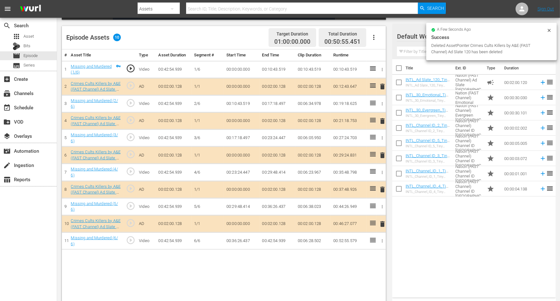
click at [453, 38] on div "Success" at bounding box center [491, 38] width 121 height 8
drag, startPoint x: 552, startPoint y: 30, endPoint x: 547, endPoint y: 30, distance: 4.4
click at [453, 30] on div "a few seconds ago Success Deleted AssetPointer Crimes Cults Killers by A&E (FAS…" at bounding box center [491, 41] width 131 height 37
click at [453, 28] on icon at bounding box center [549, 30] width 5 height 5
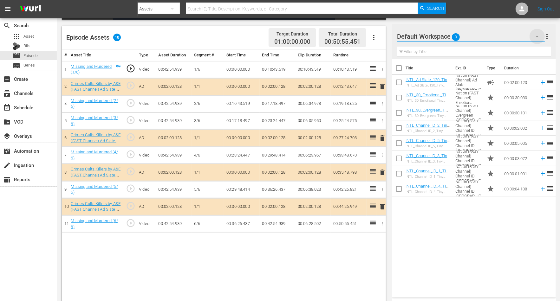
click at [453, 36] on icon "button" at bounding box center [537, 37] width 3 height 2
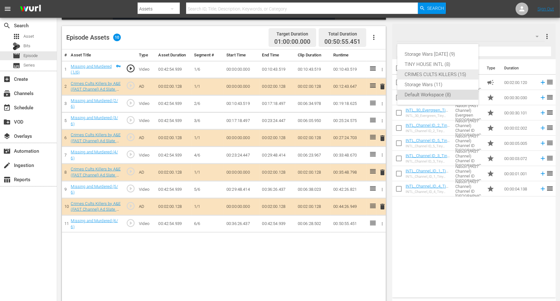
click at [433, 75] on div "CRIMES CULTS KILLERS (15)" at bounding box center [438, 74] width 66 height 10
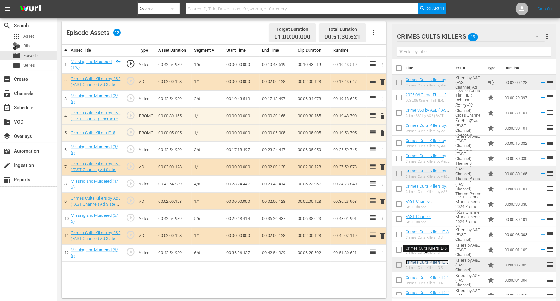
scroll to position [165, 0]
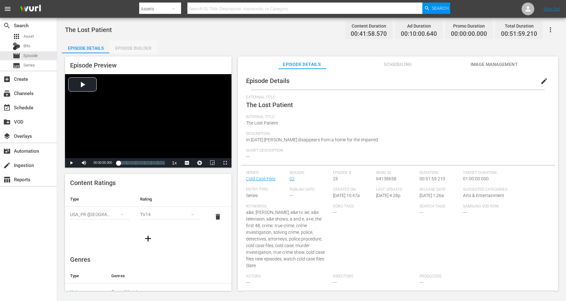
drag, startPoint x: 140, startPoint y: 46, endPoint x: 189, endPoint y: 32, distance: 51.4
click at [140, 46] on div "Episode Builder" at bounding box center [133, 48] width 48 height 15
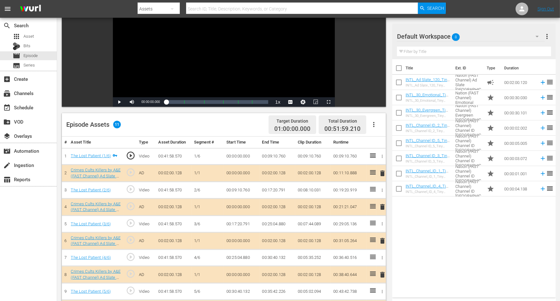
scroll to position [79, 0]
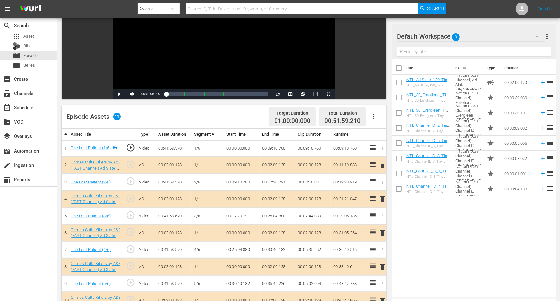
click at [383, 230] on span "delete" at bounding box center [383, 233] width 8 height 8
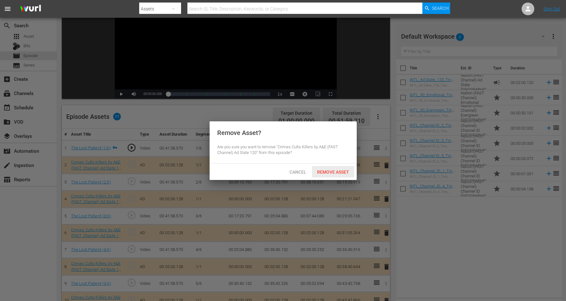
click at [331, 171] on span "Remove Asset" at bounding box center [333, 172] width 42 height 5
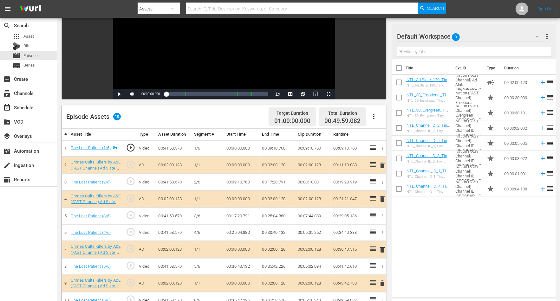
click at [453, 34] on icon "button" at bounding box center [537, 37] width 8 height 8
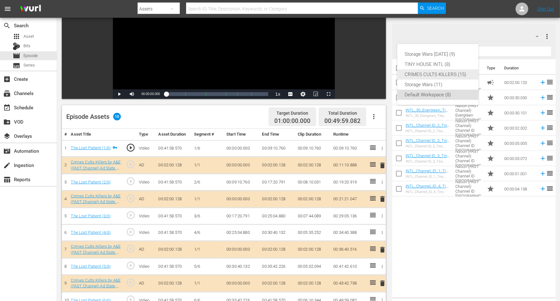
click at [439, 75] on div "CRIMES CULTS KILLERS (15)" at bounding box center [438, 74] width 66 height 10
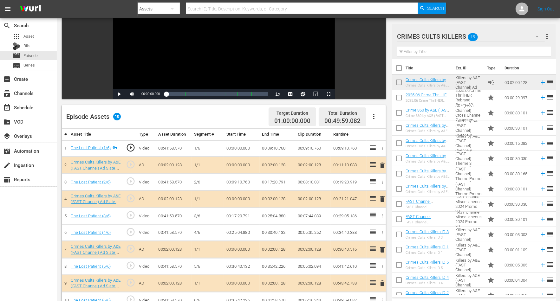
scroll to position [8, 0]
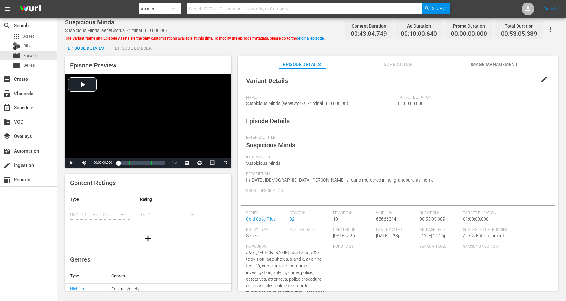
click at [136, 46] on div "Episode Builder" at bounding box center [133, 48] width 48 height 15
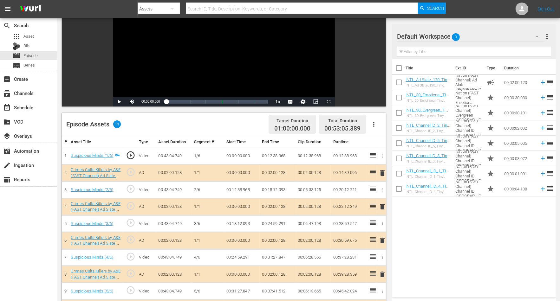
scroll to position [119, 0]
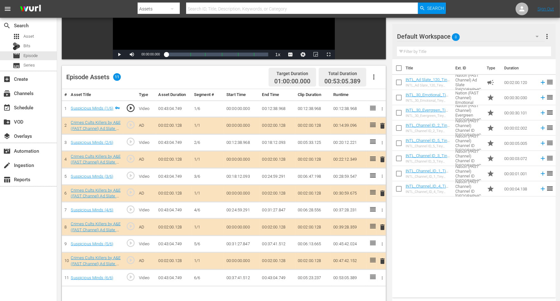
click at [383, 226] on span "delete" at bounding box center [383, 228] width 8 height 8
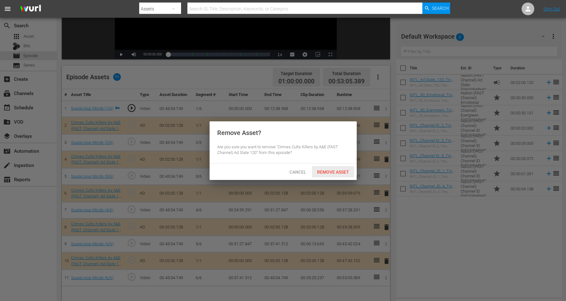
click at [341, 168] on div "Remove Asset" at bounding box center [333, 172] width 42 height 12
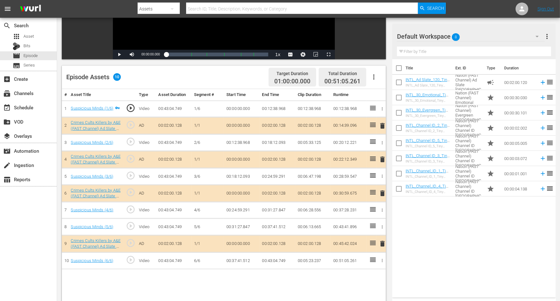
click at [453, 37] on icon "button" at bounding box center [537, 37] width 8 height 8
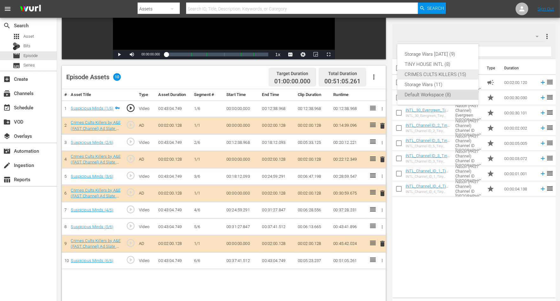
click at [428, 75] on div "CRIMES CULTS KILLERS (15)" at bounding box center [438, 74] width 66 height 10
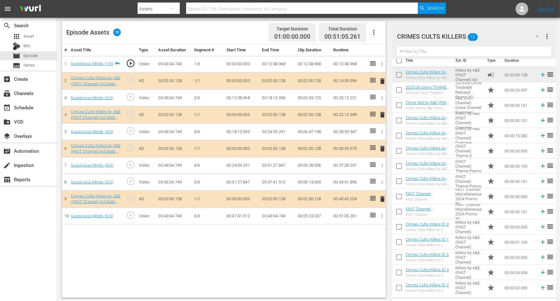
scroll to position [165, 0]
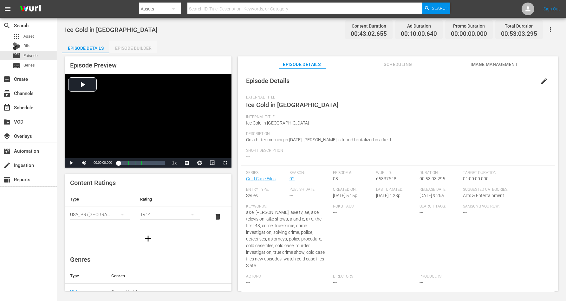
click at [134, 46] on div "Episode Builder" at bounding box center [133, 48] width 48 height 15
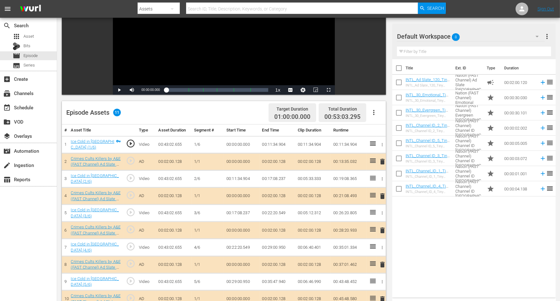
scroll to position [119, 0]
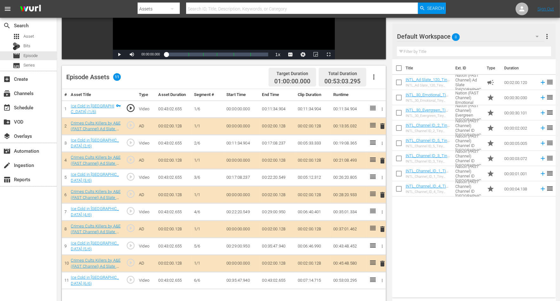
click at [382, 241] on span "delete" at bounding box center [383, 264] width 8 height 8
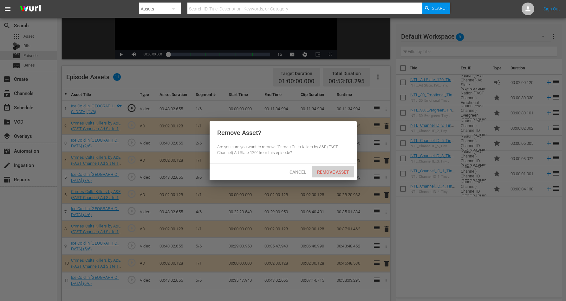
click at [329, 174] on span "Remove Asset" at bounding box center [333, 172] width 42 height 5
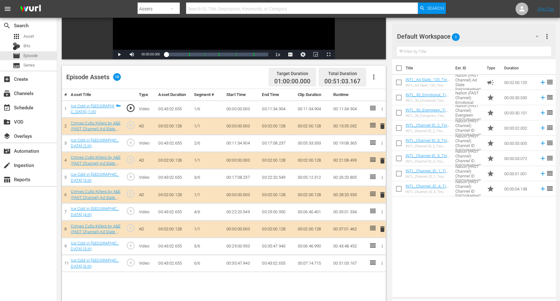
click at [453, 35] on icon "button" at bounding box center [537, 37] width 8 height 8
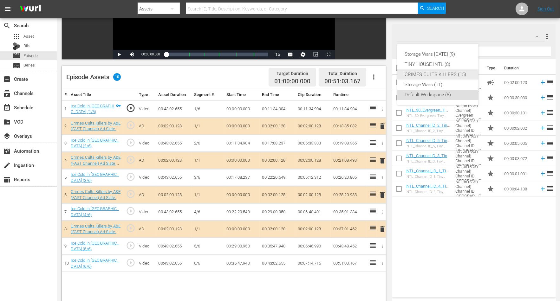
click at [441, 76] on div "CRIMES CULTS KILLERS (15)" at bounding box center [438, 74] width 66 height 10
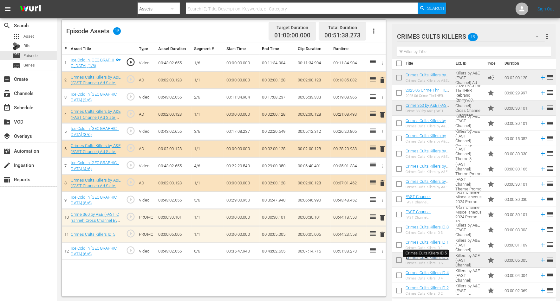
scroll to position [8, 0]
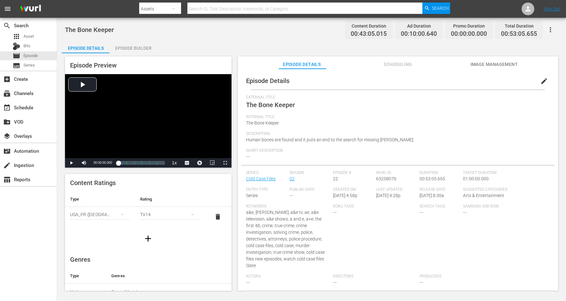
click at [135, 49] on div "Episode Builder" at bounding box center [133, 48] width 48 height 15
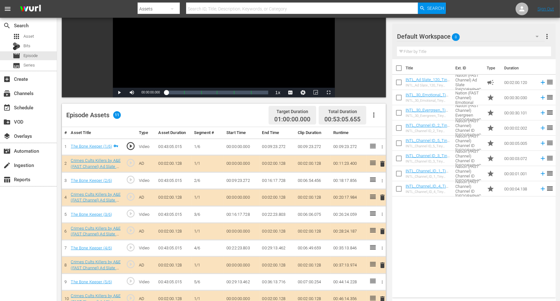
scroll to position [119, 0]
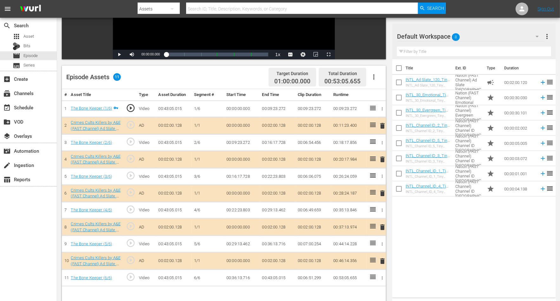
click at [384, 125] on span "delete" at bounding box center [383, 126] width 8 height 8
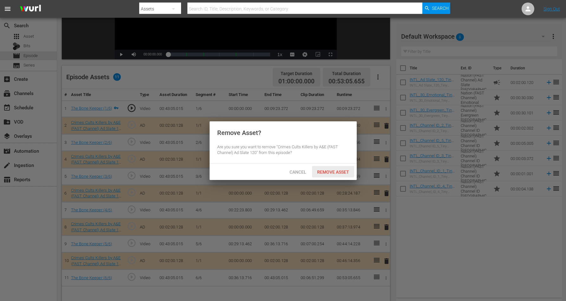
click at [342, 174] on span "Remove Asset" at bounding box center [333, 172] width 42 height 5
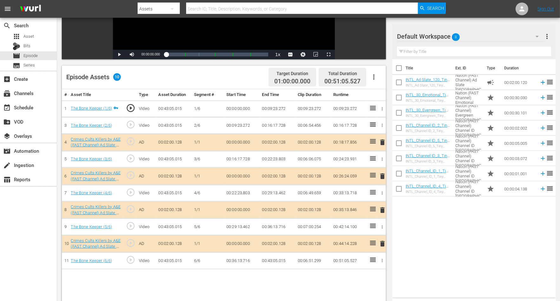
click at [453, 35] on icon "button" at bounding box center [537, 37] width 8 height 8
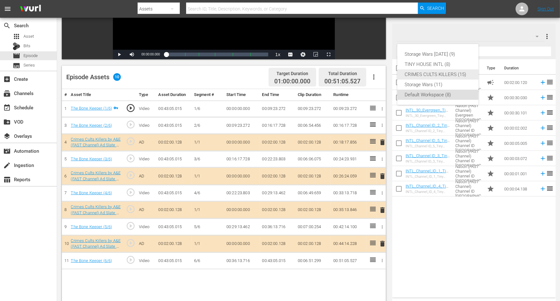
click at [423, 72] on div "CRIMES CULTS KILLERS (15)" at bounding box center [438, 74] width 66 height 10
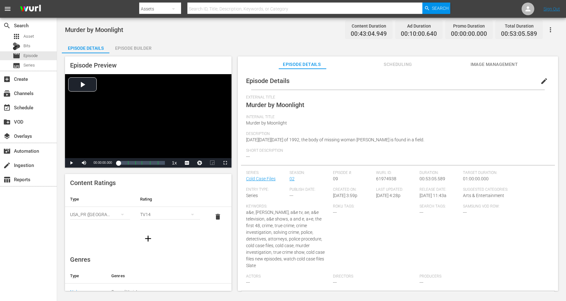
click at [139, 50] on div "Episode Builder" at bounding box center [133, 48] width 48 height 15
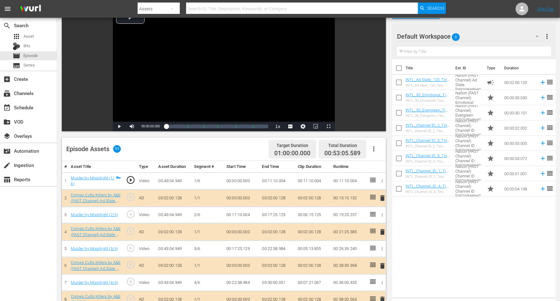
scroll to position [119, 0]
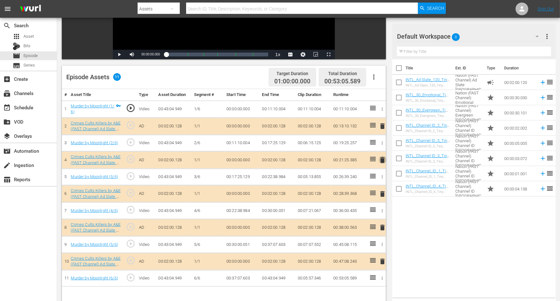
click at [382, 159] on span "delete" at bounding box center [383, 160] width 8 height 8
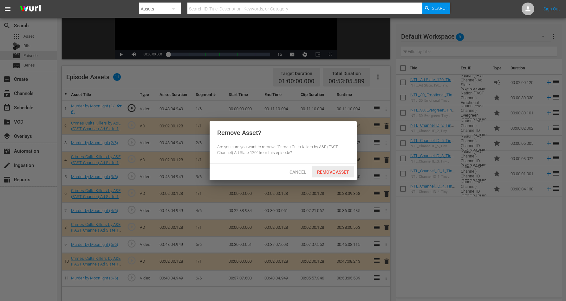
click at [319, 168] on div "Remove Asset" at bounding box center [333, 172] width 42 height 12
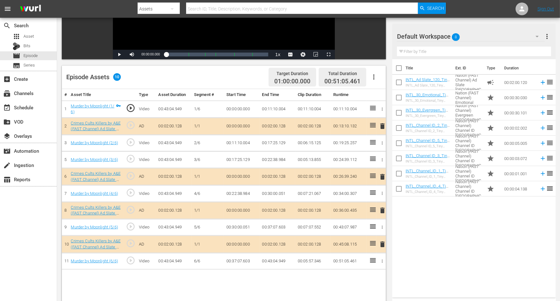
click at [453, 34] on icon "button" at bounding box center [537, 37] width 8 height 8
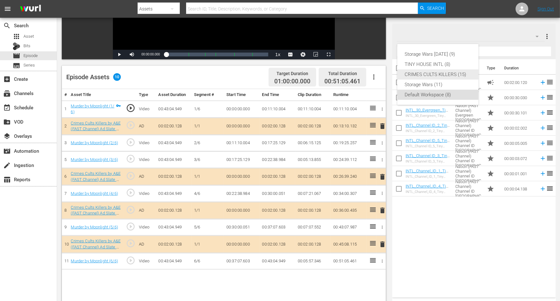
click at [445, 71] on div "CRIMES CULTS KILLERS (15)" at bounding box center [438, 74] width 66 height 10
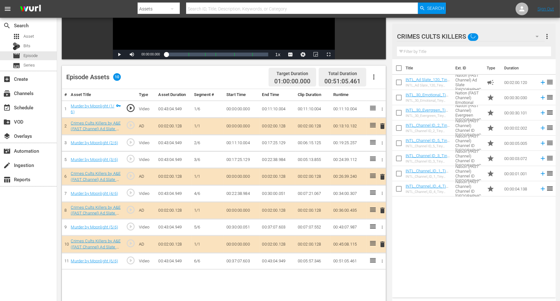
click at [453, 34] on icon "button" at bounding box center [537, 37] width 8 height 8
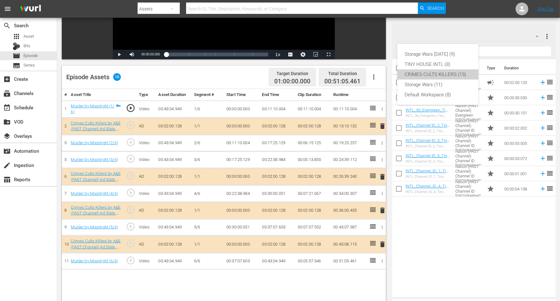
click at [432, 74] on div "CRIMES CULTS KILLERS (15)" at bounding box center [438, 74] width 66 height 10
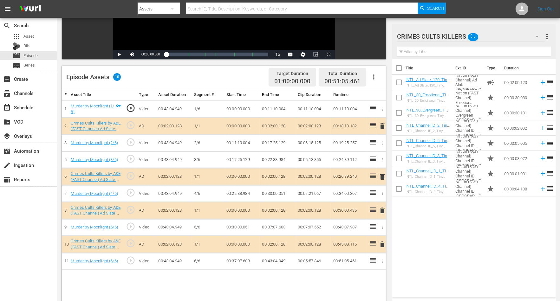
click at [453, 37] on icon "button" at bounding box center [537, 37] width 8 height 8
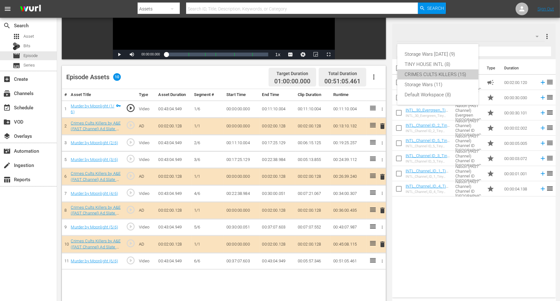
click at [429, 75] on div "CRIMES CULTS KILLERS (15)" at bounding box center [438, 74] width 66 height 10
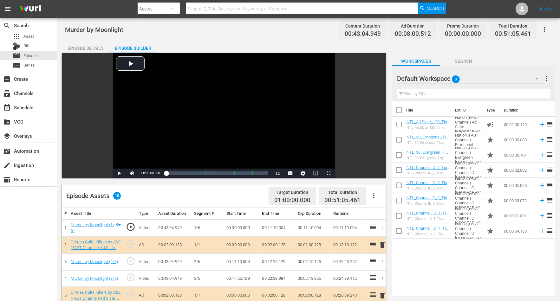
click at [538, 78] on icon "button" at bounding box center [537, 79] width 8 height 8
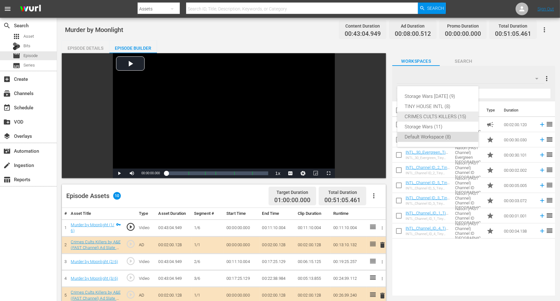
click at [435, 119] on div "CRIMES CULTS KILLERS (15)" at bounding box center [438, 117] width 66 height 10
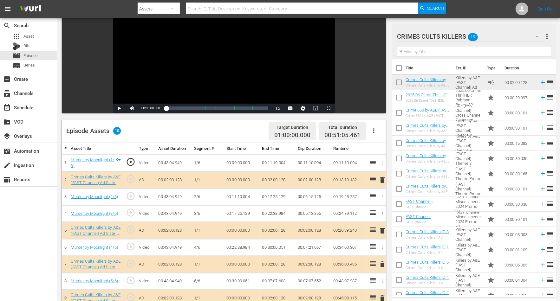
scroll to position [119, 0]
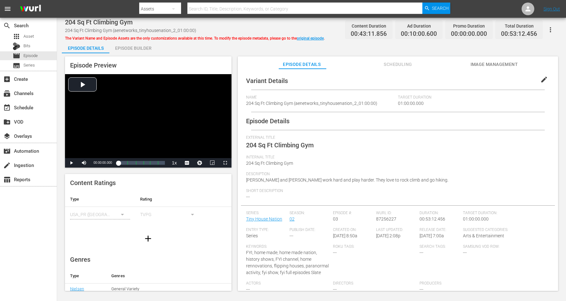
click at [139, 48] on div "Episode Builder" at bounding box center [133, 48] width 48 height 15
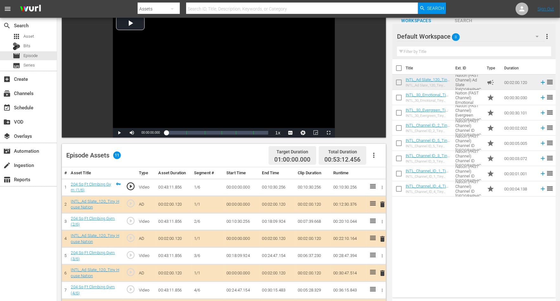
scroll to position [79, 0]
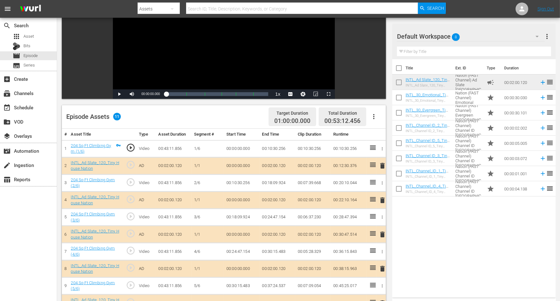
click at [382, 164] on span "delete" at bounding box center [383, 166] width 8 height 8
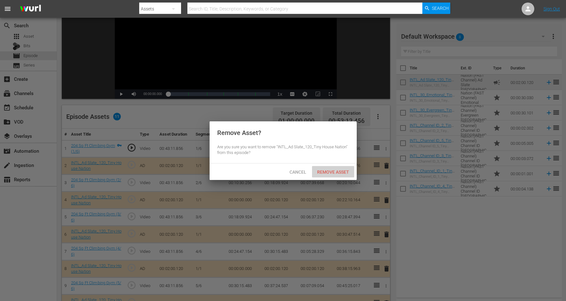
click at [328, 171] on span "Remove Asset" at bounding box center [333, 172] width 42 height 5
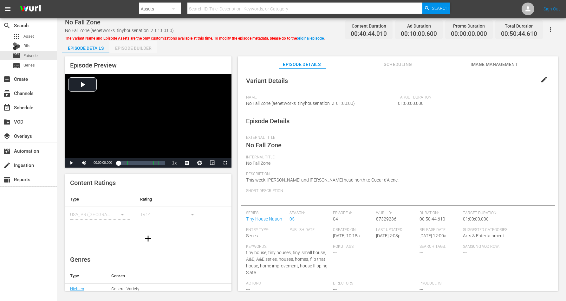
click at [135, 47] on div "Episode Builder" at bounding box center [133, 48] width 48 height 15
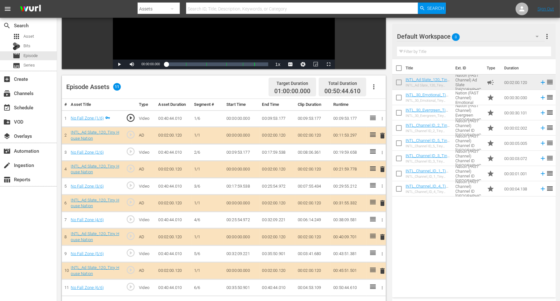
scroll to position [119, 0]
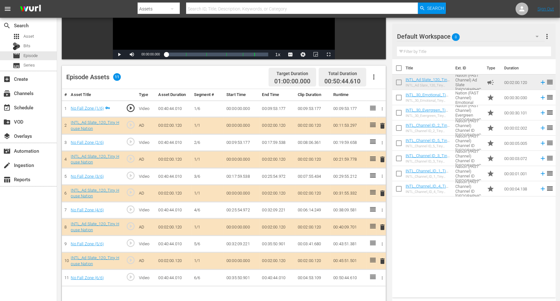
click at [382, 158] on span "delete" at bounding box center [383, 160] width 8 height 8
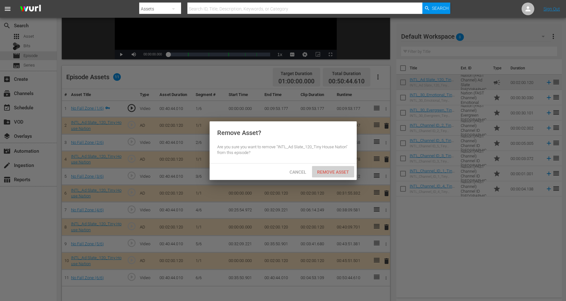
drag, startPoint x: 326, startPoint y: 170, endPoint x: 365, endPoint y: 154, distance: 42.0
click at [326, 170] on span "Remove Asset" at bounding box center [333, 172] width 42 height 5
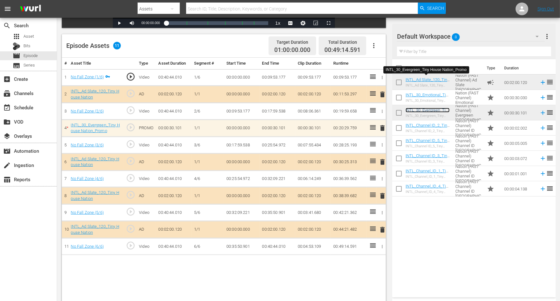
scroll to position [159, 0]
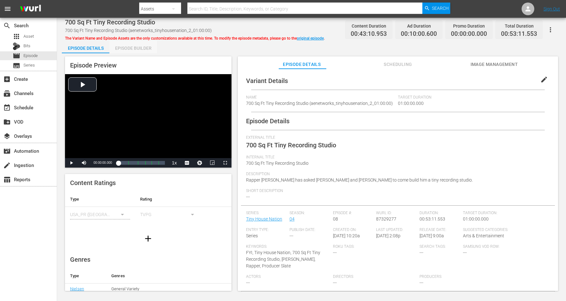
click at [137, 47] on div "Episode Builder" at bounding box center [133, 48] width 48 height 15
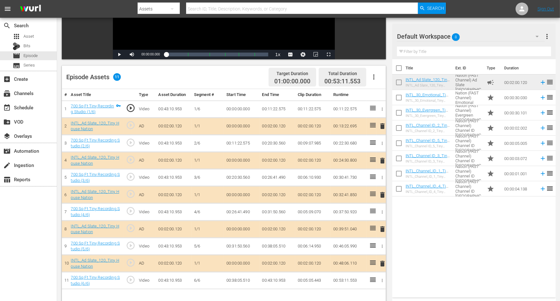
scroll to position [159, 0]
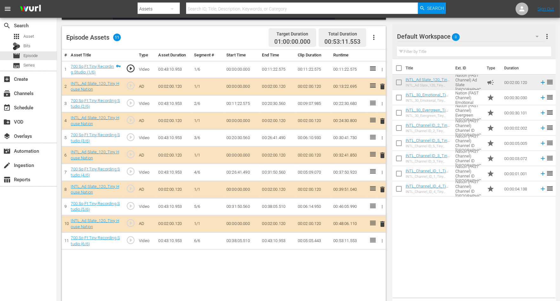
click at [383, 154] on span "delete" at bounding box center [383, 156] width 8 height 8
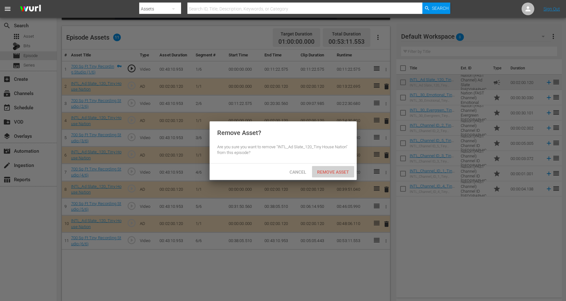
click at [332, 171] on span "Remove Asset" at bounding box center [333, 172] width 42 height 5
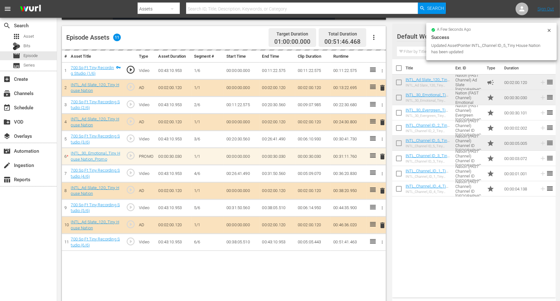
drag, startPoint x: 208, startPoint y: 167, endPoint x: 226, endPoint y: 167, distance: 17.8
click at [226, 167] on tr "7 700 Sq Ft Tiny Recording Studio (4/6) play_circle_outline Video 00:43:10.953 …" at bounding box center [224, 173] width 324 height 17
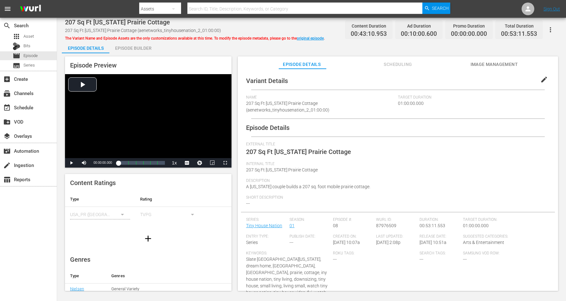
click at [130, 46] on div "Episode Builder" at bounding box center [133, 48] width 48 height 15
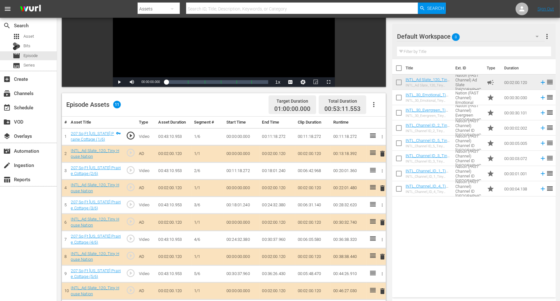
scroll to position [119, 0]
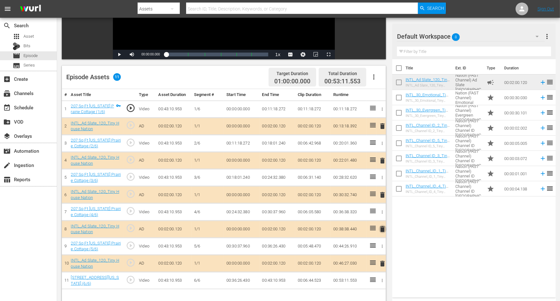
click at [382, 227] on span "delete" at bounding box center [383, 230] width 8 height 8
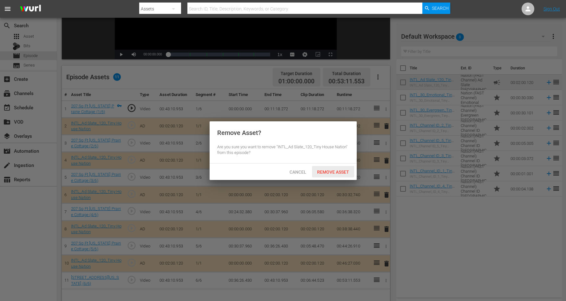
click at [326, 168] on div "Remove Asset" at bounding box center [333, 172] width 42 height 12
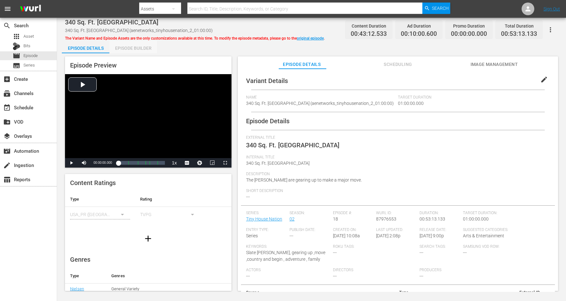
click at [133, 46] on div "Episode Builder" at bounding box center [133, 48] width 48 height 15
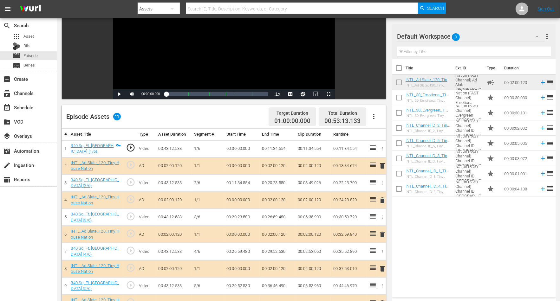
scroll to position [119, 0]
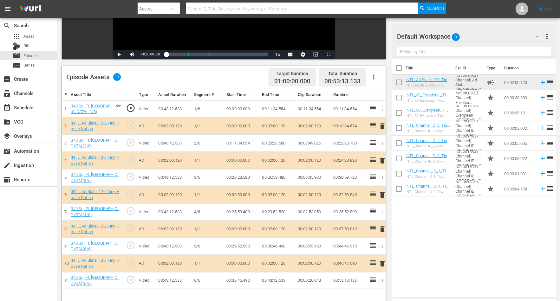
click at [381, 241] on span "delete" at bounding box center [383, 264] width 8 height 8
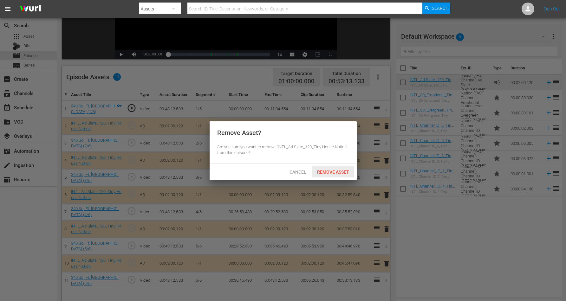
click at [321, 170] on span "Remove Asset" at bounding box center [333, 172] width 42 height 5
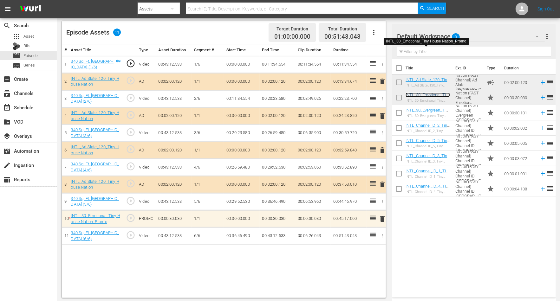
scroll to position [165, 0]
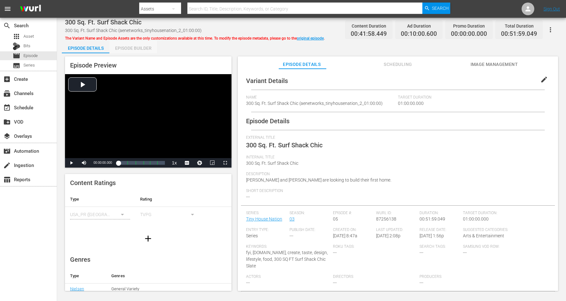
click at [132, 48] on div "Episode Builder" at bounding box center [133, 48] width 48 height 15
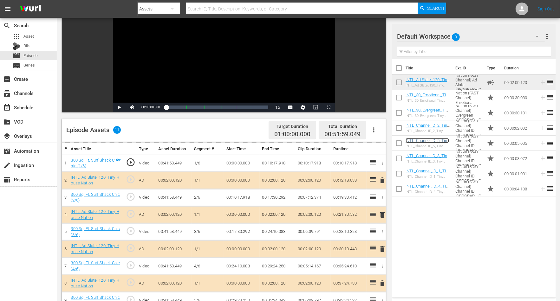
scroll to position [79, 0]
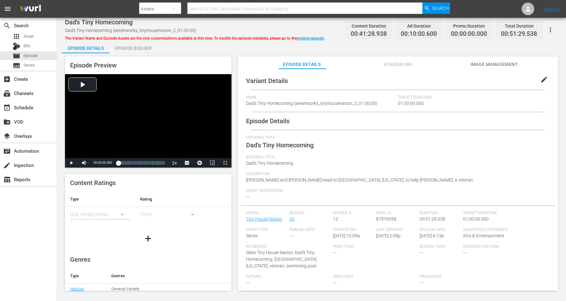
click at [125, 48] on div "Episode Builder" at bounding box center [133, 48] width 48 height 15
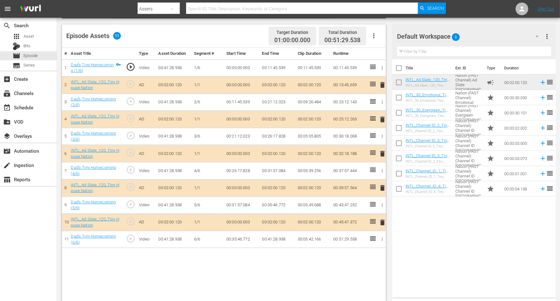
scroll to position [165, 0]
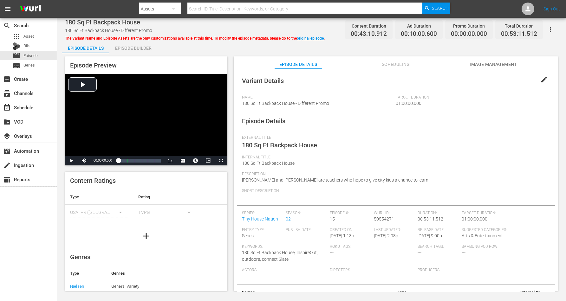
click at [128, 47] on div "Episode Builder" at bounding box center [133, 48] width 48 height 15
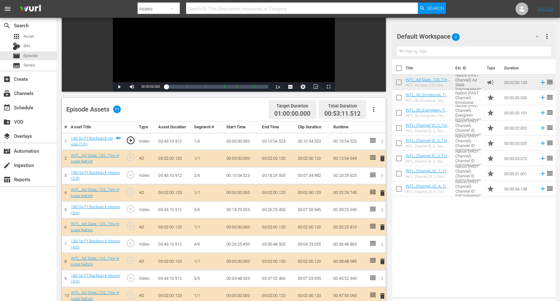
scroll to position [119, 0]
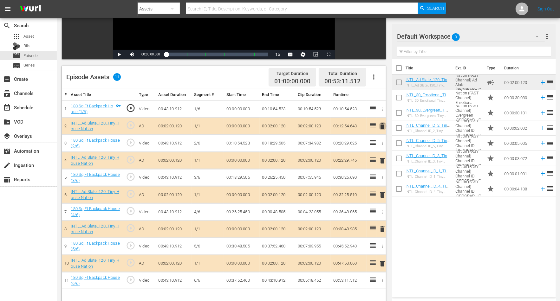
click at [382, 126] on span "delete" at bounding box center [383, 126] width 8 height 8
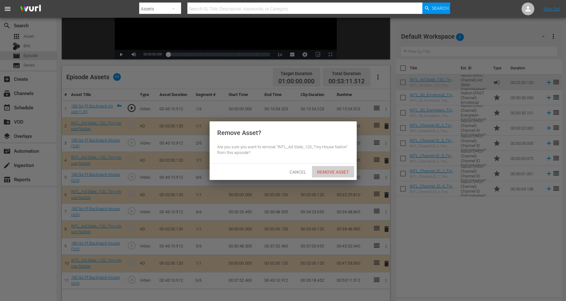
click at [333, 171] on span "Remove Asset" at bounding box center [333, 172] width 42 height 5
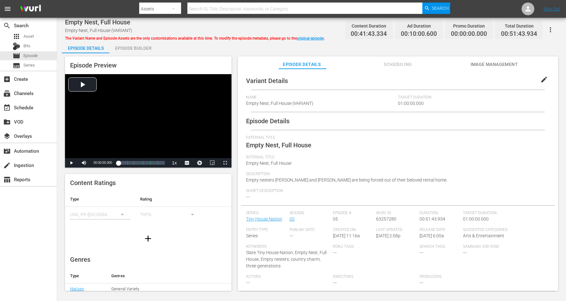
click at [139, 46] on div "Episode Builder" at bounding box center [133, 48] width 48 height 15
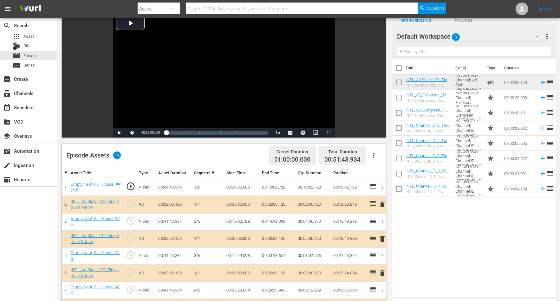
scroll to position [79, 0]
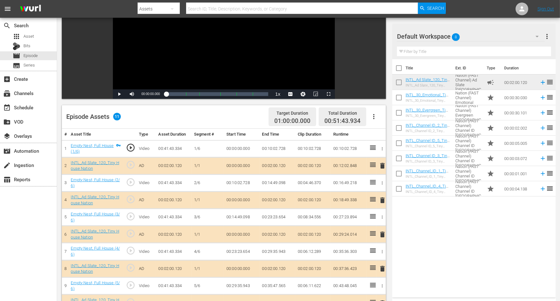
click at [383, 198] on span "delete" at bounding box center [383, 201] width 8 height 8
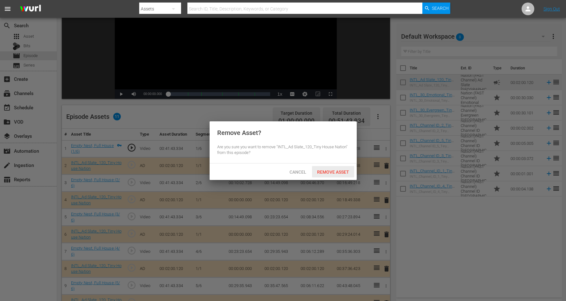
click at [339, 171] on span "Remove Asset" at bounding box center [333, 172] width 42 height 5
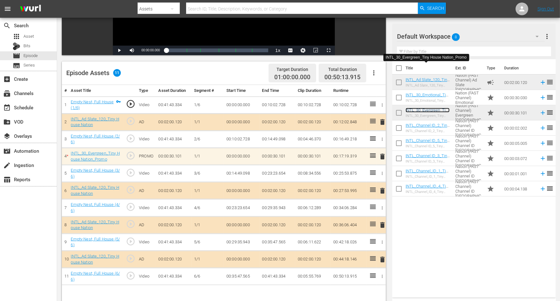
scroll to position [159, 0]
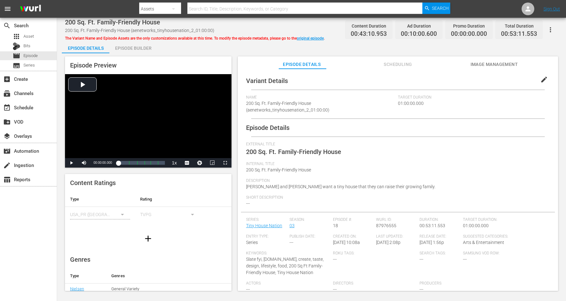
click at [139, 47] on div "Episode Builder" at bounding box center [133, 48] width 48 height 15
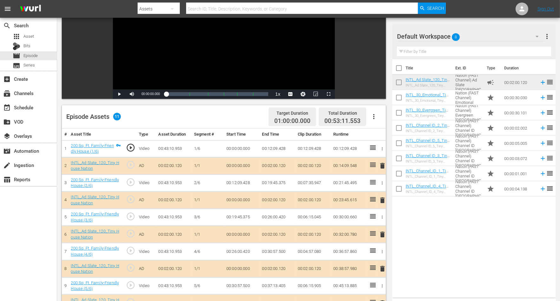
scroll to position [119, 0]
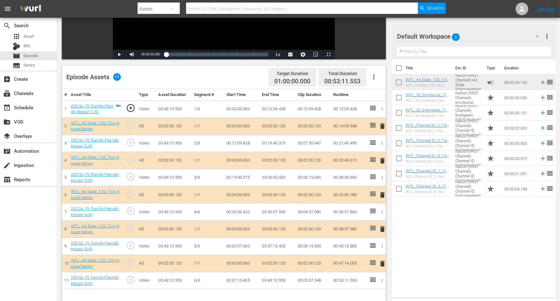
click at [382, 192] on span "delete" at bounding box center [383, 195] width 8 height 8
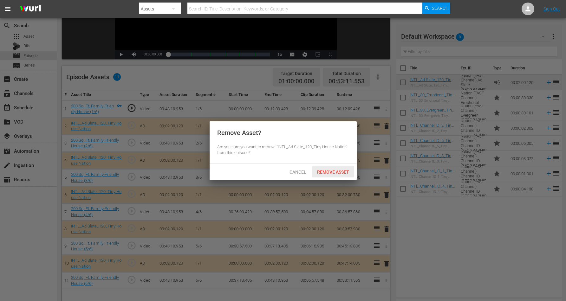
click at [333, 173] on span "Remove Asset" at bounding box center [333, 172] width 42 height 5
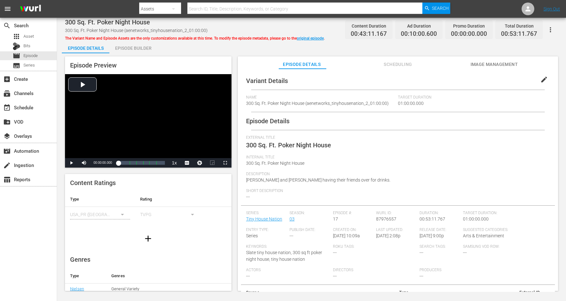
drag, startPoint x: 146, startPoint y: 45, endPoint x: 149, endPoint y: 46, distance: 3.3
click at [146, 46] on div "Episode Builder" at bounding box center [133, 48] width 48 height 15
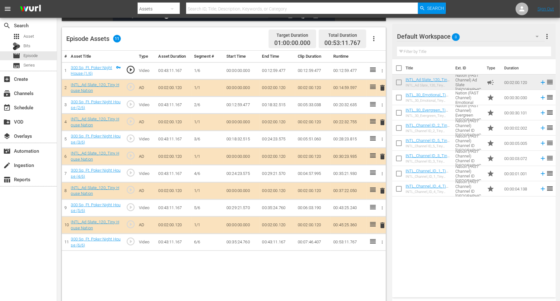
scroll to position [159, 0]
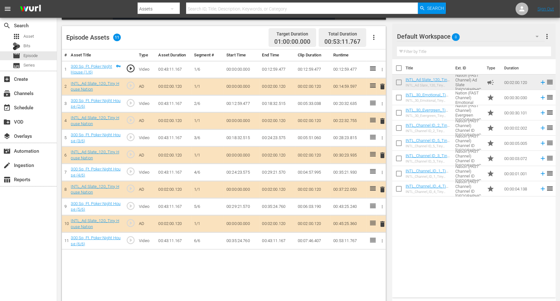
click at [382, 188] on span "delete" at bounding box center [383, 190] width 8 height 8
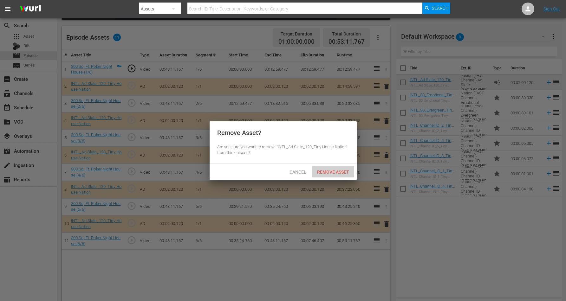
click at [339, 175] on div "Remove Asset" at bounding box center [333, 172] width 42 height 12
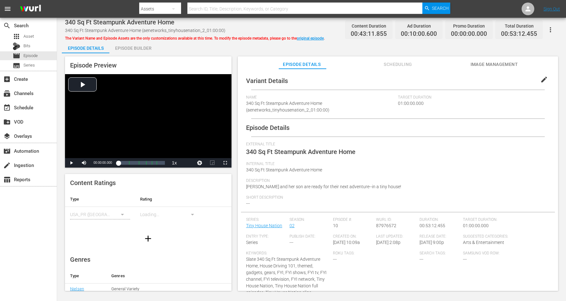
drag, startPoint x: 141, startPoint y: 46, endPoint x: 145, endPoint y: 46, distance: 3.8
click at [141, 46] on div "Episode Builder" at bounding box center [133, 48] width 48 height 15
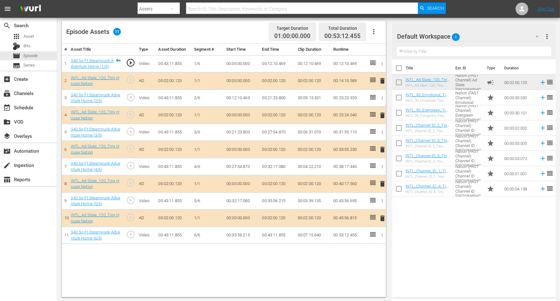
scroll to position [165, 0]
click at [382, 218] on span "delete" at bounding box center [383, 218] width 8 height 8
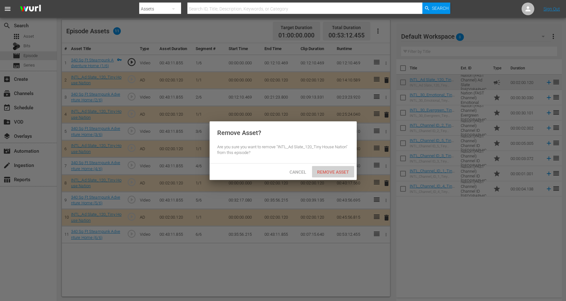
click at [326, 171] on span "Remove Asset" at bounding box center [333, 172] width 42 height 5
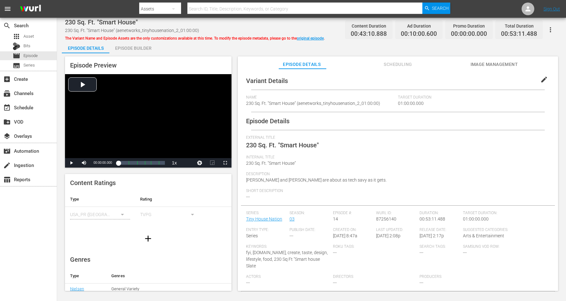
click at [141, 48] on div "Episode Builder" at bounding box center [133, 48] width 48 height 15
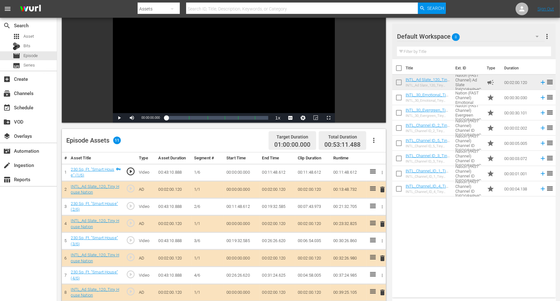
scroll to position [119, 0]
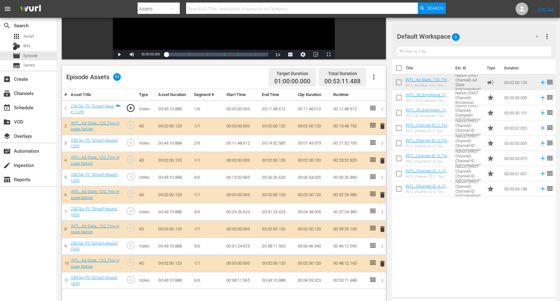
click at [384, 127] on span "delete" at bounding box center [383, 126] width 8 height 8
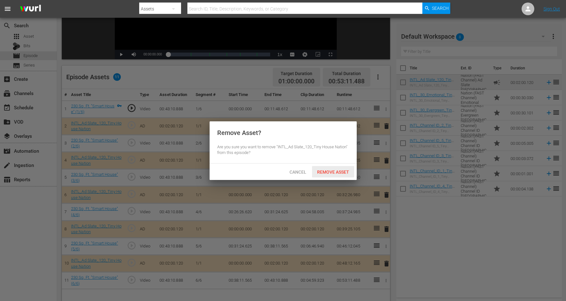
click at [333, 166] on div "Remove Asset" at bounding box center [333, 172] width 42 height 12
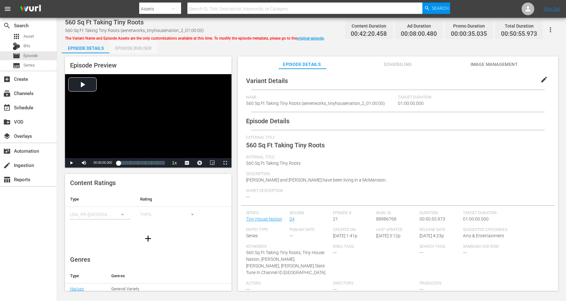
drag, startPoint x: 127, startPoint y: 43, endPoint x: 129, endPoint y: 45, distance: 3.3
click at [126, 44] on div "Episode Builder" at bounding box center [133, 48] width 48 height 15
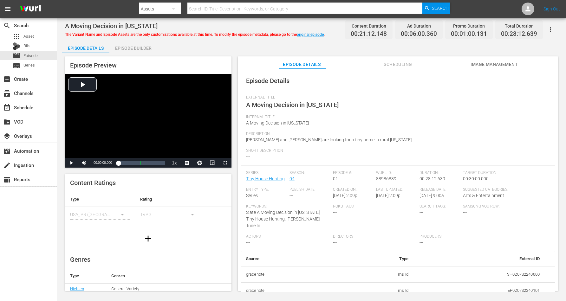
click at [139, 47] on div "Episode Builder" at bounding box center [133, 48] width 48 height 15
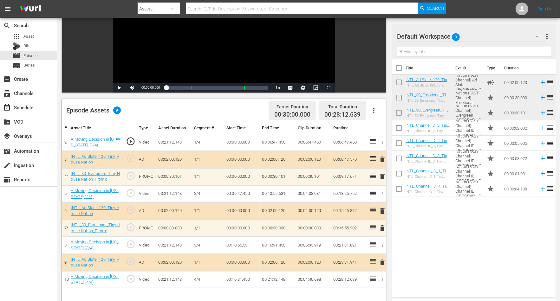
scroll to position [159, 0]
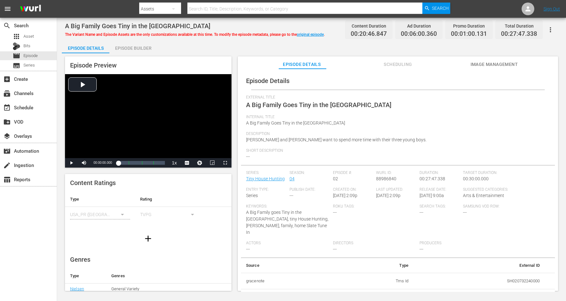
click at [133, 47] on div "Episode Builder" at bounding box center [133, 48] width 48 height 15
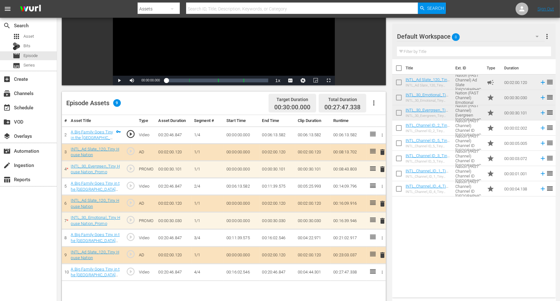
scroll to position [119, 0]
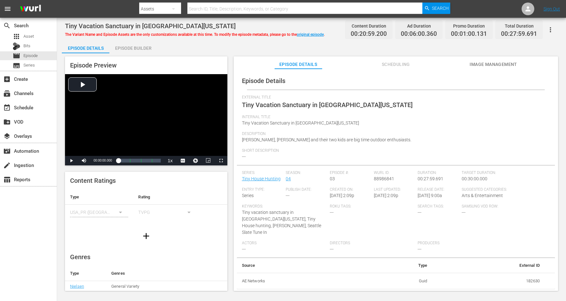
click at [139, 46] on div "Episode Builder" at bounding box center [133, 48] width 48 height 15
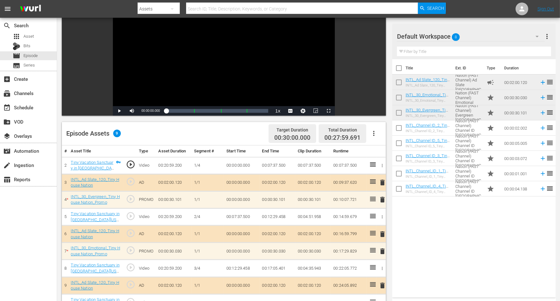
scroll to position [79, 0]
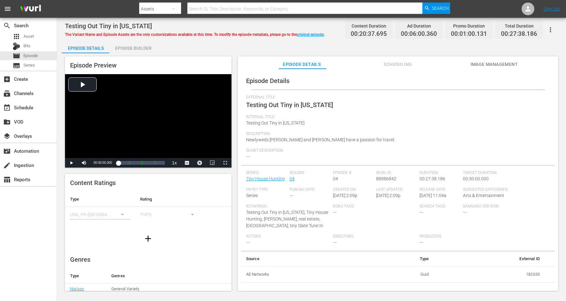
click at [141, 47] on div "Episode Builder" at bounding box center [133, 48] width 48 height 15
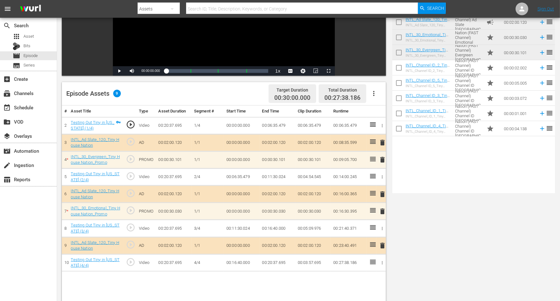
scroll to position [119, 0]
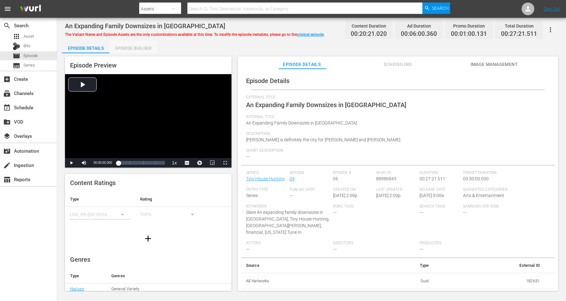
click at [137, 49] on div "Episode Builder" at bounding box center [133, 48] width 48 height 15
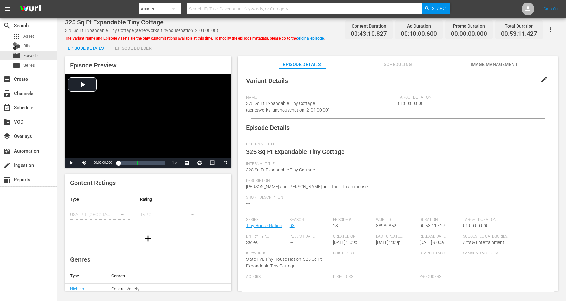
click at [138, 46] on div "Episode Builder" at bounding box center [133, 48] width 48 height 15
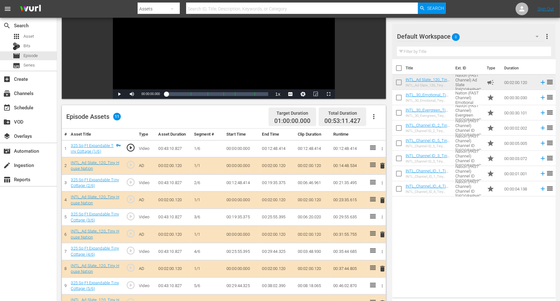
scroll to position [119, 0]
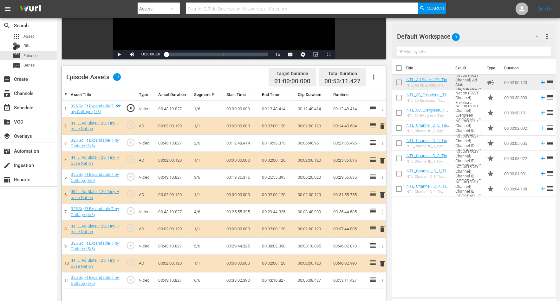
click at [384, 125] on span "delete" at bounding box center [383, 126] width 8 height 8
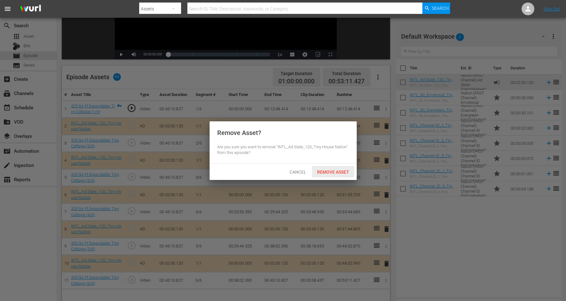
click at [329, 172] on span "Remove Asset" at bounding box center [333, 172] width 42 height 5
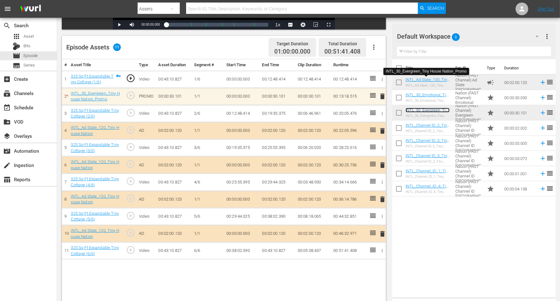
scroll to position [165, 0]
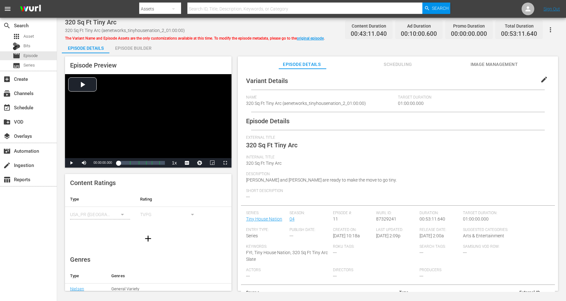
click at [137, 44] on div "Episode Builder" at bounding box center [133, 48] width 48 height 15
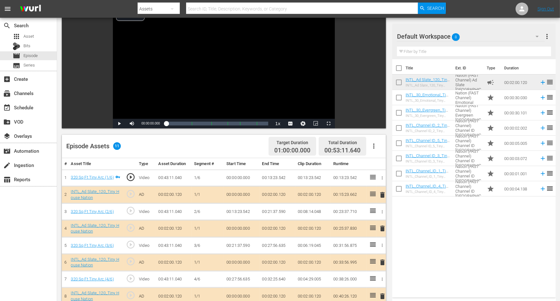
scroll to position [119, 0]
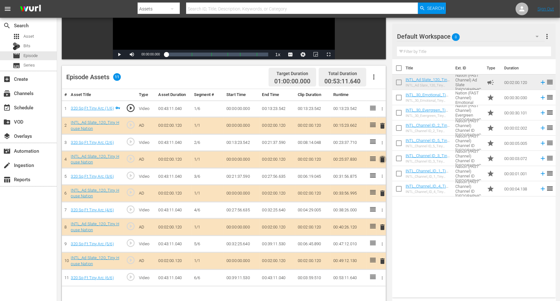
click at [383, 158] on span "delete" at bounding box center [383, 160] width 8 height 8
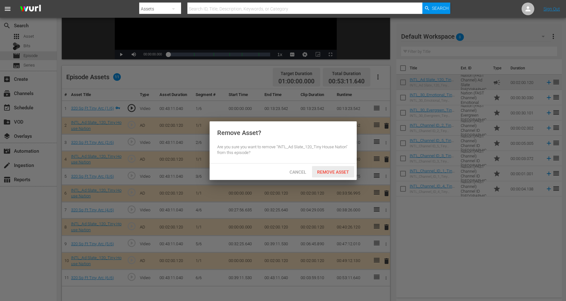
click at [333, 170] on span "Remove Asset" at bounding box center [333, 172] width 42 height 5
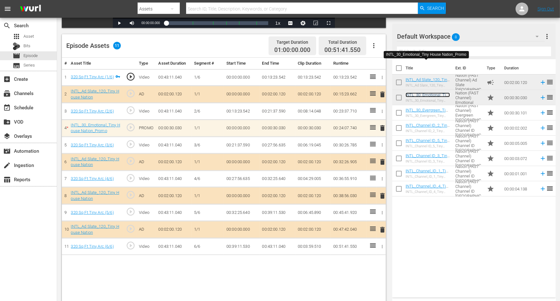
scroll to position [159, 0]
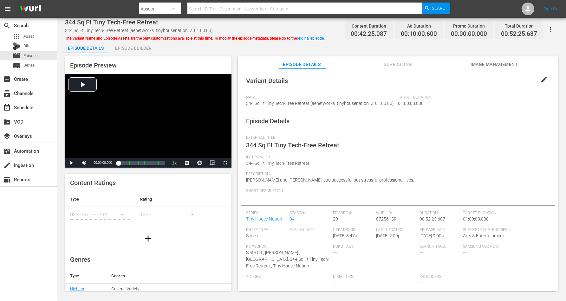
drag, startPoint x: 141, startPoint y: 45, endPoint x: 158, endPoint y: 41, distance: 17.0
click at [142, 45] on div "Episode Builder" at bounding box center [133, 48] width 48 height 15
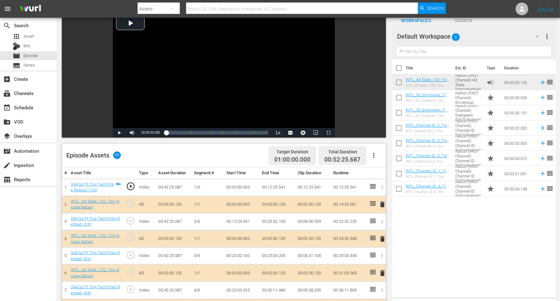
scroll to position [159, 0]
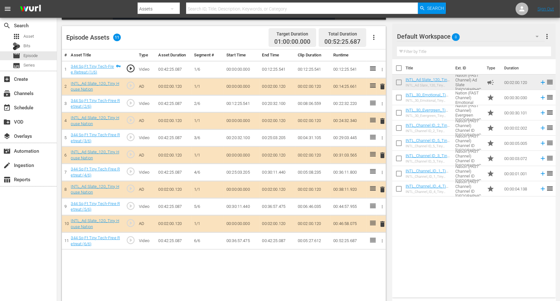
click at [382, 153] on span "delete" at bounding box center [383, 156] width 8 height 8
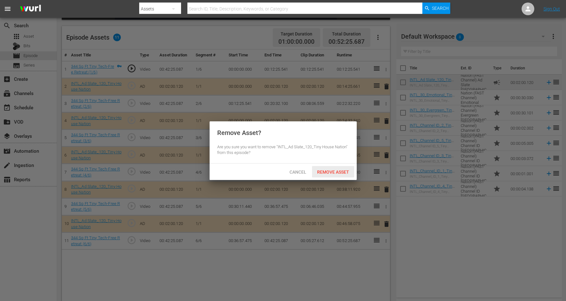
click at [331, 173] on span "Remove Asset" at bounding box center [333, 172] width 42 height 5
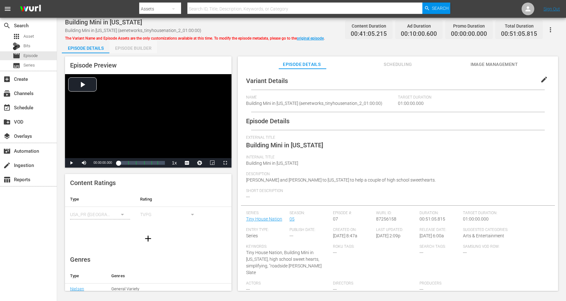
drag, startPoint x: 141, startPoint y: 46, endPoint x: 237, endPoint y: 5, distance: 103.7
click at [143, 46] on div "Episode Builder" at bounding box center [133, 48] width 48 height 15
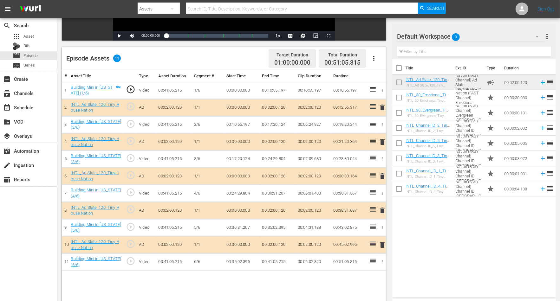
scroll to position [159, 0]
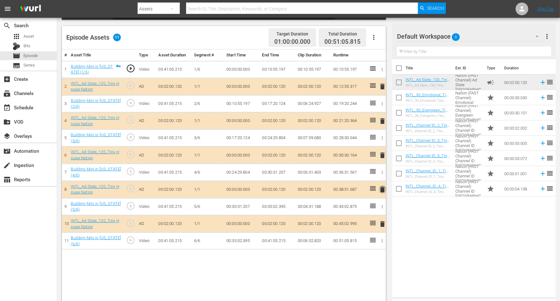
click at [384, 189] on span "delete" at bounding box center [383, 190] width 8 height 8
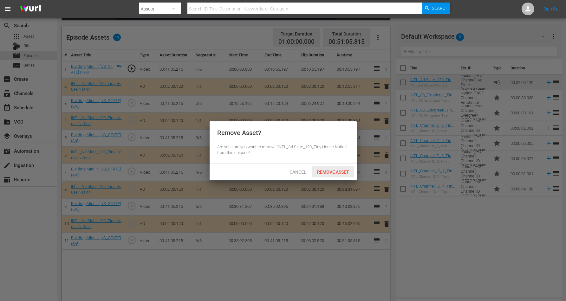
click at [330, 171] on span "Remove Asset" at bounding box center [333, 172] width 42 height 5
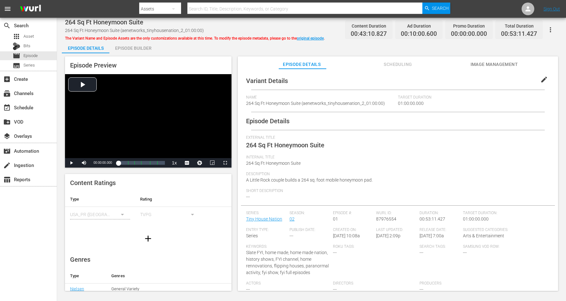
drag, startPoint x: 144, startPoint y: 46, endPoint x: 183, endPoint y: 40, distance: 39.3
click at [145, 46] on div "Episode Builder" at bounding box center [133, 48] width 48 height 15
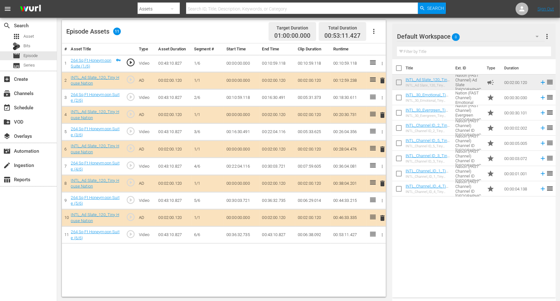
scroll to position [165, 0]
click at [383, 214] on span "delete" at bounding box center [383, 218] width 8 height 8
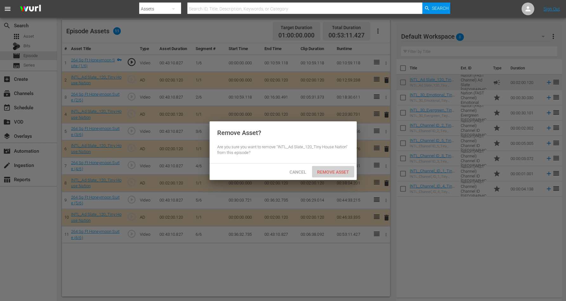
click at [330, 174] on span "Remove Asset" at bounding box center [333, 172] width 42 height 5
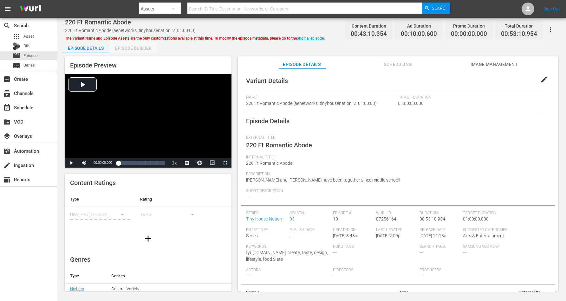
click at [125, 48] on div "Episode Builder" at bounding box center [133, 48] width 48 height 15
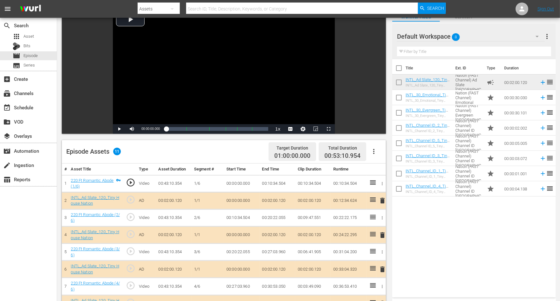
scroll to position [119, 0]
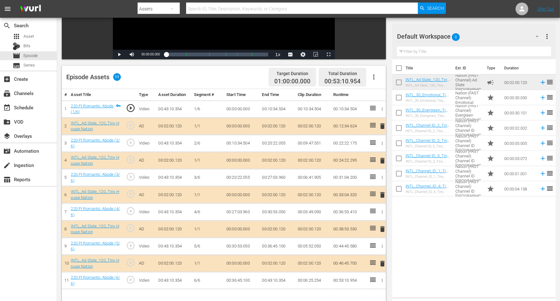
click at [384, 124] on span "delete" at bounding box center [383, 126] width 8 height 8
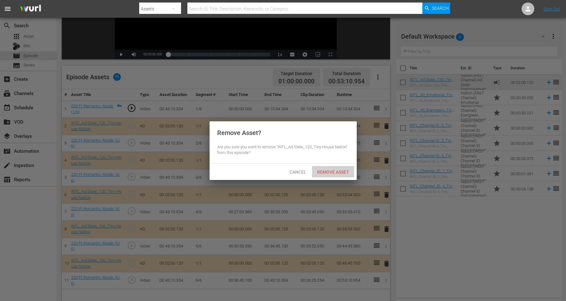
click at [322, 170] on span "Remove Asset" at bounding box center [333, 172] width 42 height 5
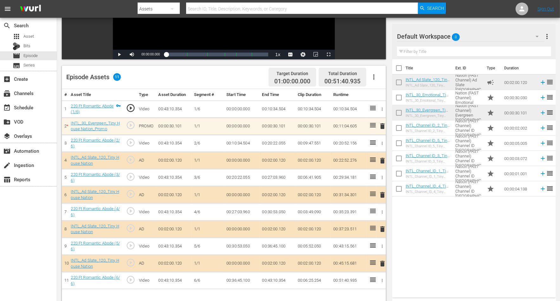
scroll to position [159, 0]
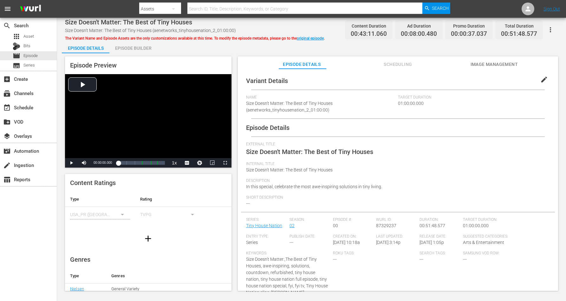
click at [136, 46] on div "Episode Builder" at bounding box center [133, 48] width 48 height 15
click at [127, 47] on div "Episode Builder" at bounding box center [133, 48] width 48 height 15
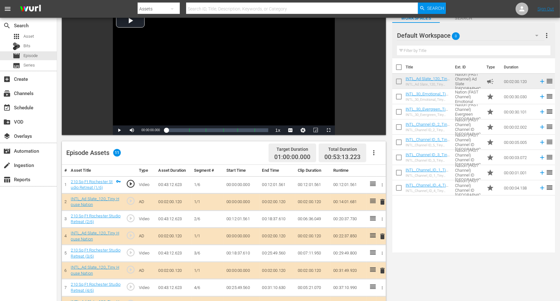
scroll to position [119, 0]
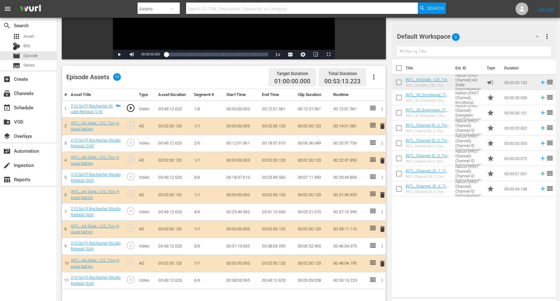
click at [383, 124] on span "delete" at bounding box center [383, 126] width 8 height 8
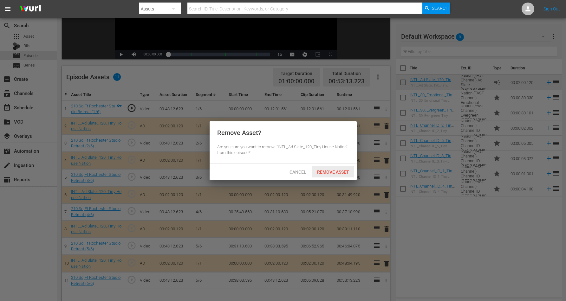
click at [332, 169] on div "Remove Asset" at bounding box center [333, 172] width 42 height 12
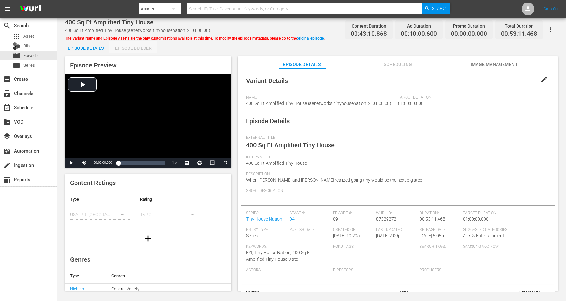
click at [141, 44] on div "Episode Builder" at bounding box center [133, 48] width 48 height 15
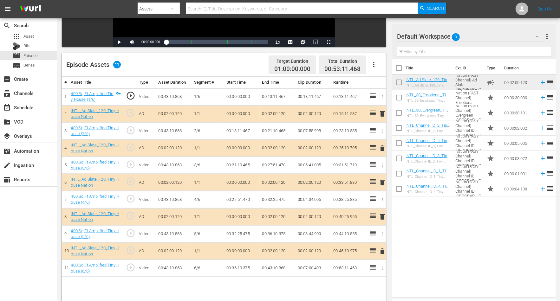
scroll to position [159, 0]
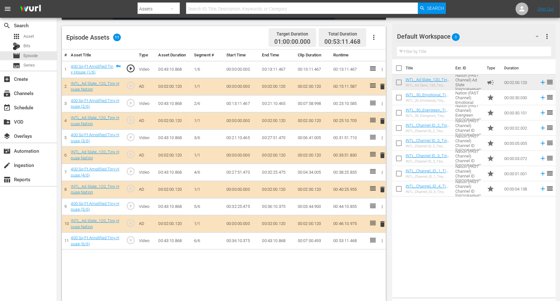
click at [382, 118] on span "delete" at bounding box center [383, 121] width 8 height 8
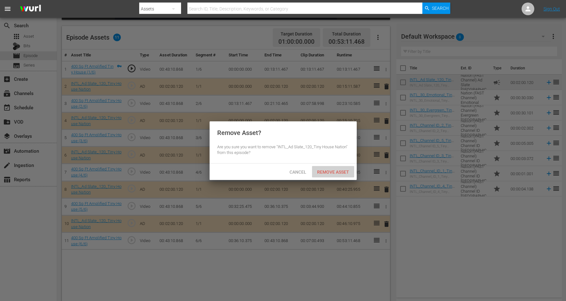
click at [339, 170] on span "Remove Asset" at bounding box center [333, 172] width 42 height 5
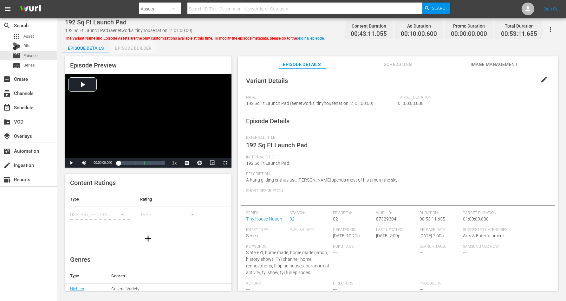
drag, startPoint x: 148, startPoint y: 46, endPoint x: 190, endPoint y: 34, distance: 43.3
click at [148, 46] on div "Episode Builder" at bounding box center [133, 48] width 48 height 15
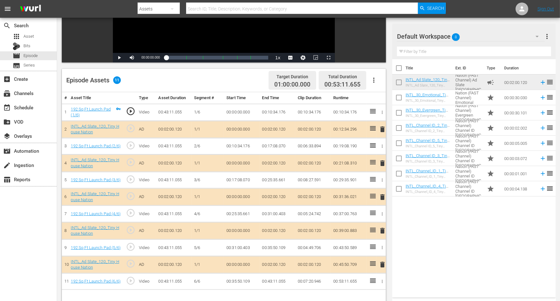
scroll to position [159, 0]
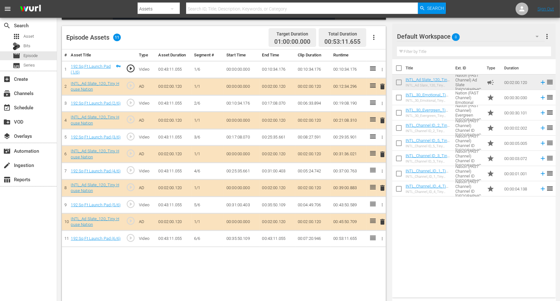
click at [382, 153] on span "delete" at bounding box center [383, 155] width 8 height 8
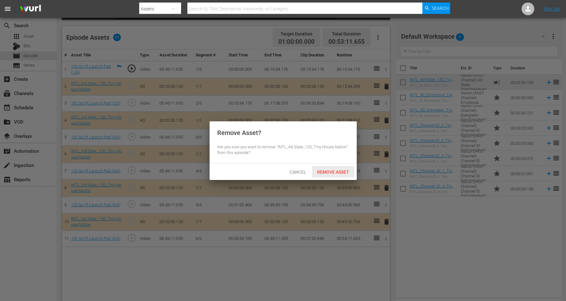
click at [335, 171] on span "Remove Asset" at bounding box center [333, 172] width 42 height 5
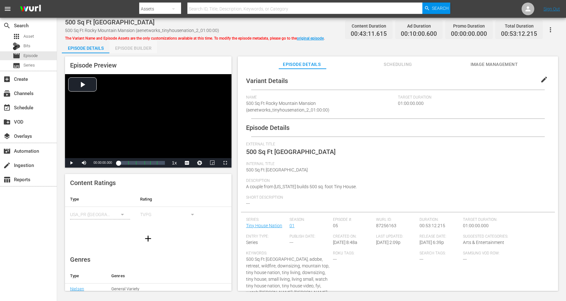
click at [141, 46] on div "Episode Builder" at bounding box center [133, 48] width 48 height 15
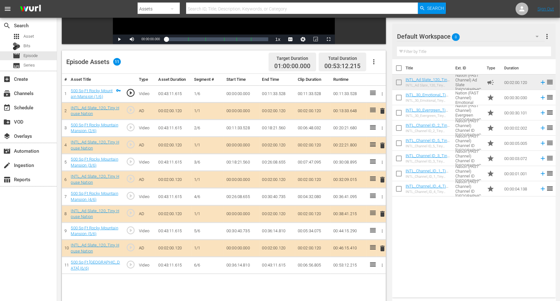
scroll to position [159, 0]
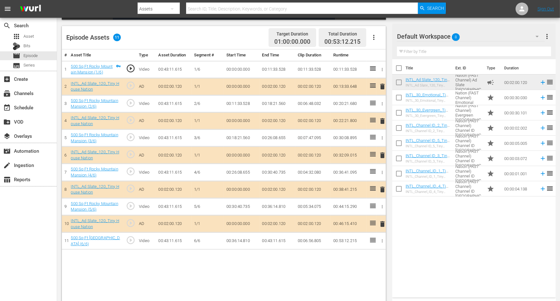
click at [383, 186] on span "delete" at bounding box center [383, 190] width 8 height 8
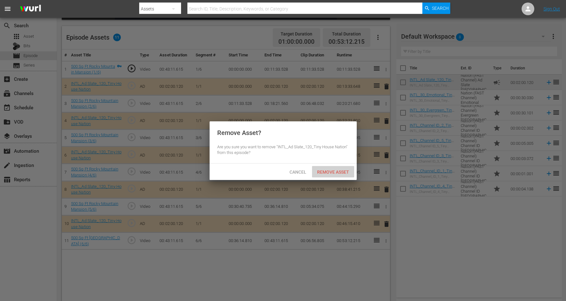
click at [334, 172] on span "Remove Asset" at bounding box center [333, 172] width 42 height 5
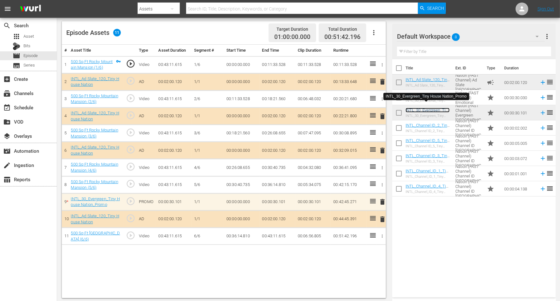
scroll to position [165, 0]
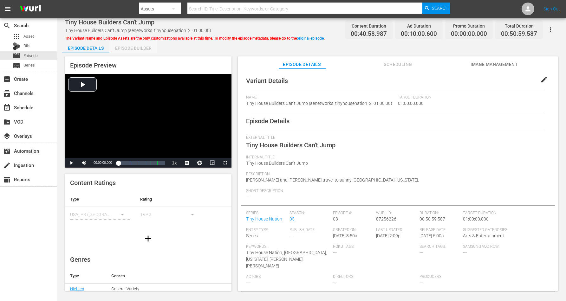
drag, startPoint x: 138, startPoint y: 48, endPoint x: 283, endPoint y: 18, distance: 148.0
click at [138, 47] on div "Episode Builder" at bounding box center [133, 48] width 48 height 15
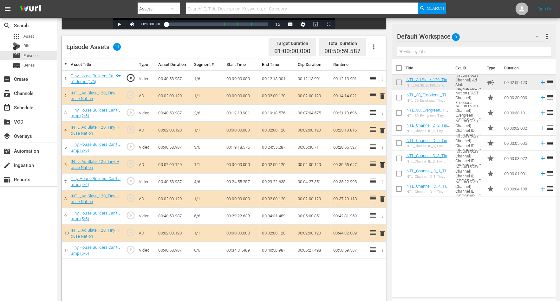
scroll to position [159, 0]
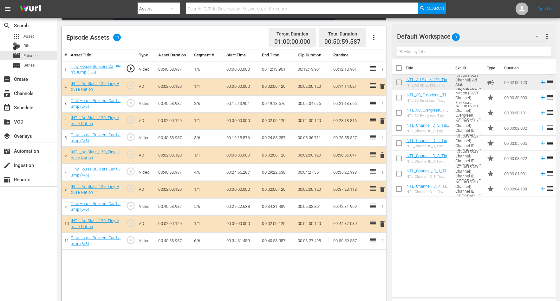
click at [380, 85] on span "delete" at bounding box center [383, 87] width 8 height 8
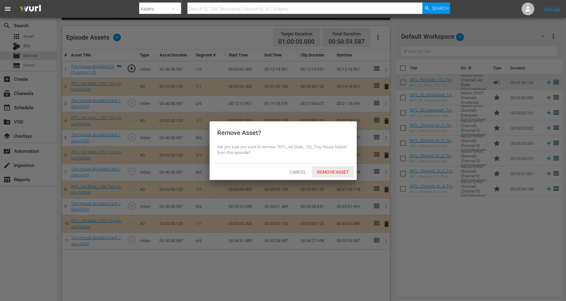
click at [332, 173] on span "Remove Asset" at bounding box center [333, 172] width 42 height 5
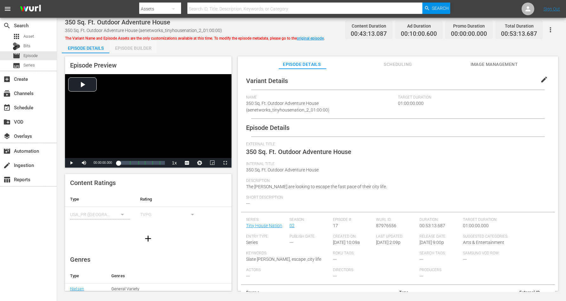
drag, startPoint x: 133, startPoint y: 49, endPoint x: 283, endPoint y: 33, distance: 150.5
click at [136, 49] on div "Episode Builder" at bounding box center [133, 48] width 48 height 15
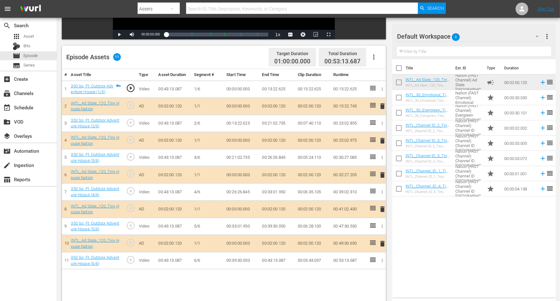
scroll to position [159, 0]
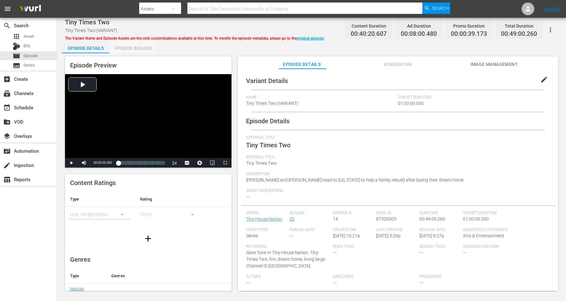
click at [141, 49] on div "Episode Builder" at bounding box center [133, 48] width 48 height 15
